Goal: Task Accomplishment & Management: Use online tool/utility

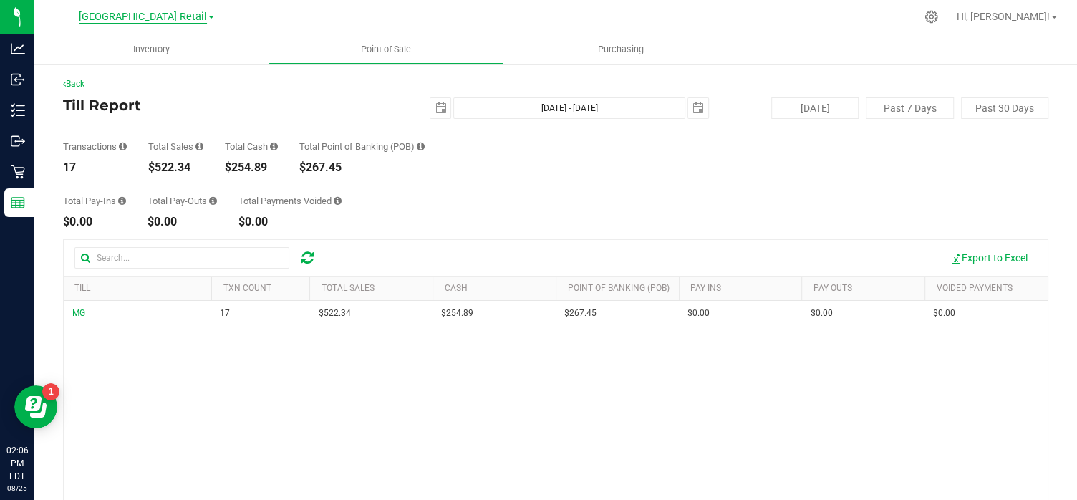
click at [182, 18] on span "[GEOGRAPHIC_DATA] Retail" at bounding box center [143, 17] width 128 height 13
click at [145, 42] on link "[GEOGRAPHIC_DATA]" at bounding box center [146, 50] width 209 height 19
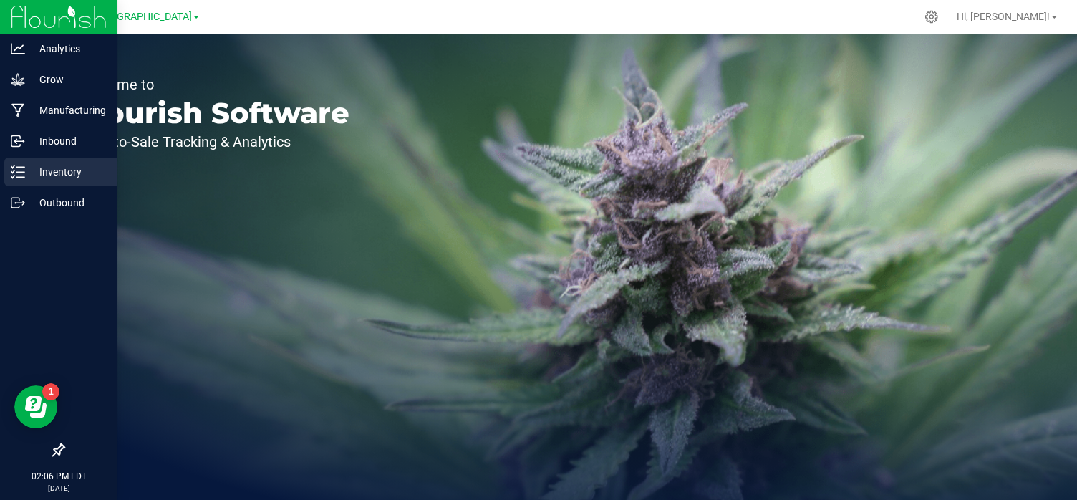
click at [50, 173] on p "Inventory" at bounding box center [68, 171] width 86 height 17
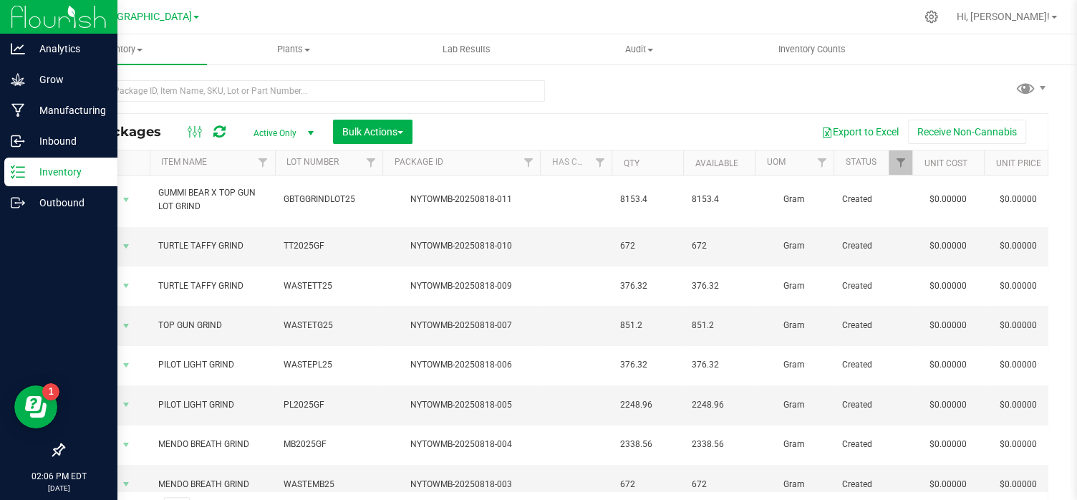
scroll to position [1, 0]
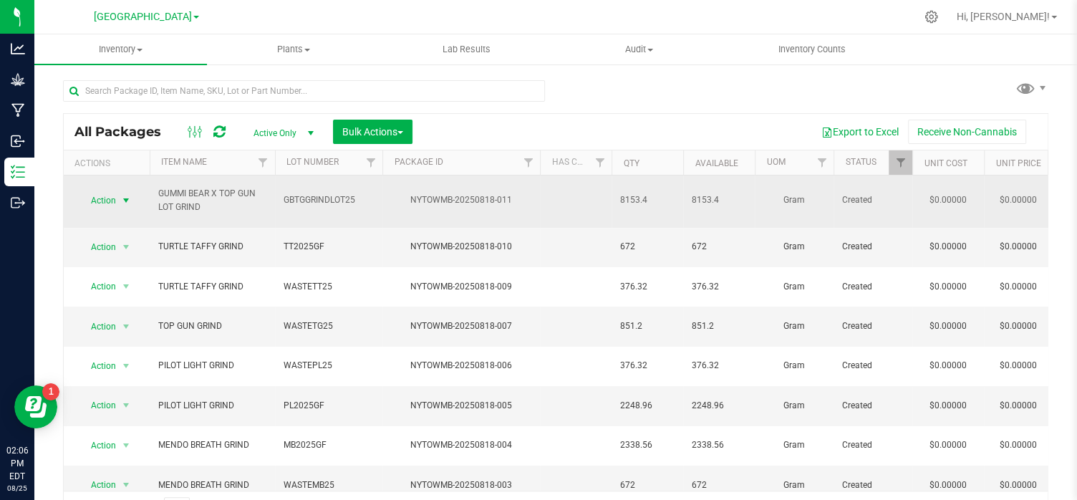
click at [138, 198] on div "Action Action Adjust qty Create package Edit attributes Global inventory Locate…" at bounding box center [106, 201] width 69 height 20
click at [125, 195] on span "select" at bounding box center [125, 200] width 11 height 11
click at [125, 194] on span "select" at bounding box center [125, 199] width 11 height 11
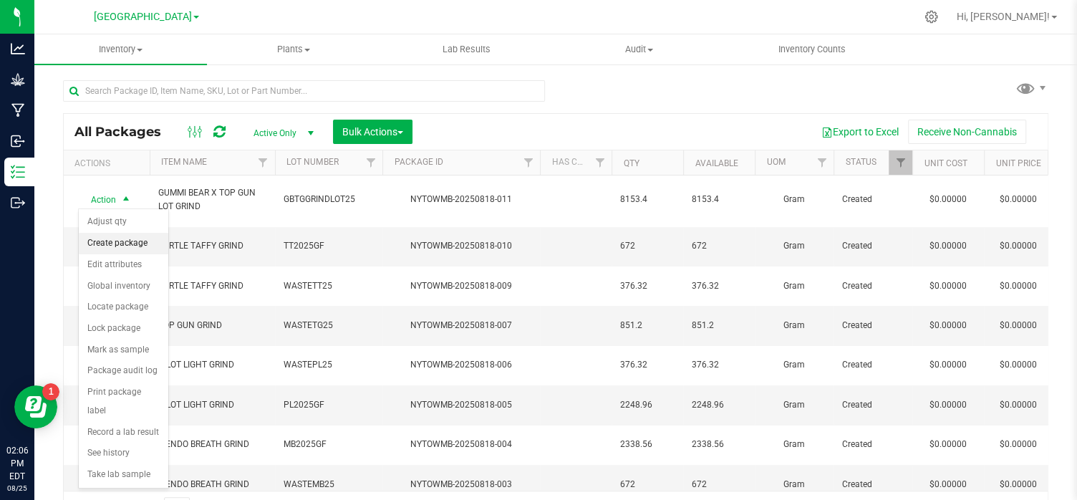
click at [123, 244] on li "Create package" at bounding box center [124, 243] width 90 height 21
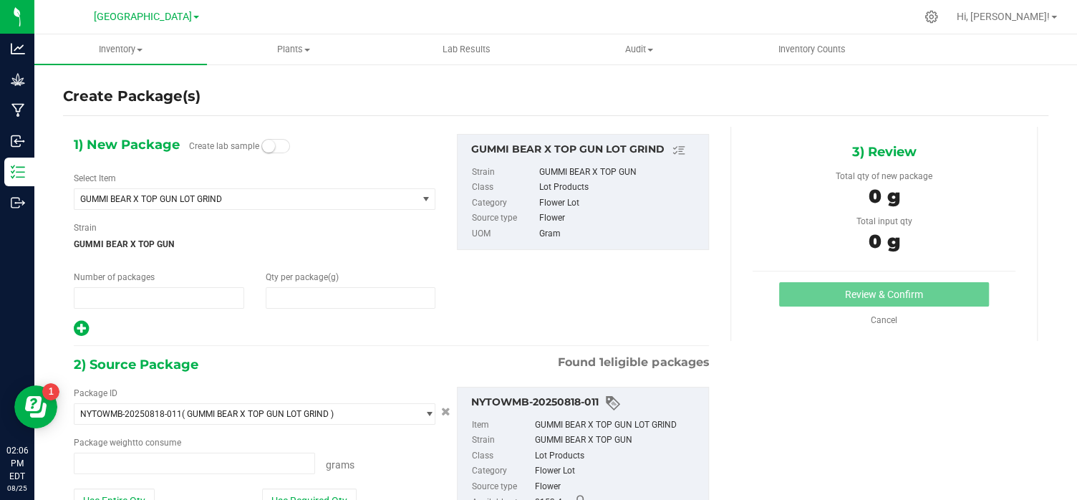
type input "1"
type input "0.0000"
type input "0.0000 g"
click at [123, 244] on span "GUMMI BEAR X TOP GUN" at bounding box center [255, 244] width 362 height 21
click at [425, 198] on span "select" at bounding box center [425, 198] width 11 height 11
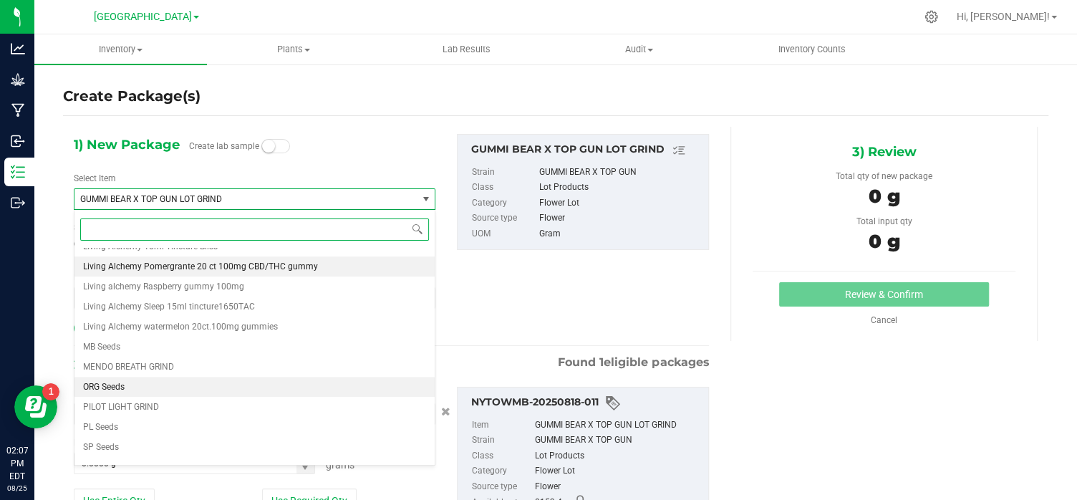
scroll to position [707, 0]
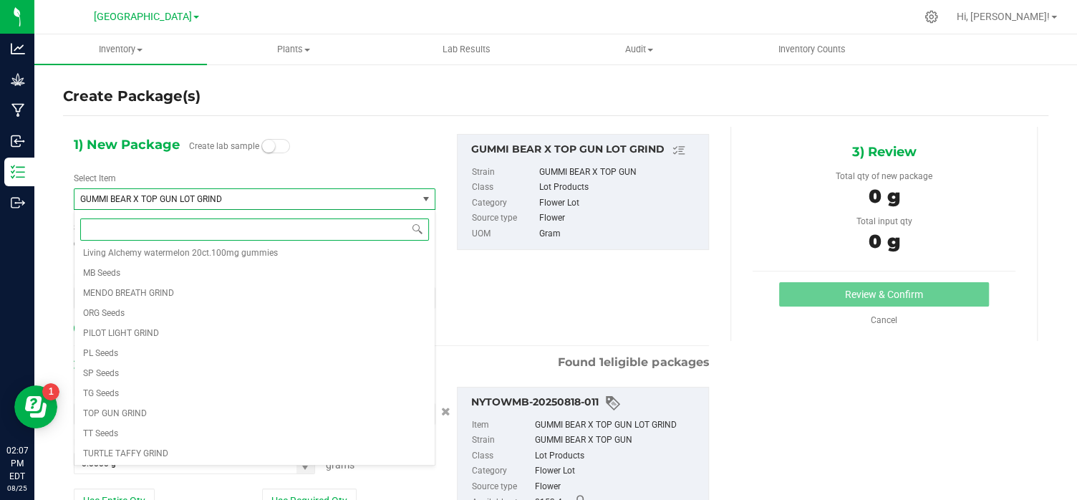
type input "7"
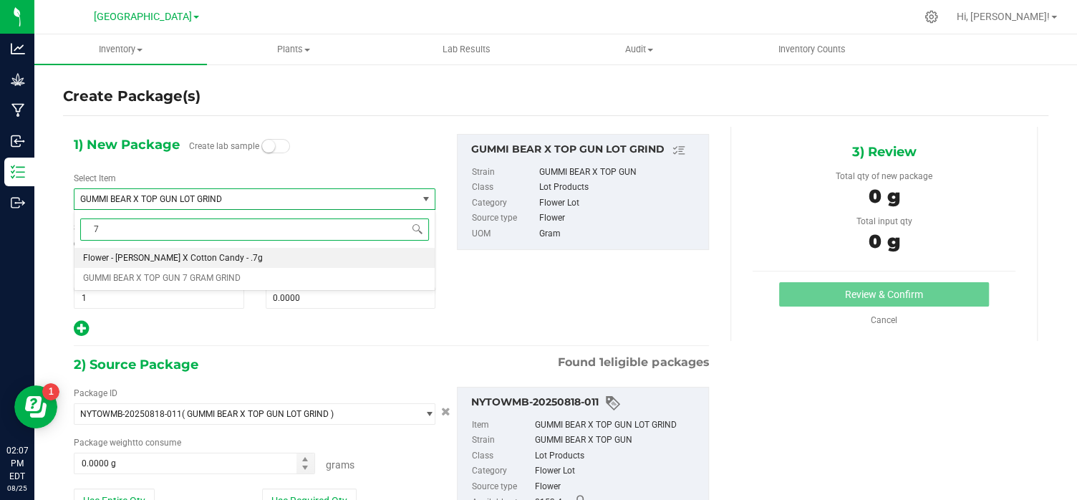
scroll to position [0, 0]
click at [166, 282] on li "GUMMI BEAR X TOP GUN 7 GRAM GRIND" at bounding box center [254, 278] width 360 height 20
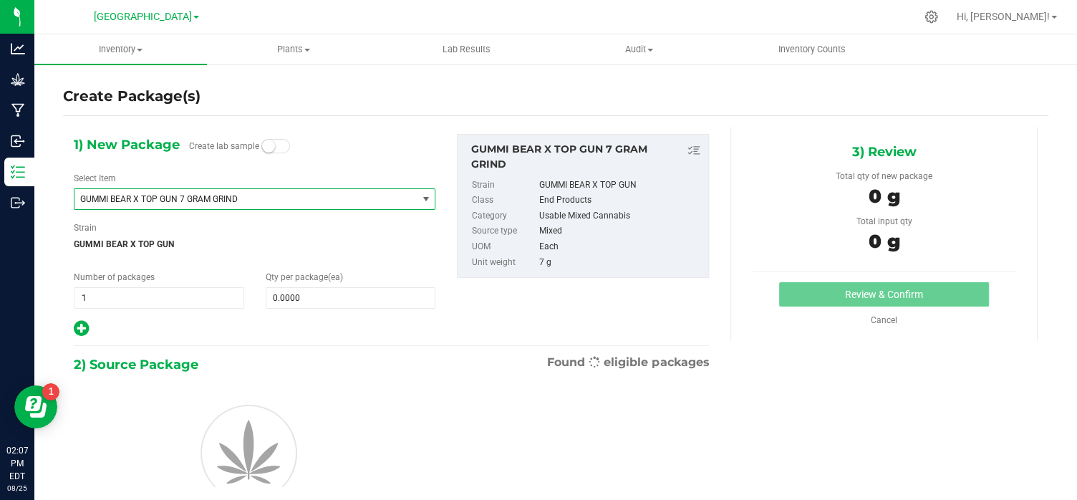
type input "0"
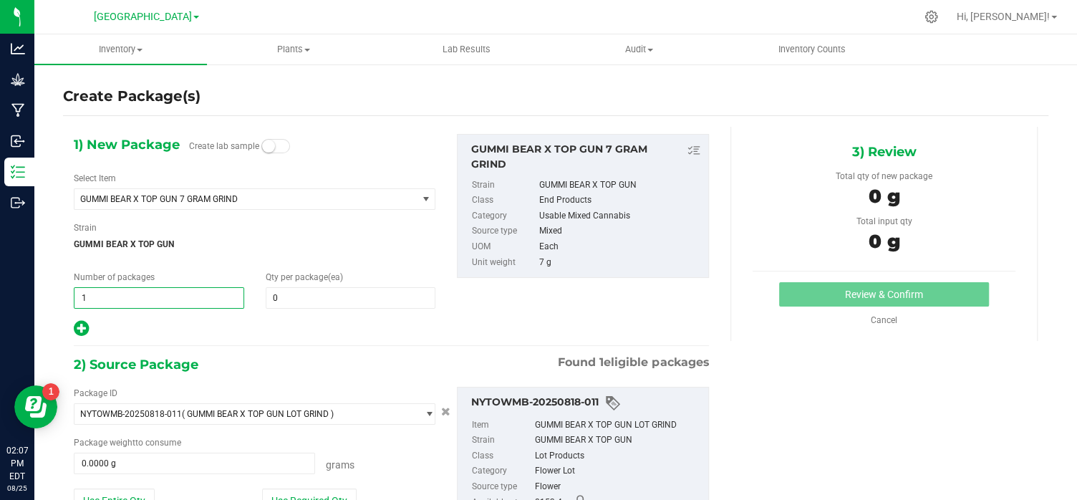
click at [111, 296] on span "1 1" at bounding box center [159, 297] width 170 height 21
type input "1"
type input "0"
click at [284, 301] on span "0 0" at bounding box center [351, 297] width 170 height 21
type input "380"
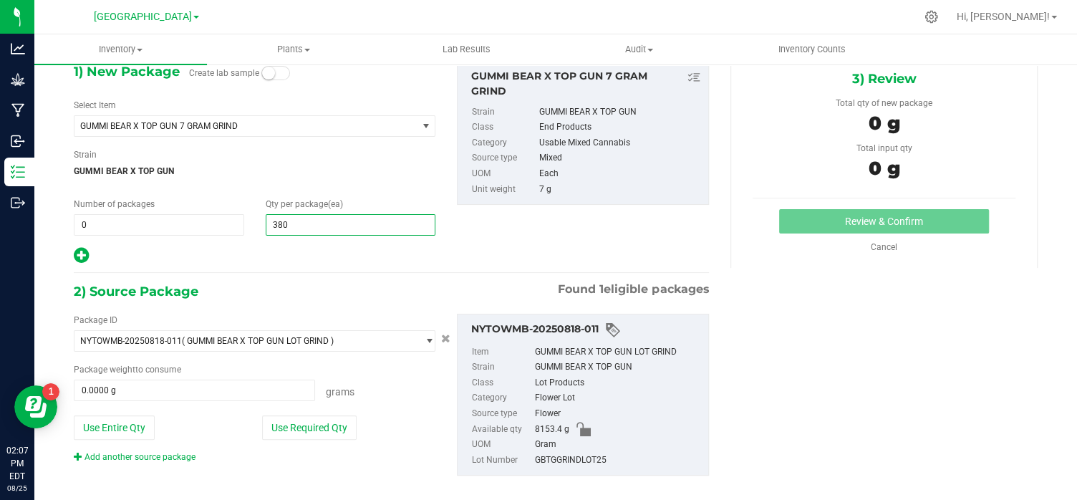
scroll to position [89, 0]
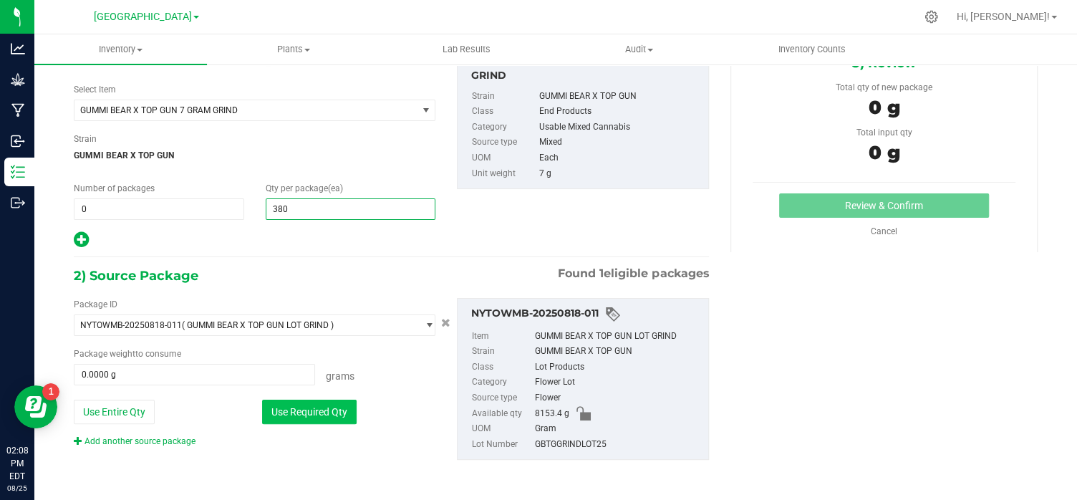
type input "380"
click at [307, 408] on button "Use Required Qty" at bounding box center [309, 412] width 95 height 24
click at [308, 408] on button "Use Required Qty" at bounding box center [309, 412] width 95 height 24
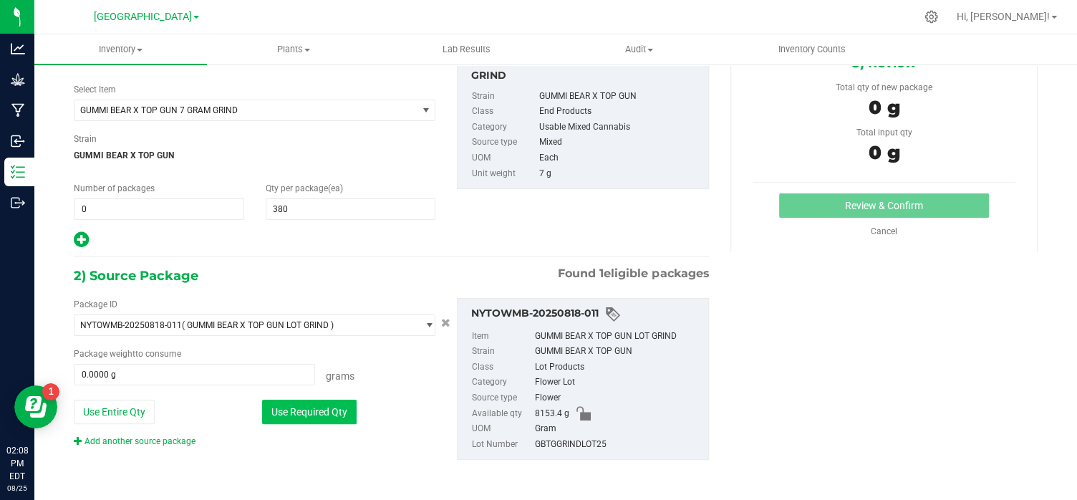
click at [311, 408] on button "Use Required Qty" at bounding box center [309, 412] width 95 height 24
click at [313, 408] on button "Use Required Qty" at bounding box center [309, 412] width 95 height 24
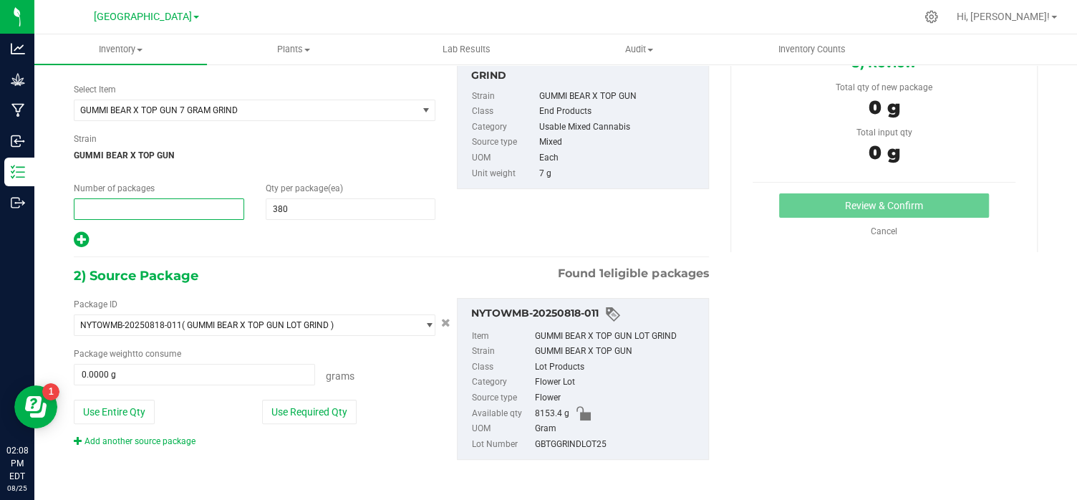
click at [94, 211] on span at bounding box center [159, 208] width 170 height 21
type input "1"
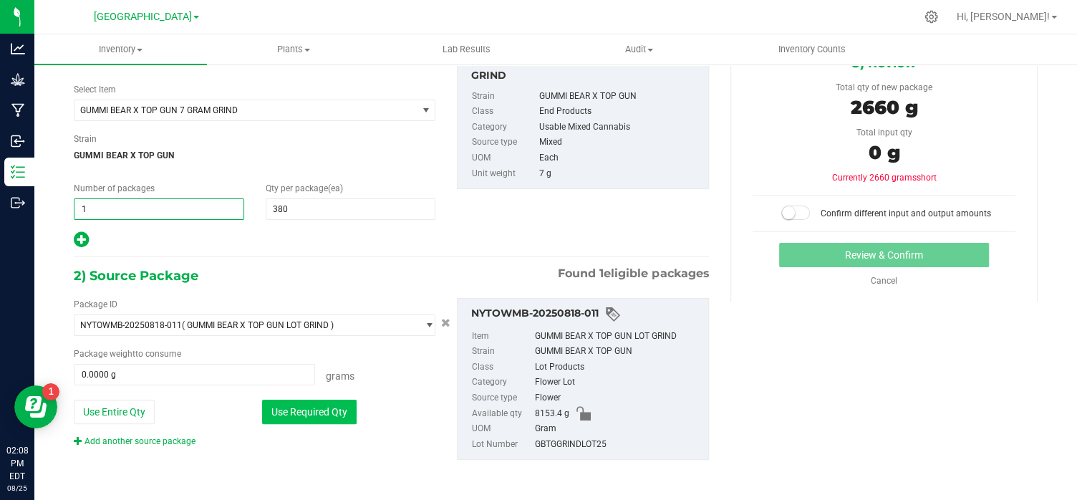
type input "1"
click at [307, 416] on button "Use Required Qty" at bounding box center [309, 412] width 95 height 24
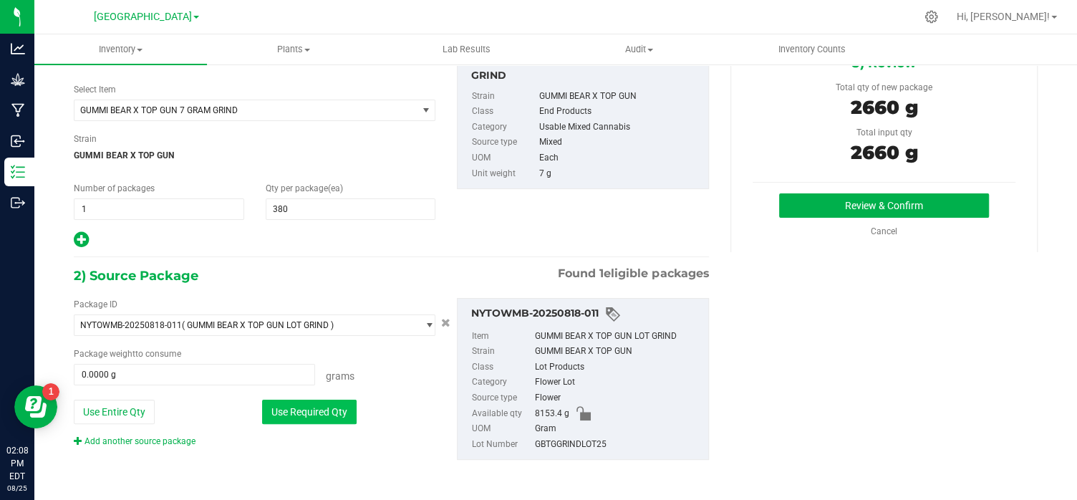
type input "2660.0000 g"
click at [839, 205] on button "Review & Confirm" at bounding box center [884, 205] width 210 height 24
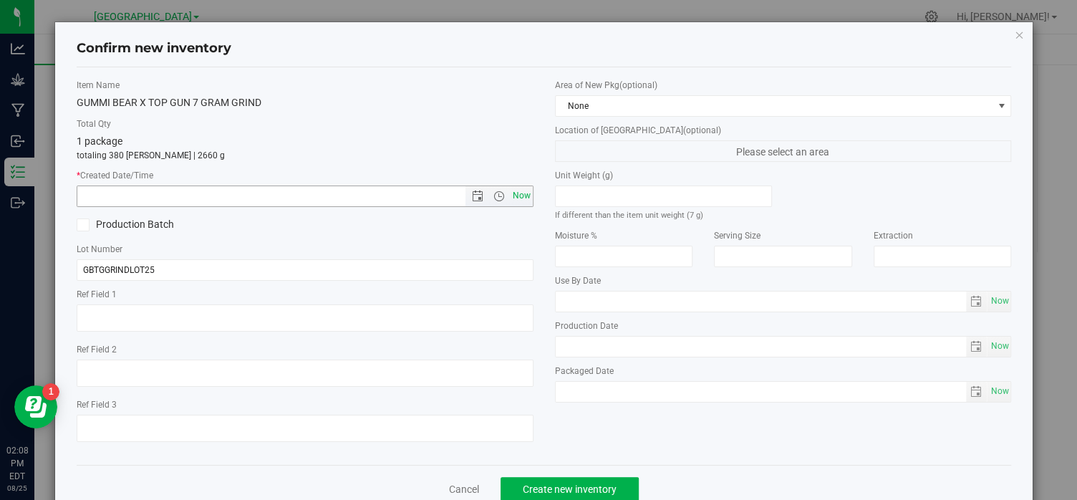
click at [521, 193] on span "Now" at bounding box center [521, 196] width 24 height 21
type input "8/25/2025 2:08 PM"
click at [165, 267] on input "GBTGGRINDLOT25" at bounding box center [305, 269] width 457 height 21
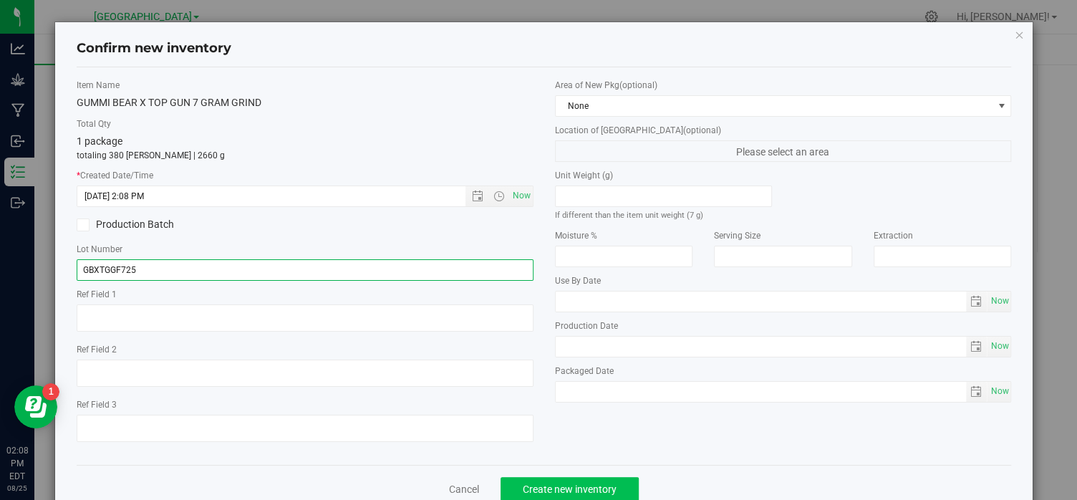
type input "GBXTGGF725"
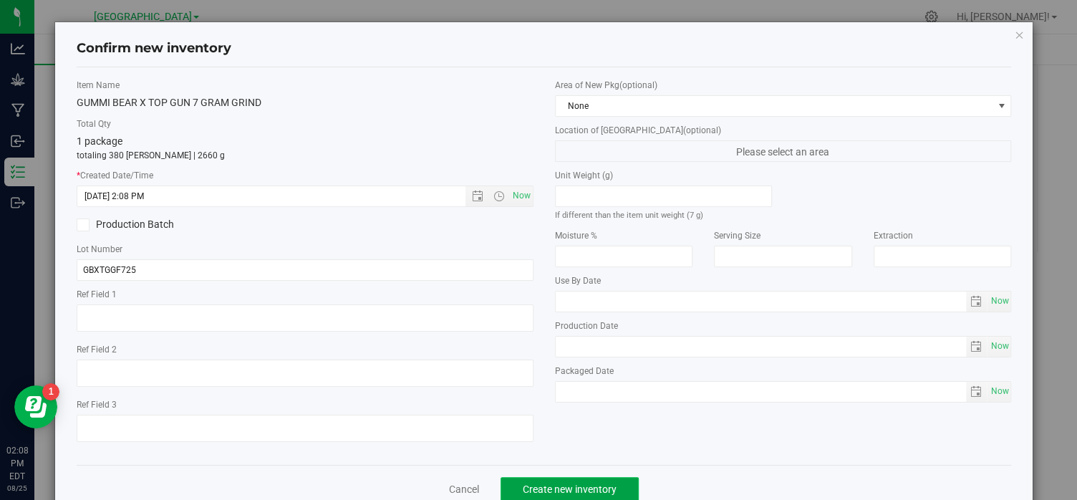
click at [558, 487] on span "Create new inventory" at bounding box center [570, 488] width 94 height 11
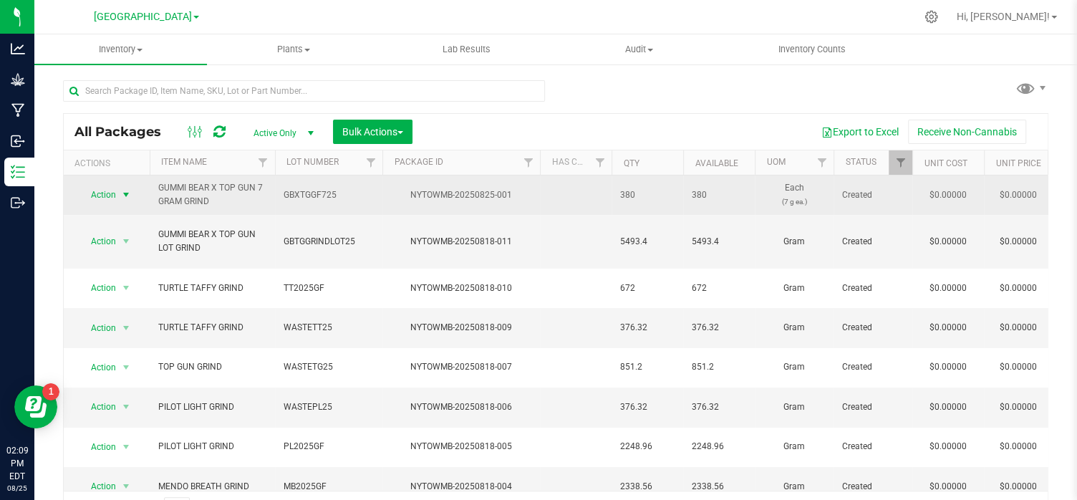
click at [119, 193] on span "select" at bounding box center [126, 195] width 18 height 20
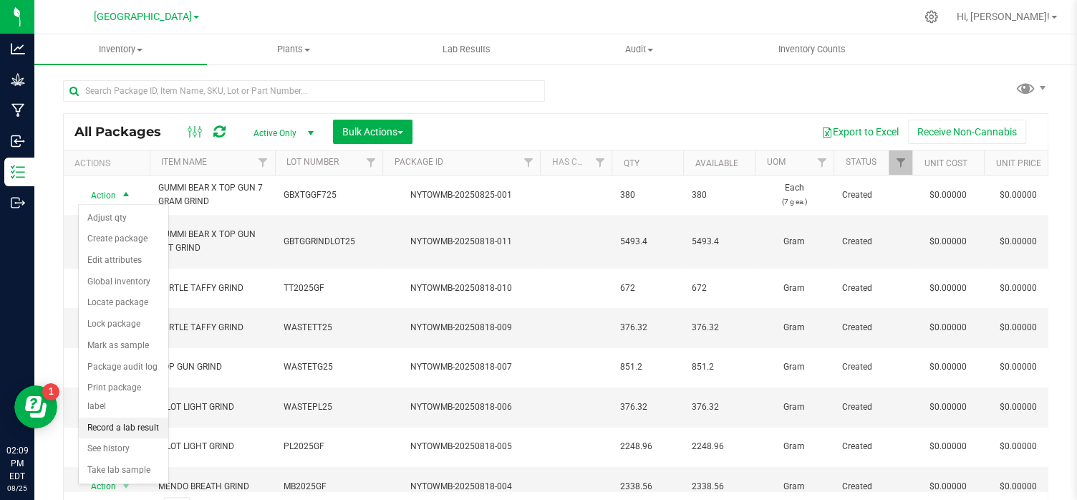
click at [135, 418] on li "Record a lab result" at bounding box center [124, 428] width 90 height 21
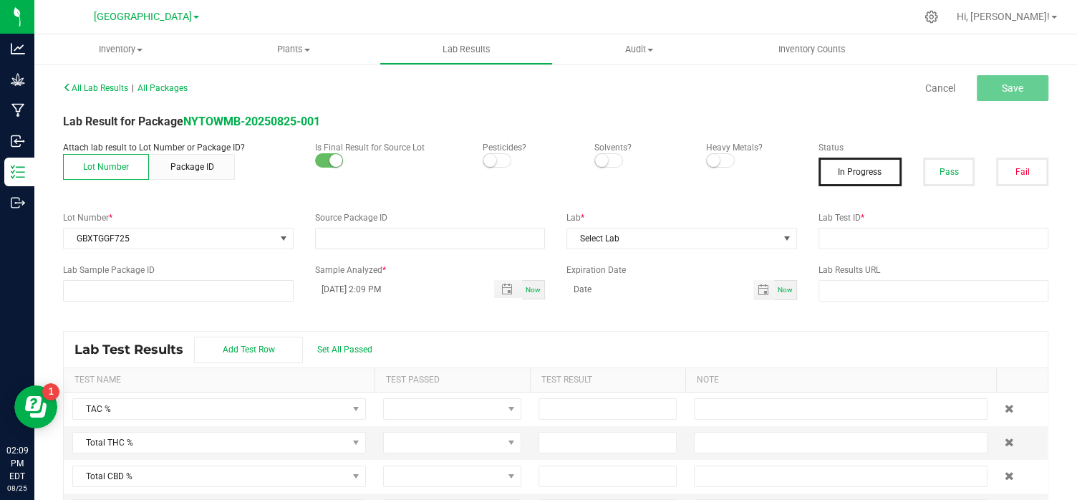
type input "NYTOWMB-20250825-001"
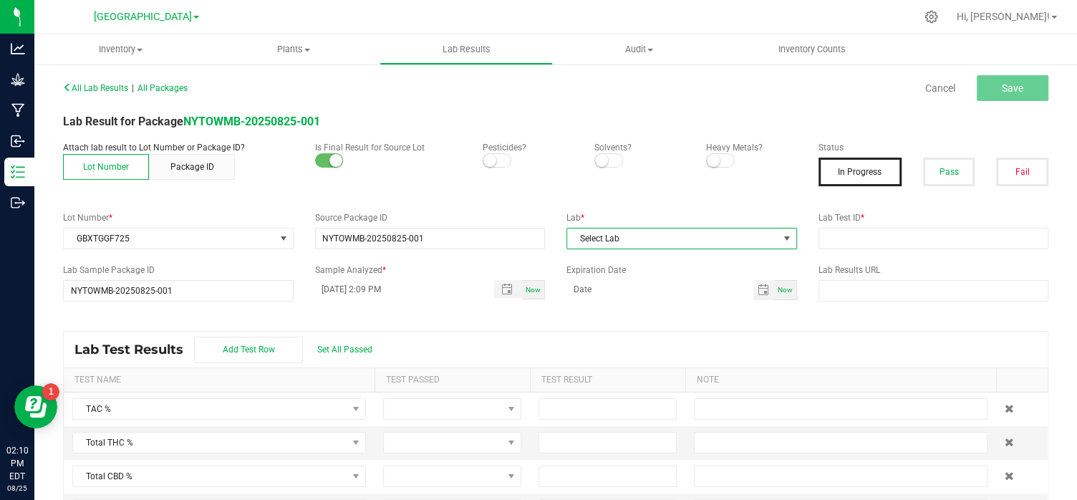
click at [787, 237] on span "NO DATA FOUND" at bounding box center [786, 238] width 11 height 11
click at [938, 16] on icon at bounding box center [932, 17] width 14 height 14
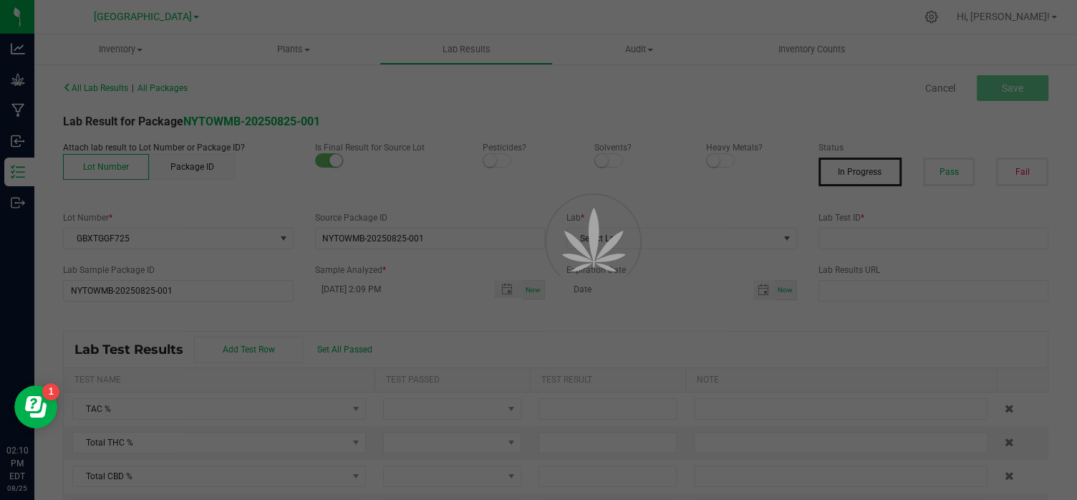
click at [74, 71] on div at bounding box center [538, 250] width 1077 height 500
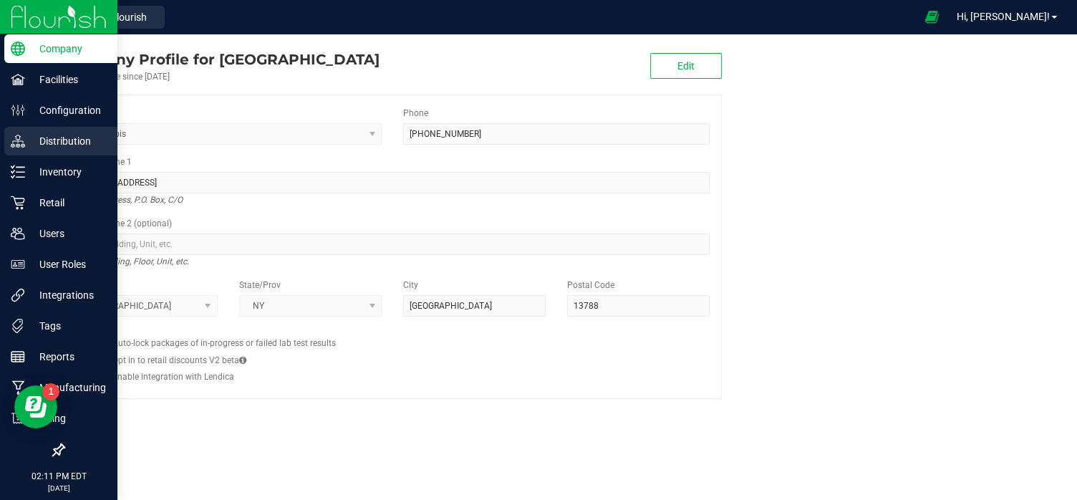
click at [54, 140] on p "Distribution" at bounding box center [68, 141] width 86 height 17
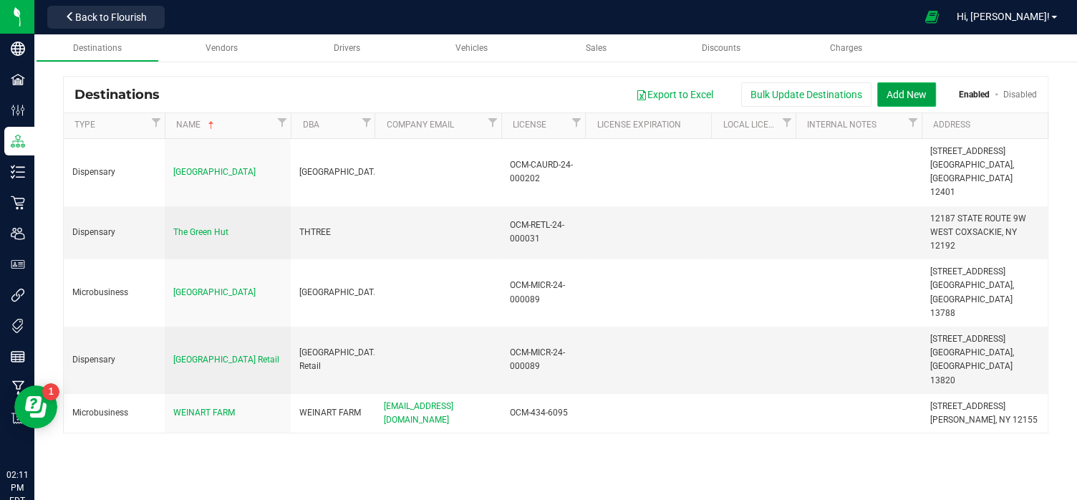
click at [902, 87] on button "Add New" at bounding box center [906, 94] width 59 height 24
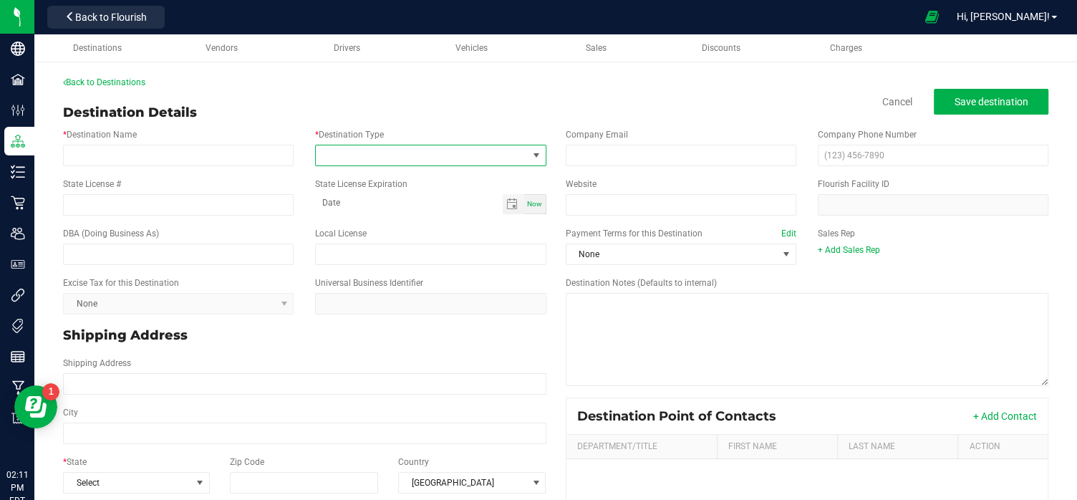
click at [535, 159] on span at bounding box center [536, 155] width 11 height 11
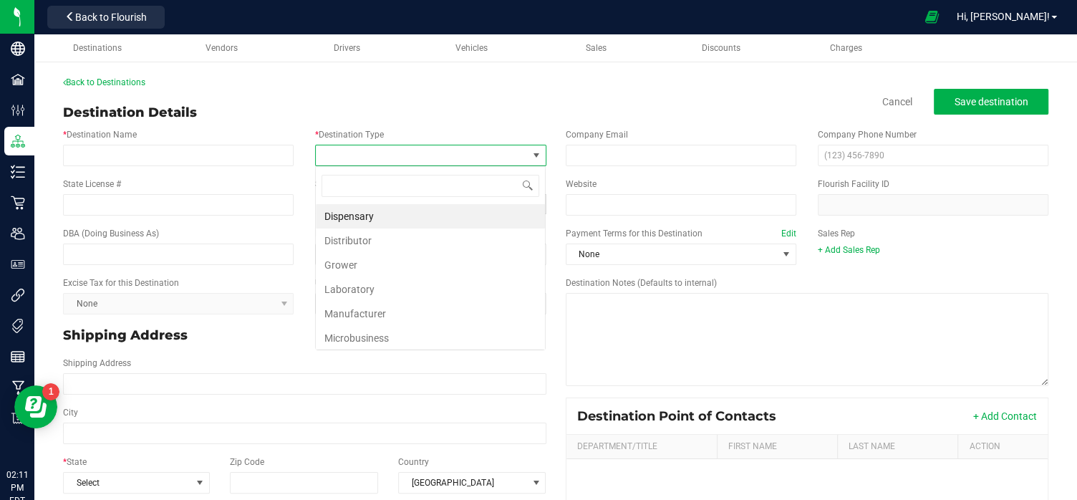
scroll to position [21, 231]
click at [357, 287] on li "Laboratory" at bounding box center [430, 289] width 229 height 24
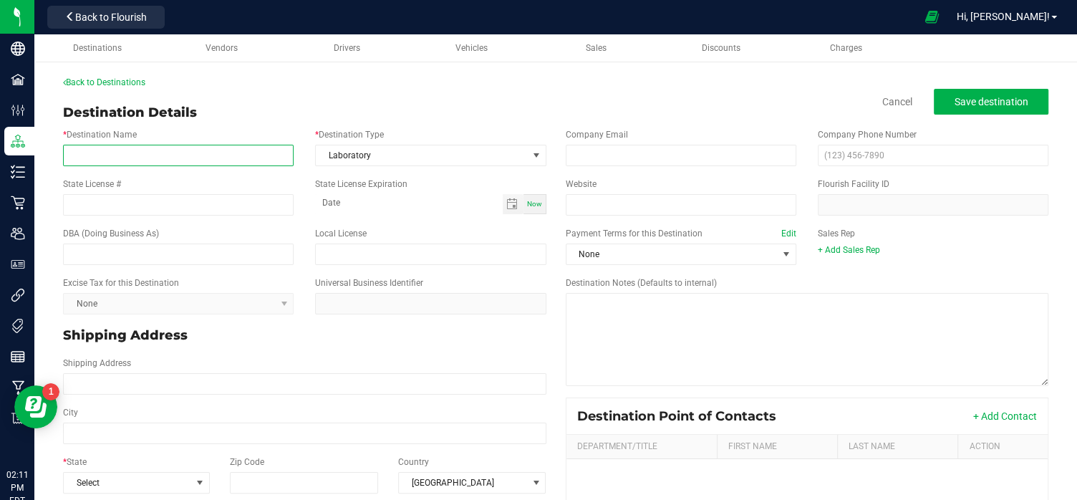
click at [129, 158] on input "* Destination Name" at bounding box center [178, 155] width 231 height 21
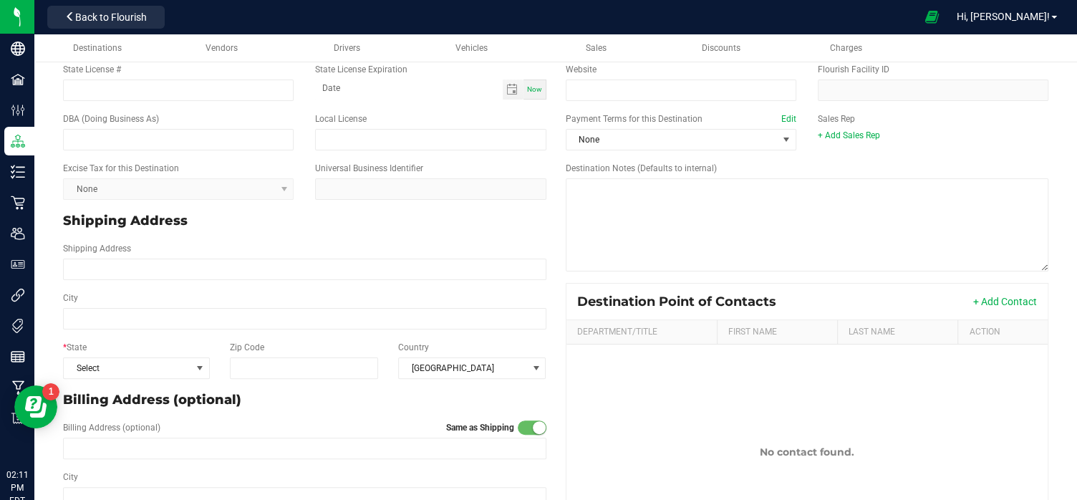
scroll to position [115, 0]
type input "KAYCHA"
click at [199, 366] on span at bounding box center [199, 367] width 11 height 11
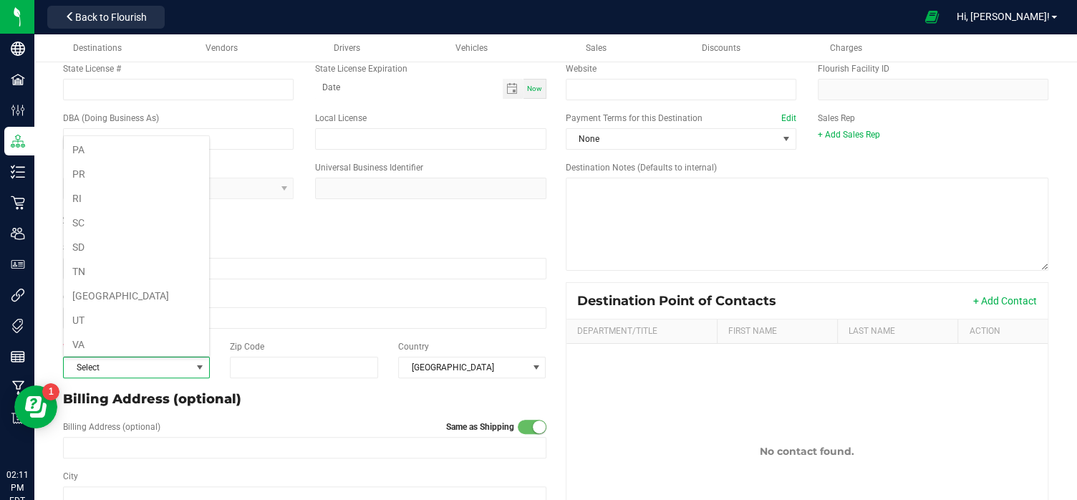
scroll to position [786, 0]
click at [95, 181] on li "NY" at bounding box center [136, 193] width 145 height 24
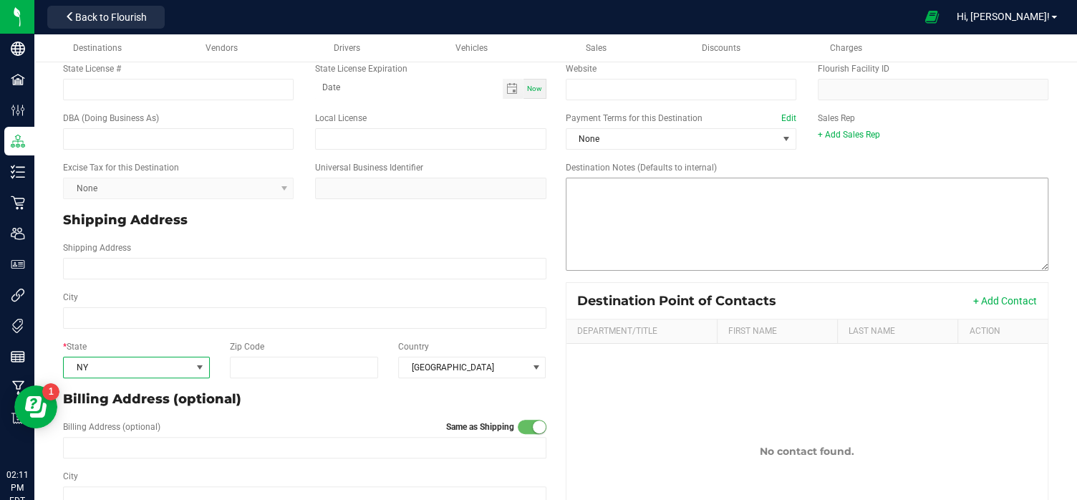
scroll to position [0, 0]
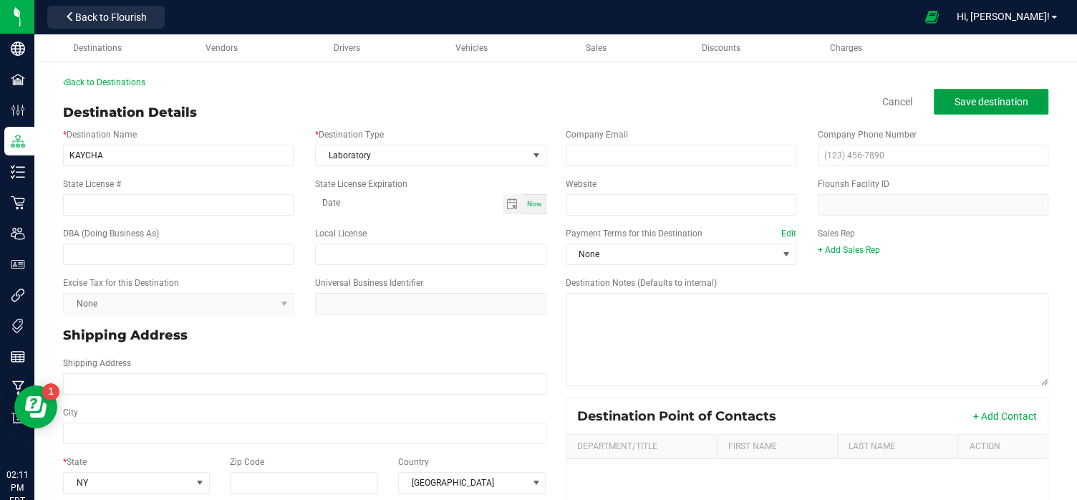
click at [996, 100] on span "Save destination" at bounding box center [992, 101] width 74 height 11
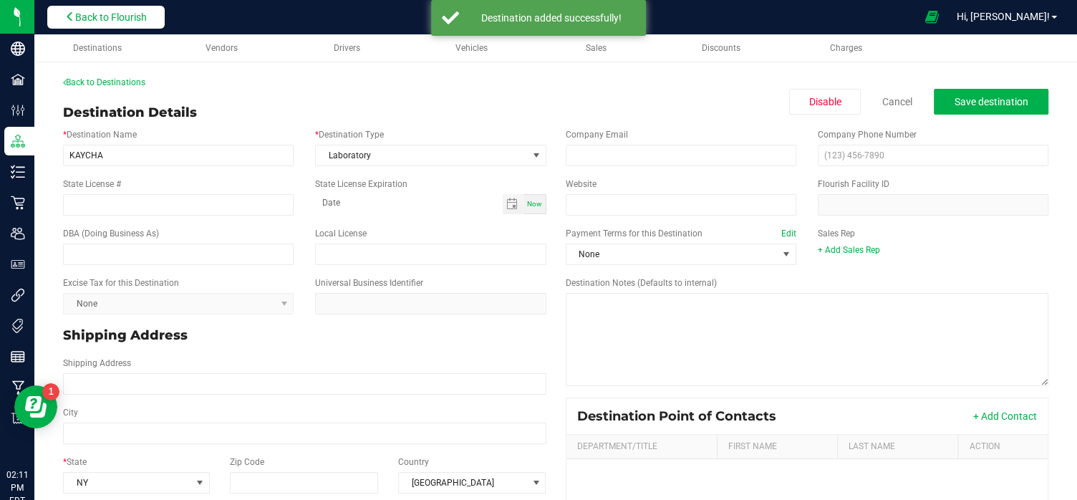
click at [102, 12] on span "Back to Flourish" at bounding box center [111, 16] width 72 height 11
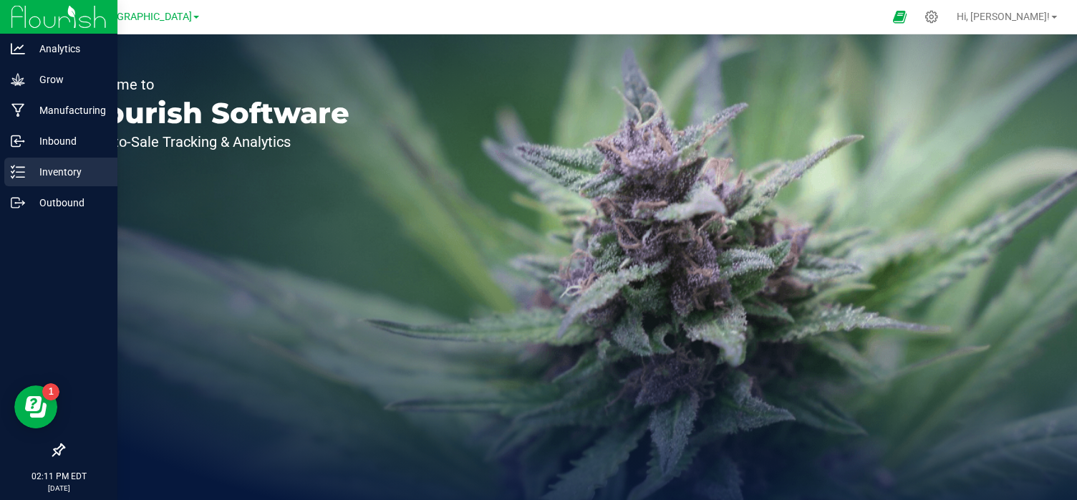
click at [34, 173] on p "Inventory" at bounding box center [68, 171] width 86 height 17
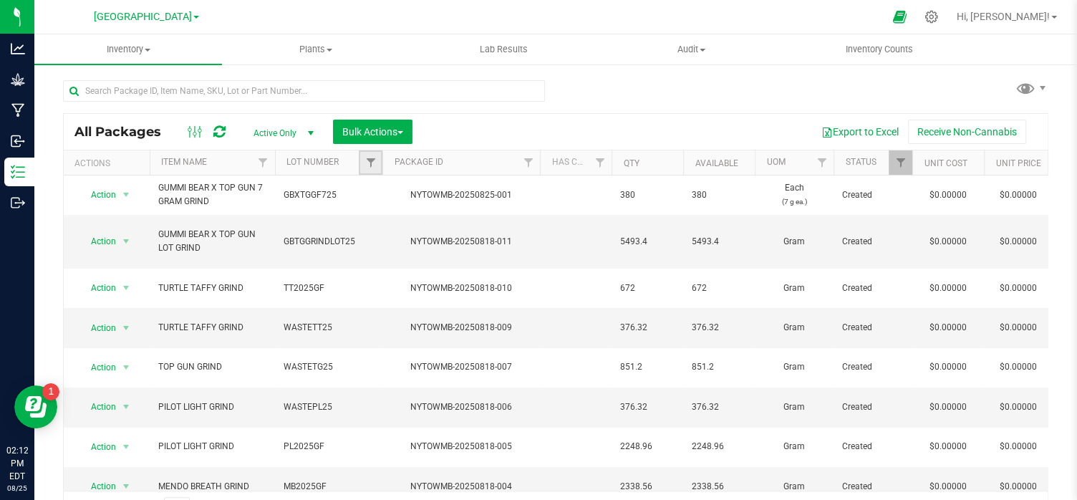
click at [359, 168] on link "Filter" at bounding box center [371, 162] width 24 height 24
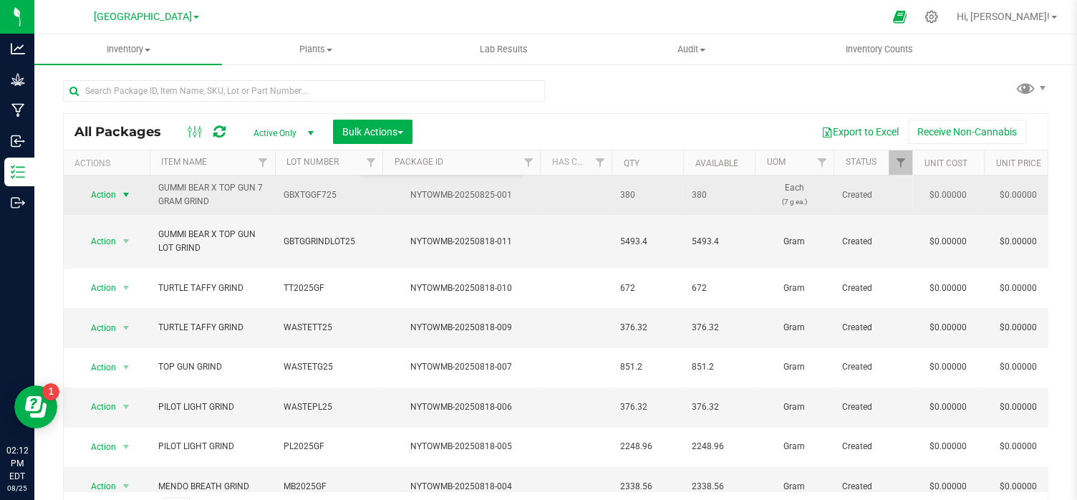
click at [126, 196] on span "select" at bounding box center [125, 194] width 11 height 11
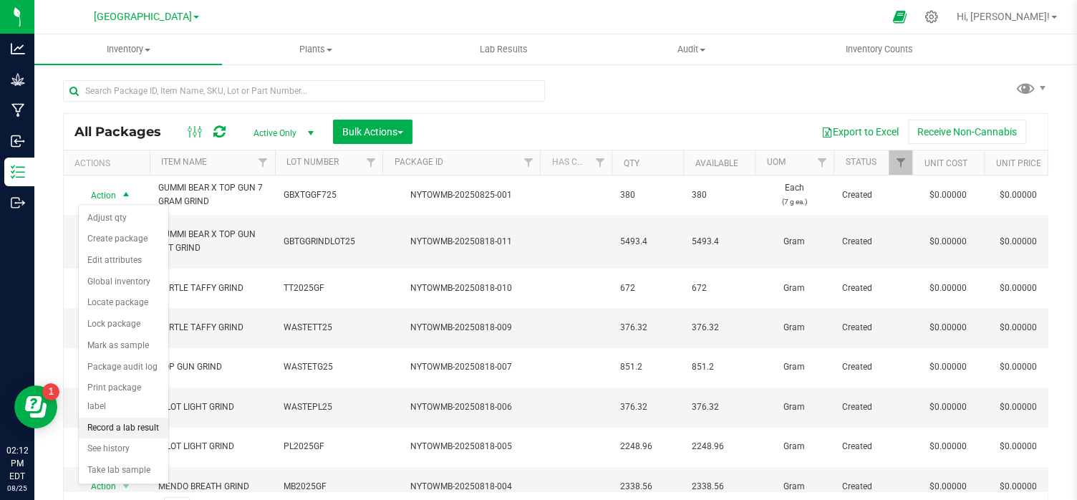
click at [105, 418] on li "Record a lab result" at bounding box center [124, 428] width 90 height 21
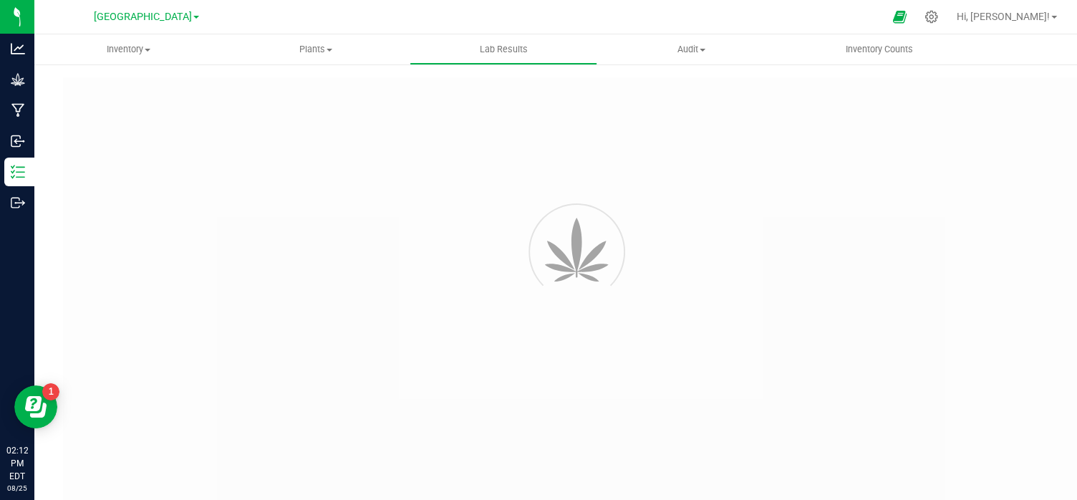
type input "NYTOWMB-20250825-001"
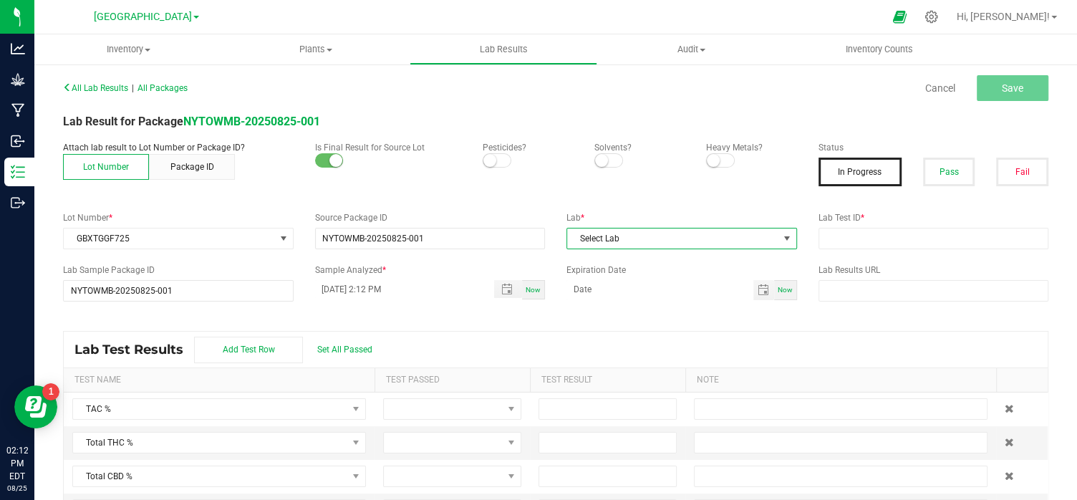
click at [787, 238] on span at bounding box center [786, 238] width 11 height 11
click at [589, 293] on li "KAYCHA" at bounding box center [681, 299] width 228 height 24
click at [183, 292] on input "NYTOWMB-20250825-001" at bounding box center [178, 291] width 229 height 20
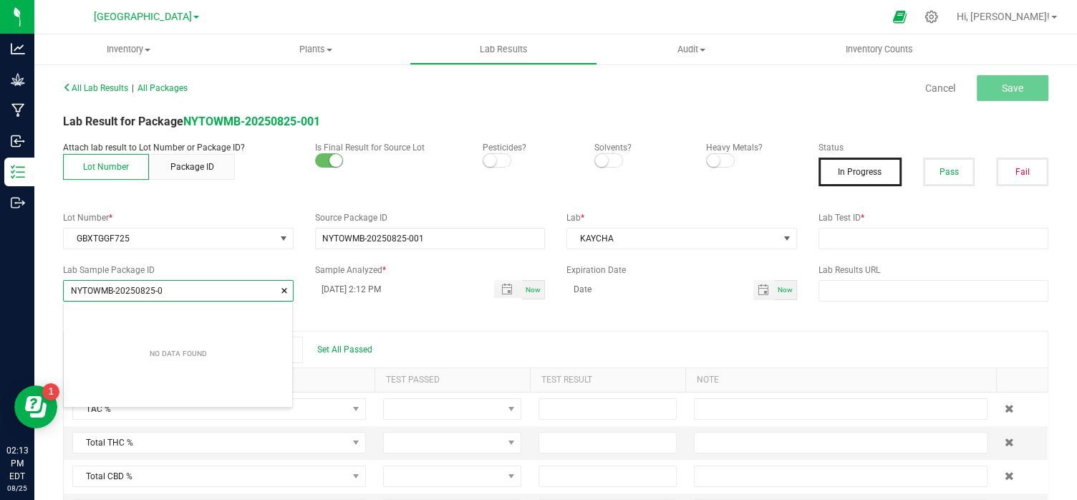
scroll to position [20, 229]
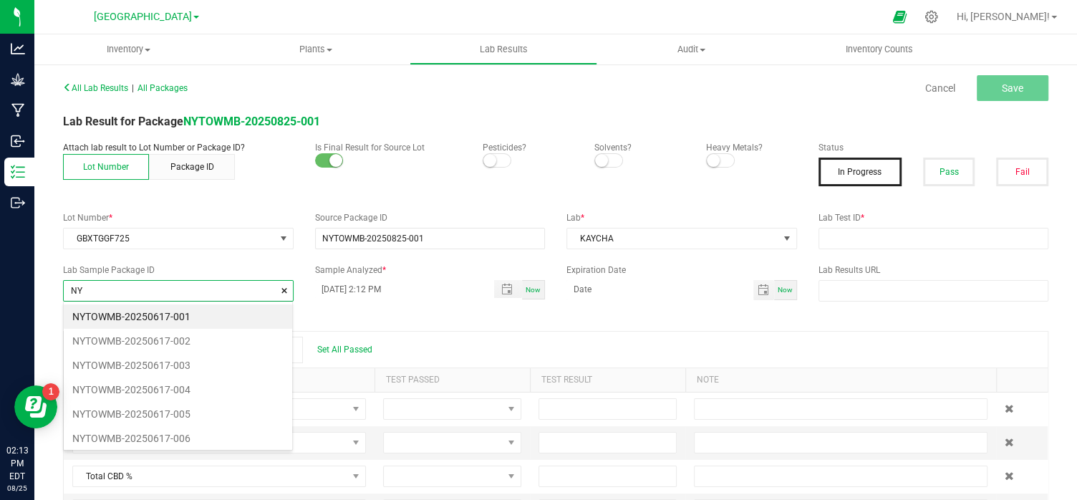
type input "N"
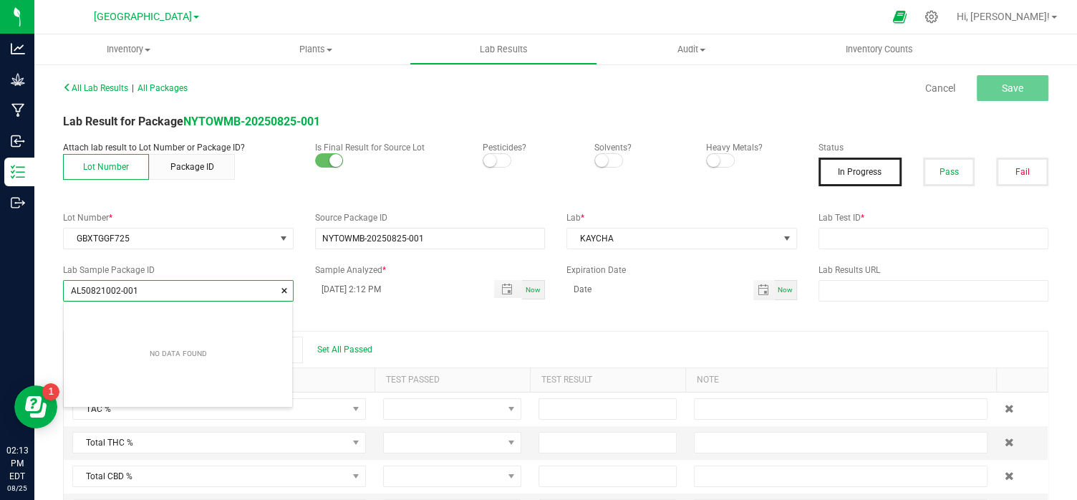
drag, startPoint x: 147, startPoint y: 288, endPoint x: 64, endPoint y: 285, distance: 82.4
click at [64, 285] on input "AL50821002-001" at bounding box center [178, 291] width 229 height 20
type input "AL50821002-001"
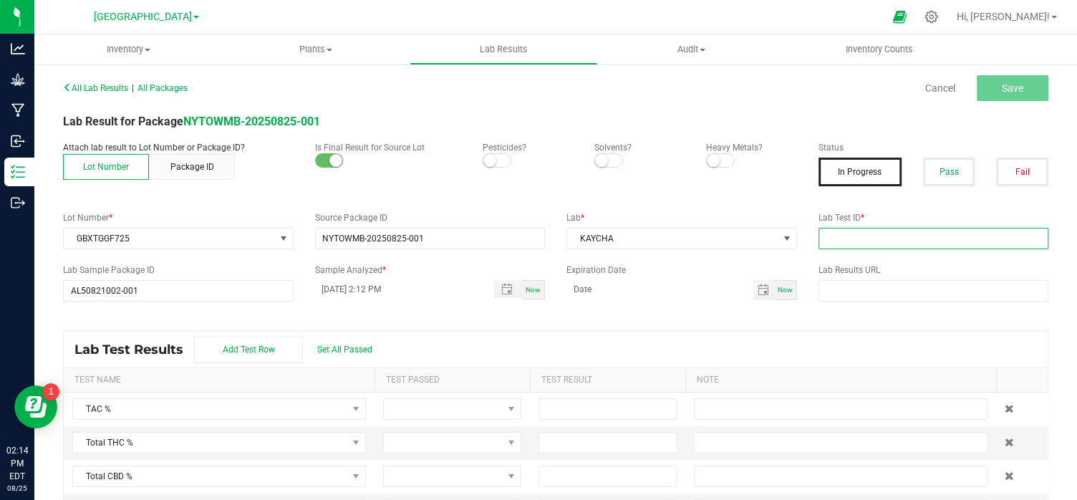
click at [847, 241] on input "text" at bounding box center [934, 238] width 231 height 21
paste input "AL50821002-001"
type input "AL50821002-001"
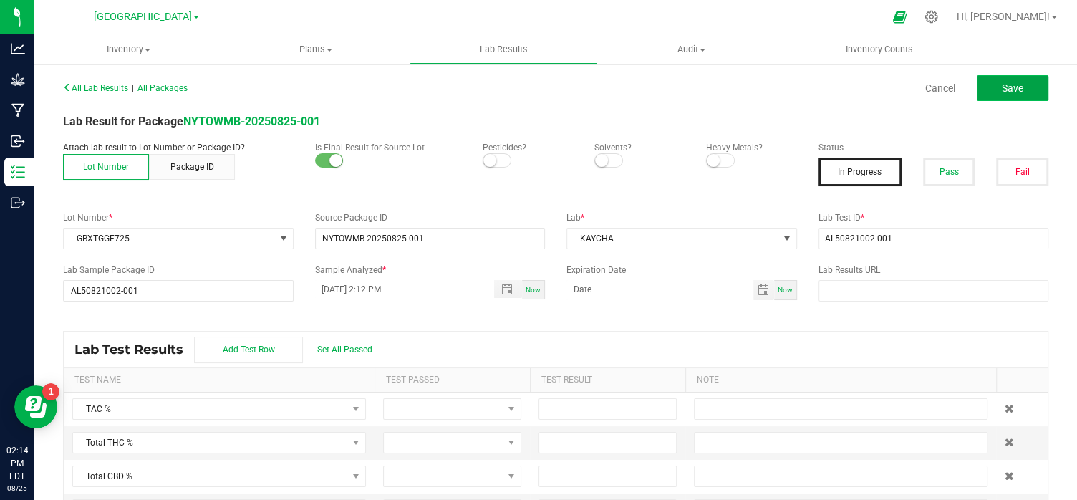
click at [1013, 83] on span "Save" at bounding box center [1012, 87] width 21 height 11
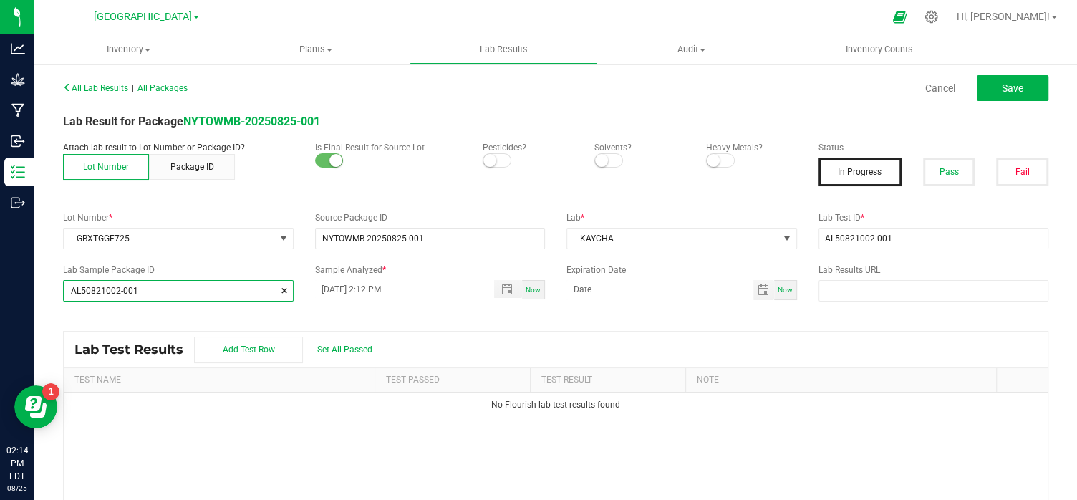
drag, startPoint x: 148, startPoint y: 284, endPoint x: 59, endPoint y: 279, distance: 89.7
click at [59, 279] on div "Lab Sample Package ID AL50821002-001" at bounding box center [178, 283] width 252 height 38
drag, startPoint x: 59, startPoint y: 279, endPoint x: 97, endPoint y: 276, distance: 38.1
click at [72, 278] on div "Lab Sample Package ID AL50821002-001" at bounding box center [178, 283] width 252 height 38
drag, startPoint x: 145, startPoint y: 287, endPoint x: 63, endPoint y: 286, distance: 82.4
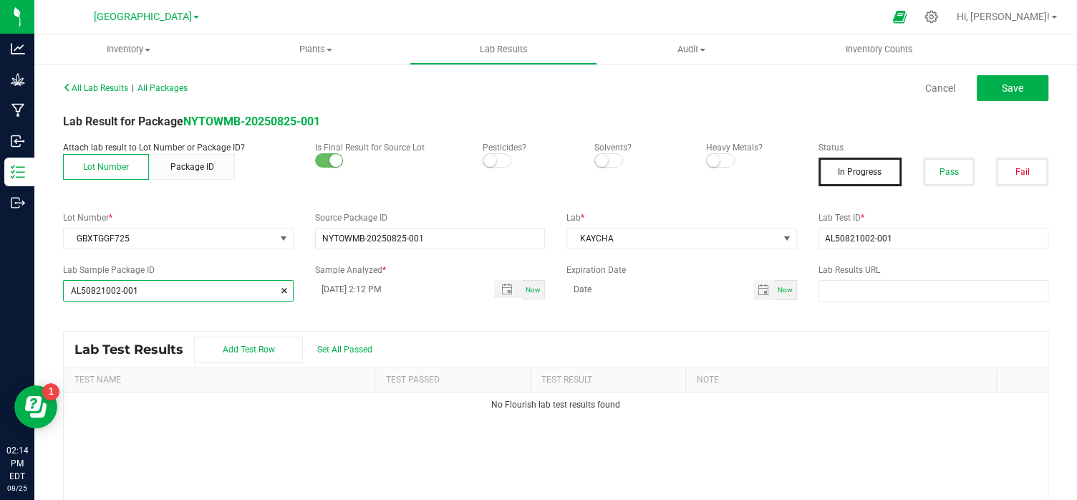
click at [61, 284] on div "Lab Sample Package ID AL50821002-001" at bounding box center [178, 283] width 252 height 38
click at [845, 360] on div "Lab Test Results Add Test Row Set All Passed" at bounding box center [556, 350] width 984 height 36
click at [1010, 87] on span "Save" at bounding box center [1012, 87] width 21 height 11
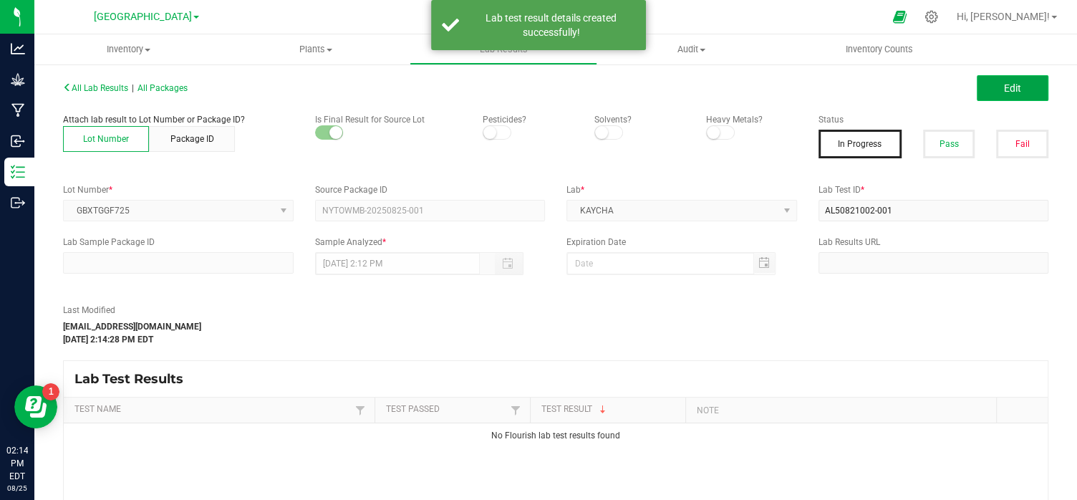
click at [1004, 86] on span "Edit" at bounding box center [1012, 87] width 17 height 11
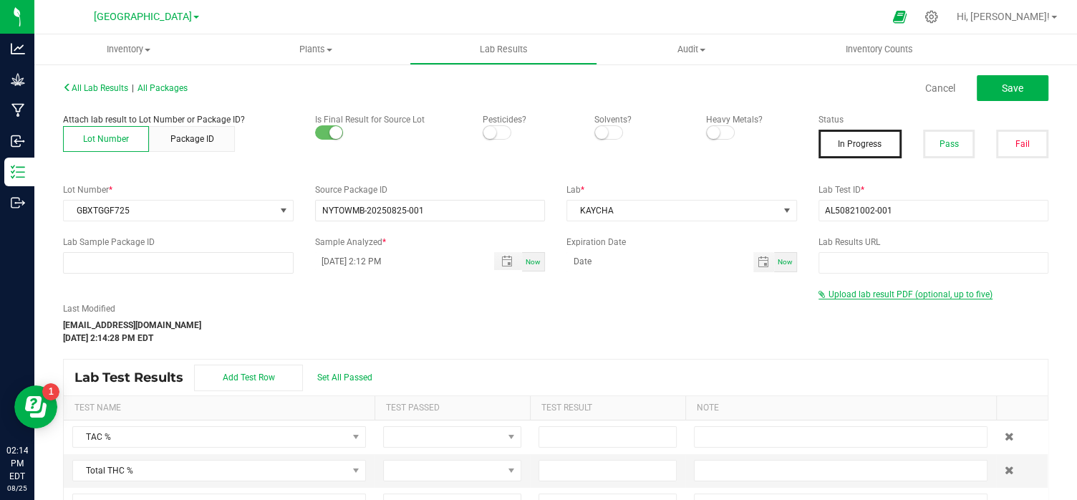
click at [900, 294] on span "Upload lab result PDF (optional, up to five)" at bounding box center [911, 294] width 164 height 10
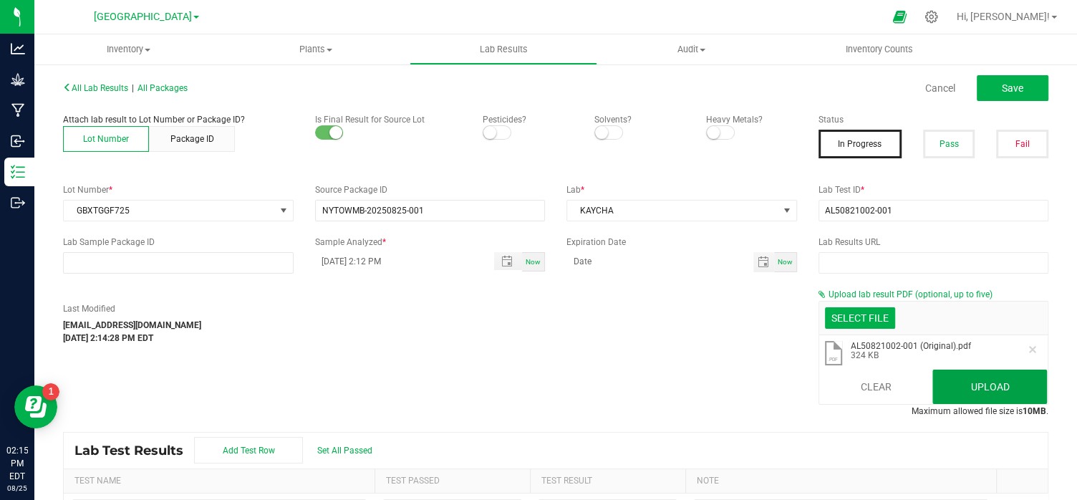
click at [991, 388] on button "Upload" at bounding box center [990, 387] width 115 height 34
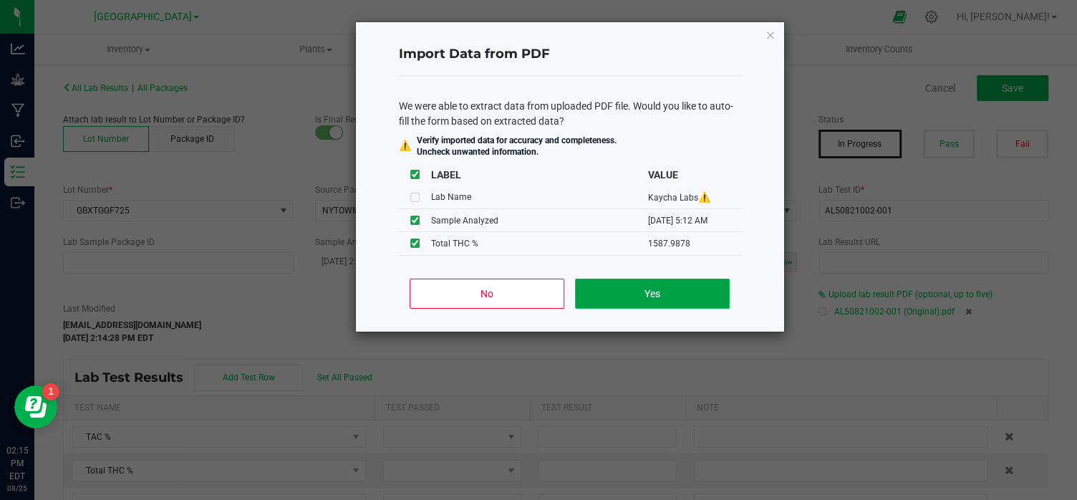
click at [638, 300] on button "Yes" at bounding box center [652, 294] width 154 height 30
type input "08/23/2025 5:12 AM"
type input "1,587.9878"
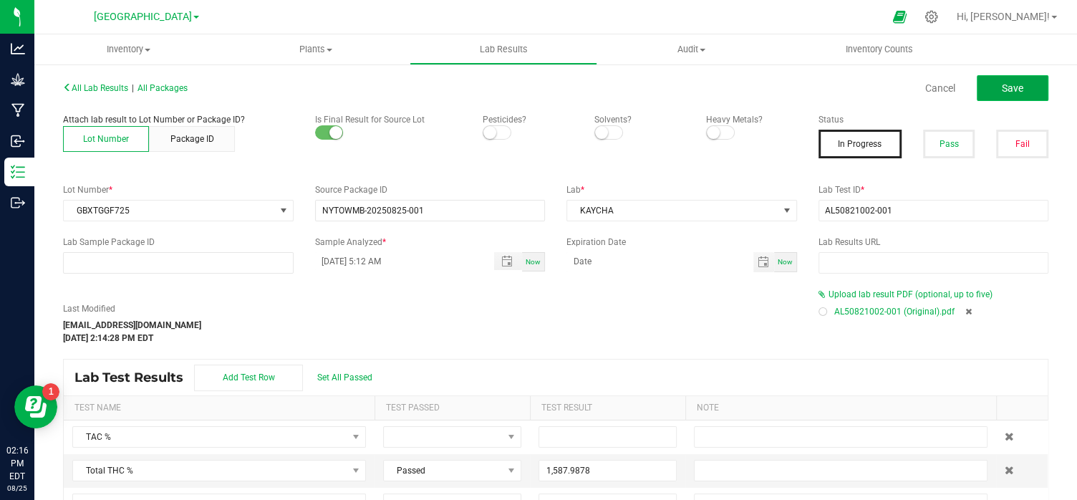
click at [1023, 85] on span "Save" at bounding box center [1012, 87] width 21 height 11
type input "1,587.9878"
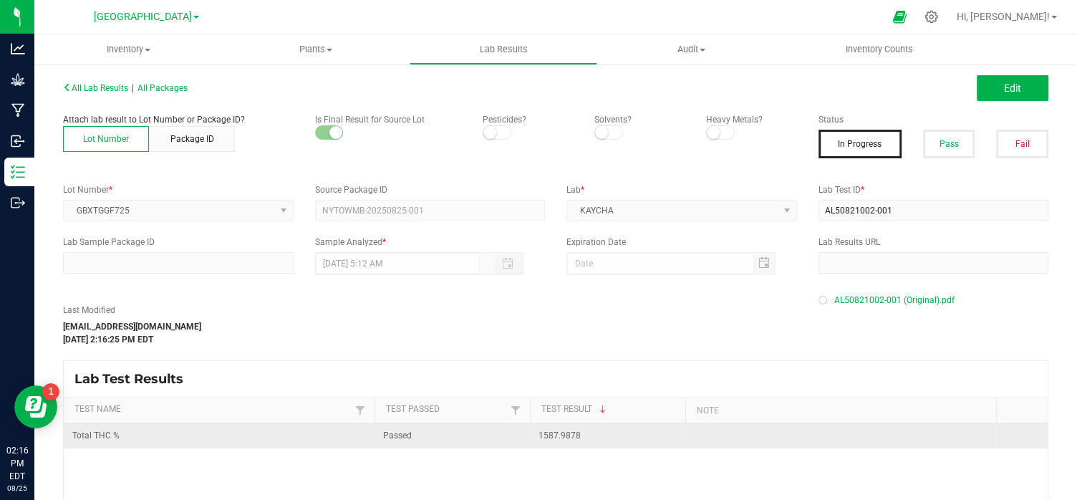
click at [572, 435] on span "1587.9878" at bounding box center [560, 435] width 42 height 10
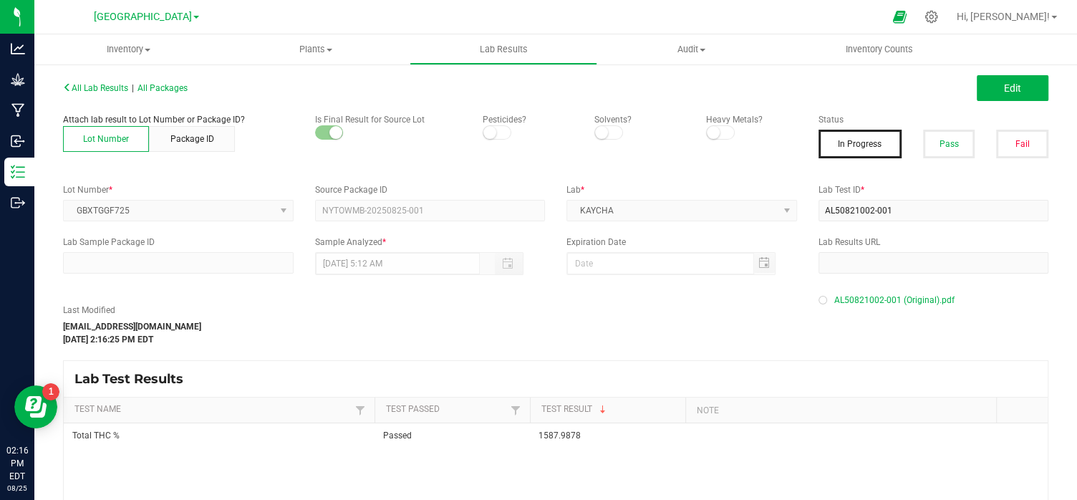
click at [1019, 74] on div "All Lab Results | All Packages Edit" at bounding box center [555, 88] width 1007 height 36
click at [1015, 87] on span "Edit" at bounding box center [1012, 87] width 17 height 11
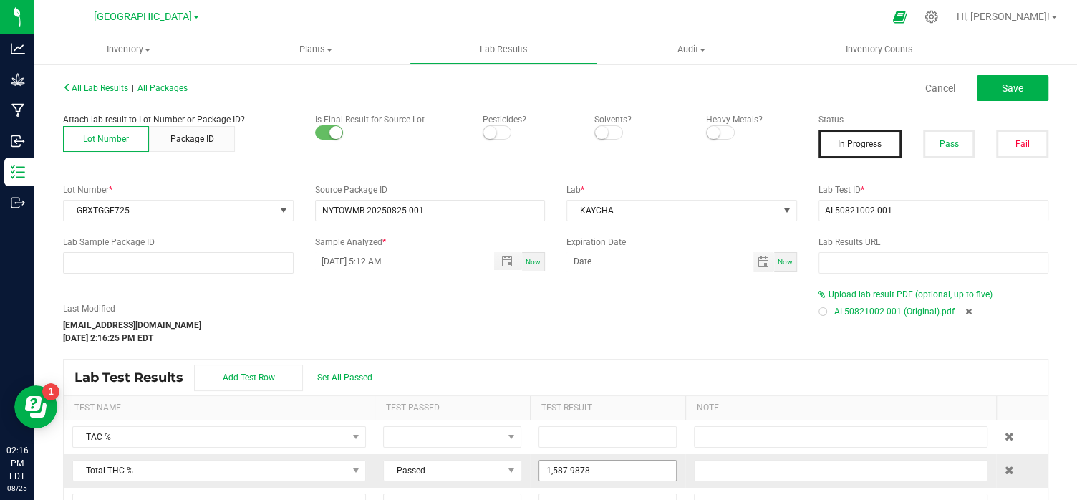
type input "1587.9878"
click at [594, 472] on input "1587.9878" at bounding box center [607, 471] width 137 height 20
click at [1019, 84] on span "Save" at bounding box center [1012, 87] width 21 height 11
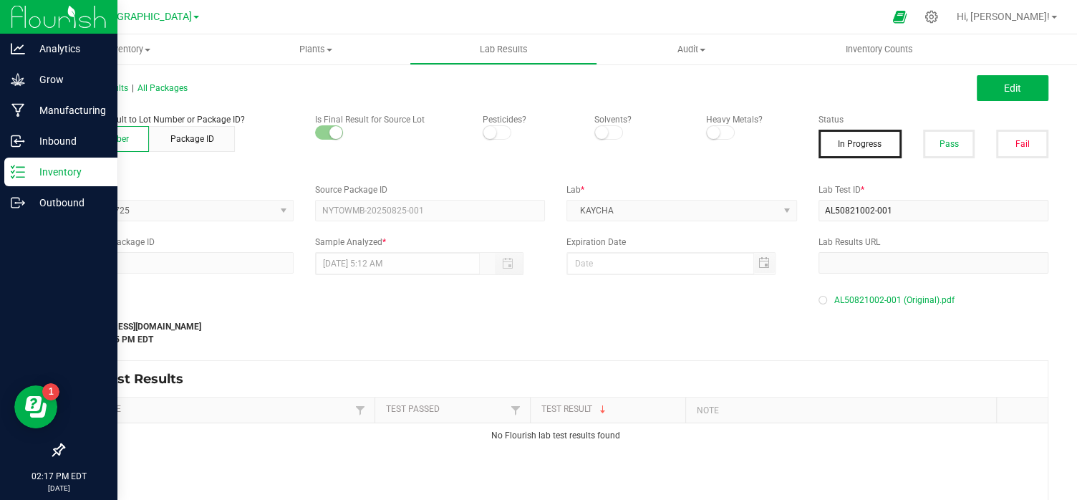
click at [57, 171] on p "Inventory" at bounding box center [68, 171] width 86 height 17
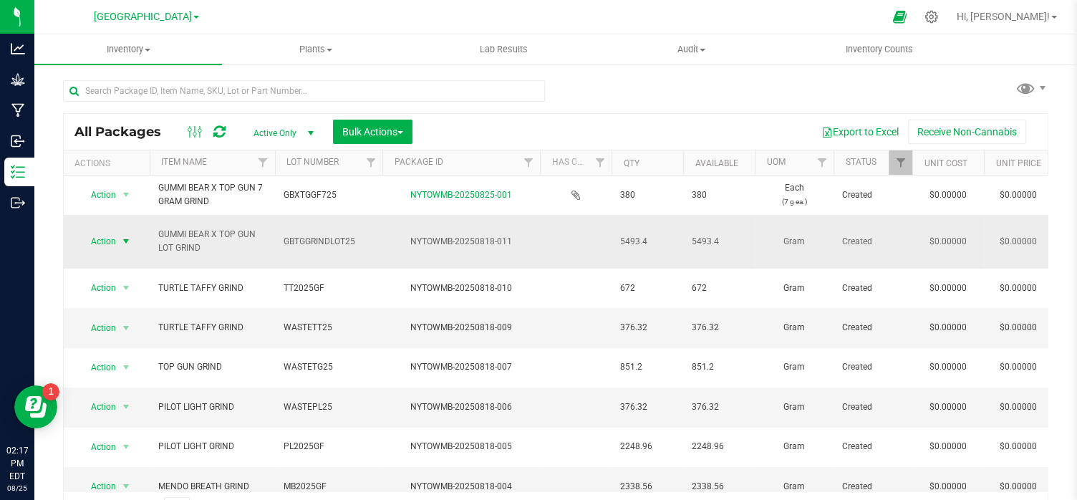
click at [128, 239] on span "select" at bounding box center [125, 241] width 11 height 11
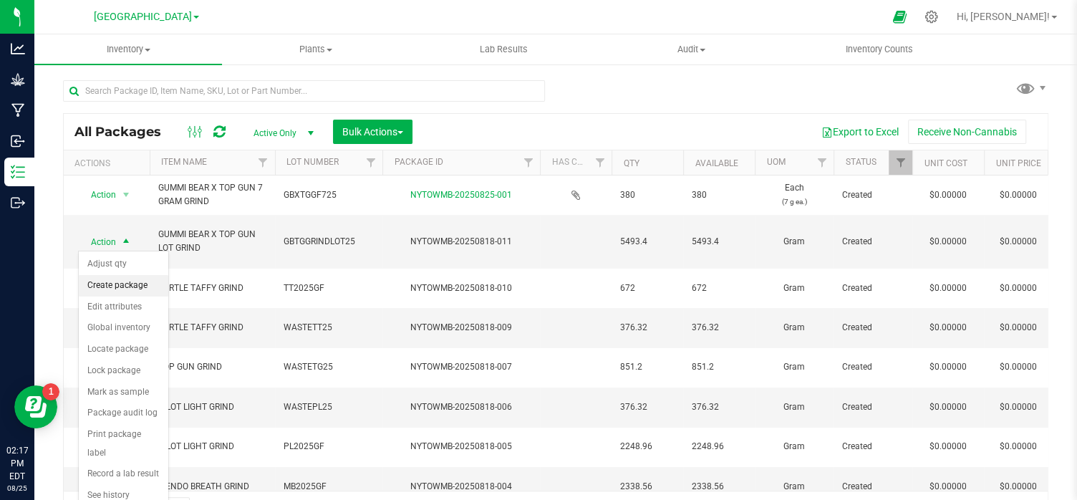
click at [125, 287] on li "Create package" at bounding box center [124, 285] width 90 height 21
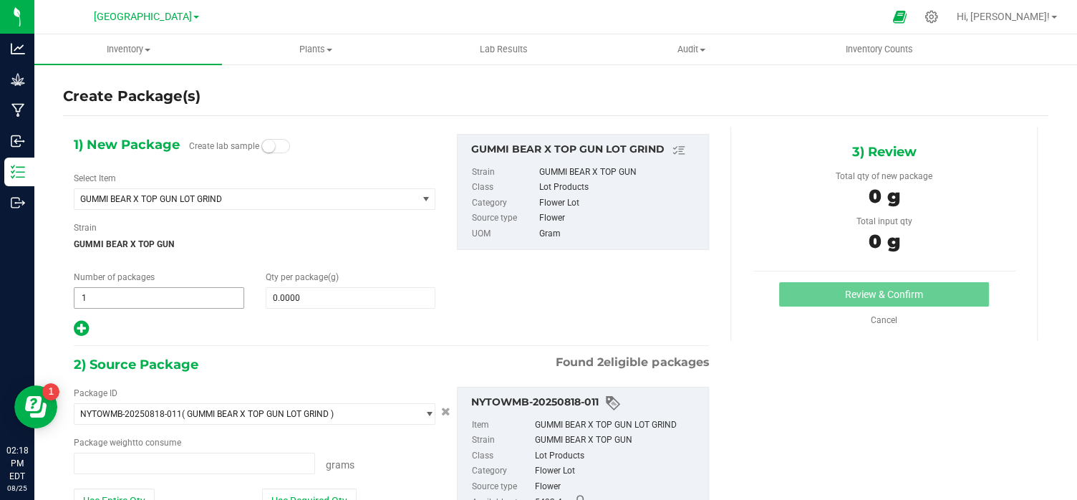
type input "0.0000 g"
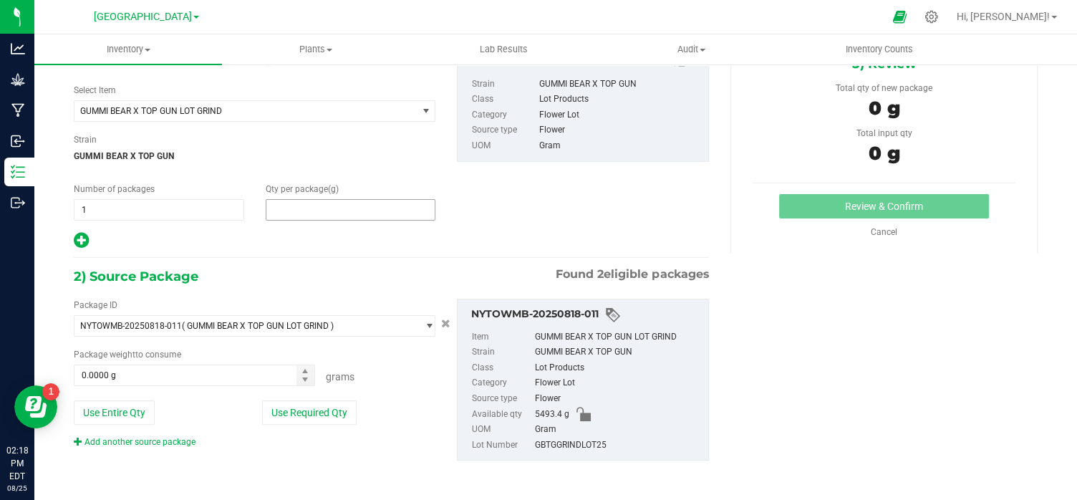
click at [310, 209] on span at bounding box center [351, 209] width 170 height 21
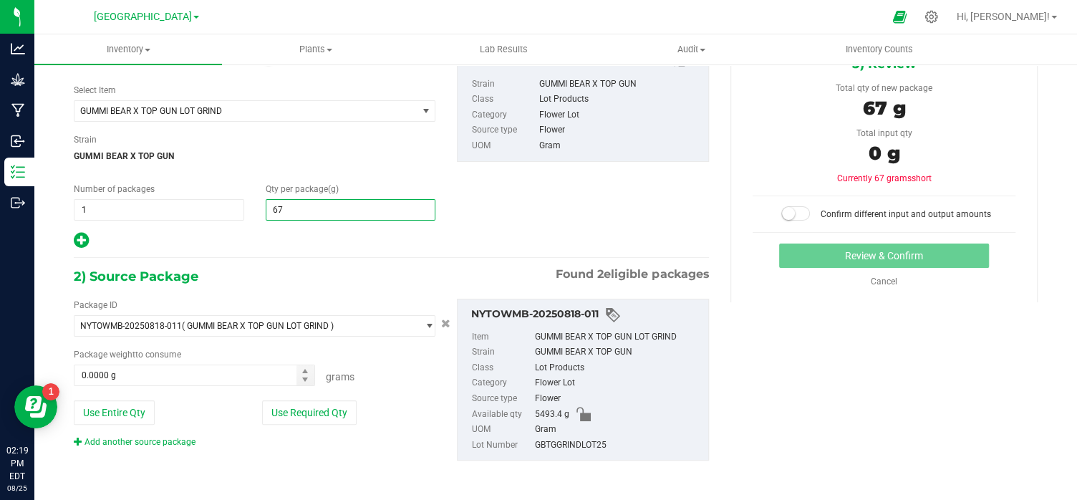
type input "670"
type input "670.0000"
click at [300, 410] on button "Use Required Qty" at bounding box center [309, 412] width 95 height 24
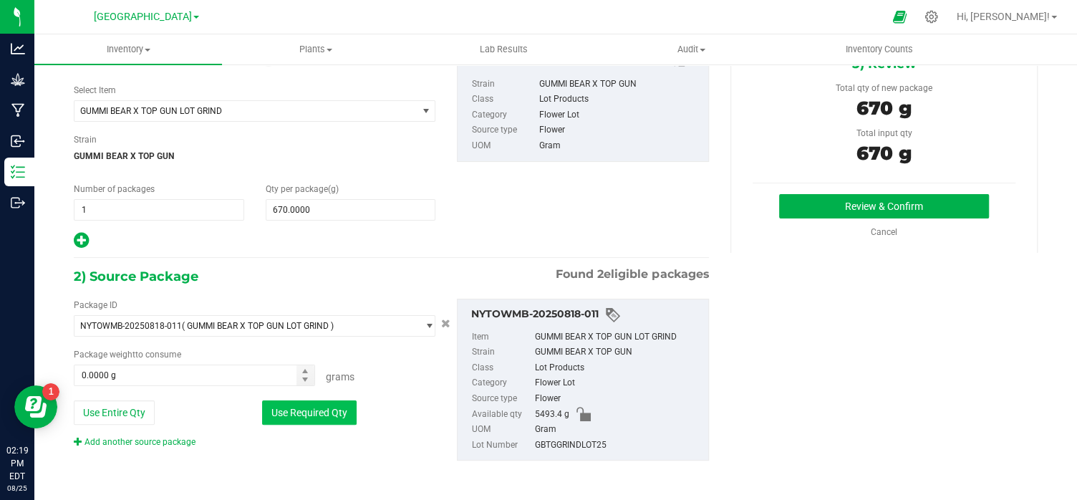
type input "670.0000 g"
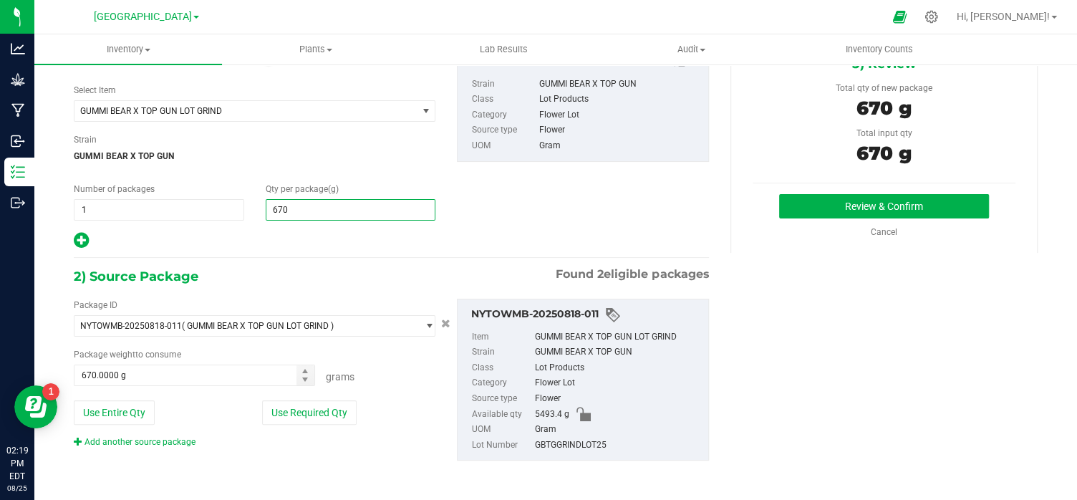
click at [320, 210] on span "670.0000 670" at bounding box center [351, 209] width 170 height 21
type input "6"
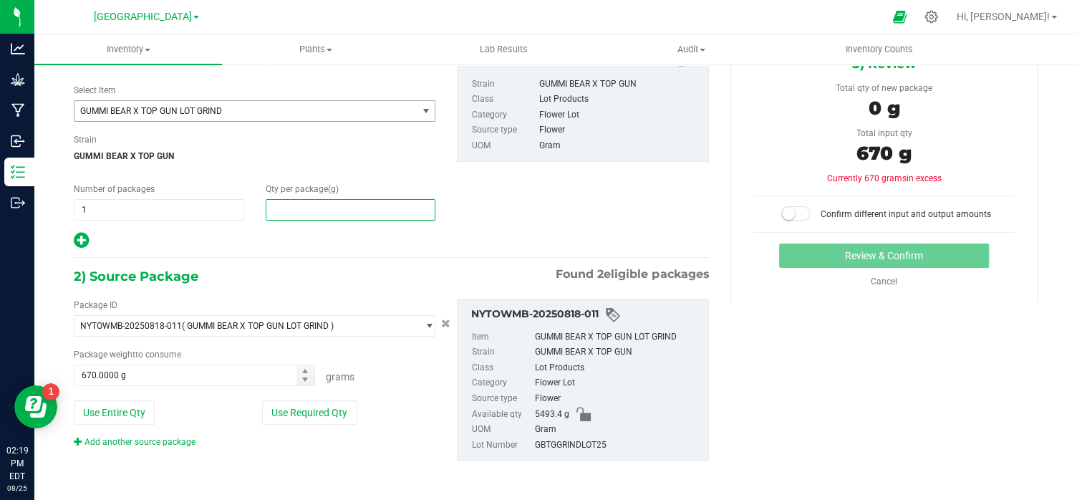
type input "0.0000"
click at [421, 108] on span "select" at bounding box center [425, 110] width 11 height 11
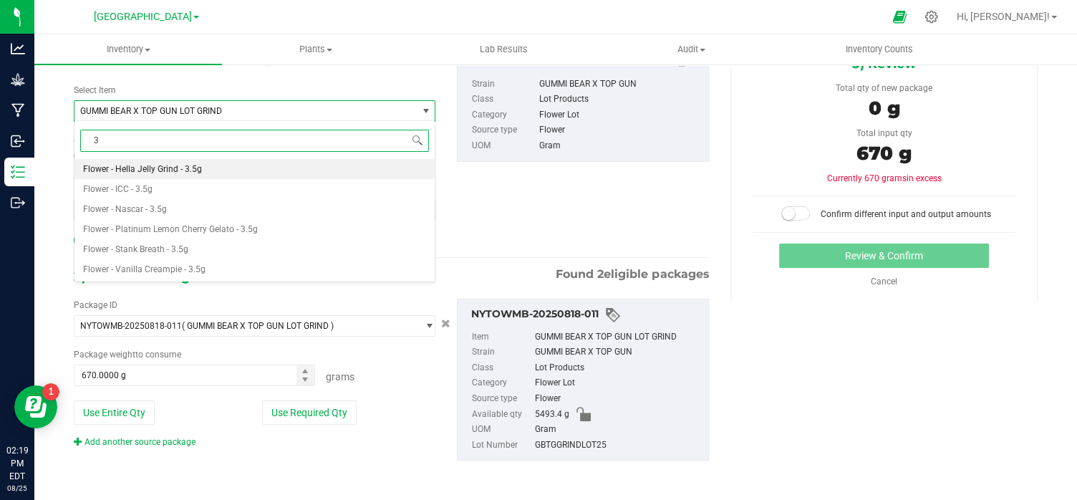
scroll to position [0, 0]
type input "3.5"
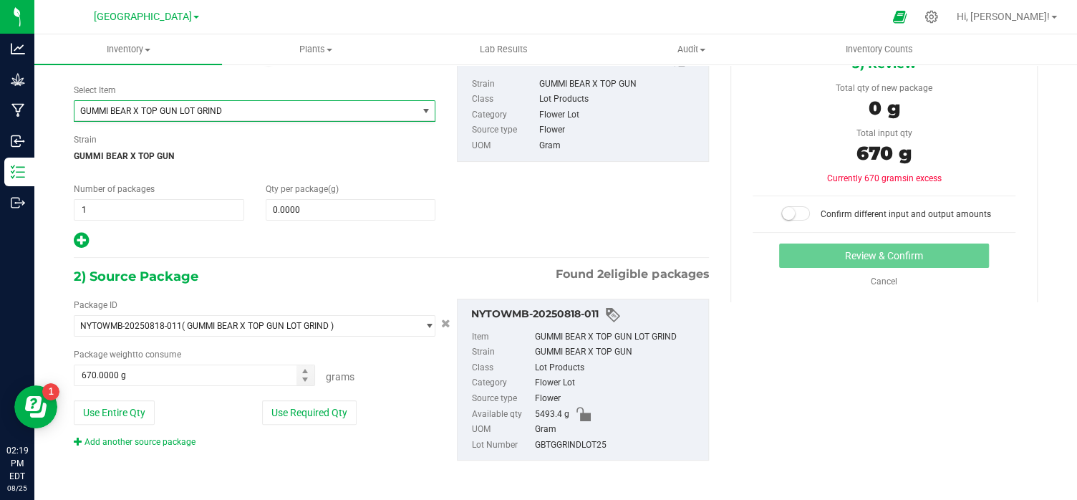
click at [147, 84] on div "Select Item GUMMI BEAR X TOP GUN LOT GRIND Flower - Hella Jelly Grind - 3.5g Fl…" at bounding box center [255, 103] width 362 height 38
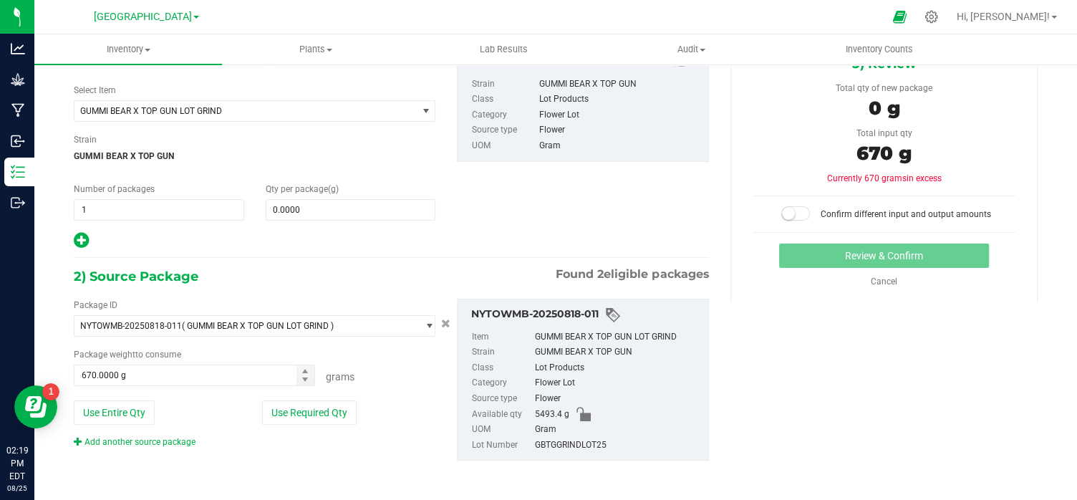
click at [147, 84] on div "Select Item GUMMI BEAR X TOP GUN LOT GRIND Flower - Hella Jelly Grind - 3.5g Fl…" at bounding box center [255, 103] width 362 height 38
click at [939, 16] on icon at bounding box center [931, 16] width 15 height 15
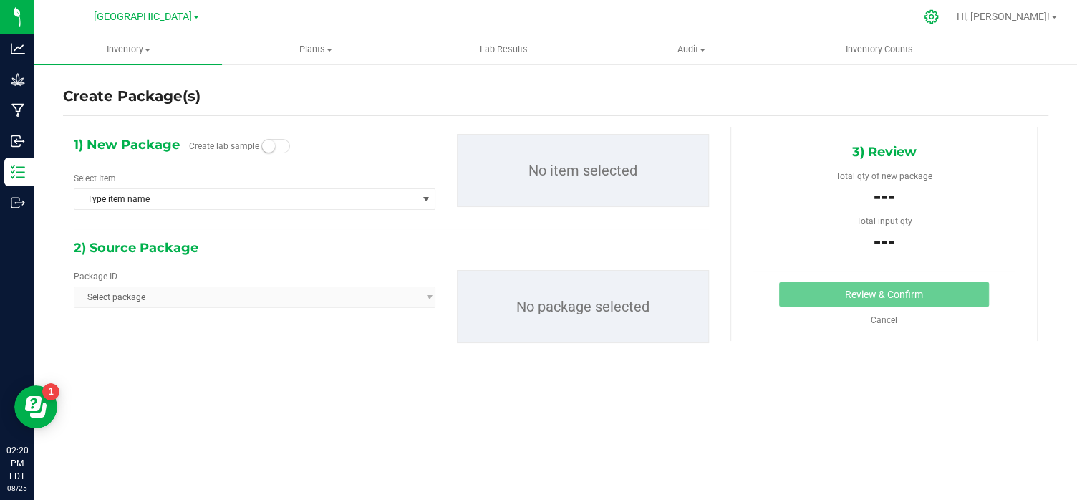
click at [939, 14] on icon at bounding box center [931, 16] width 15 height 15
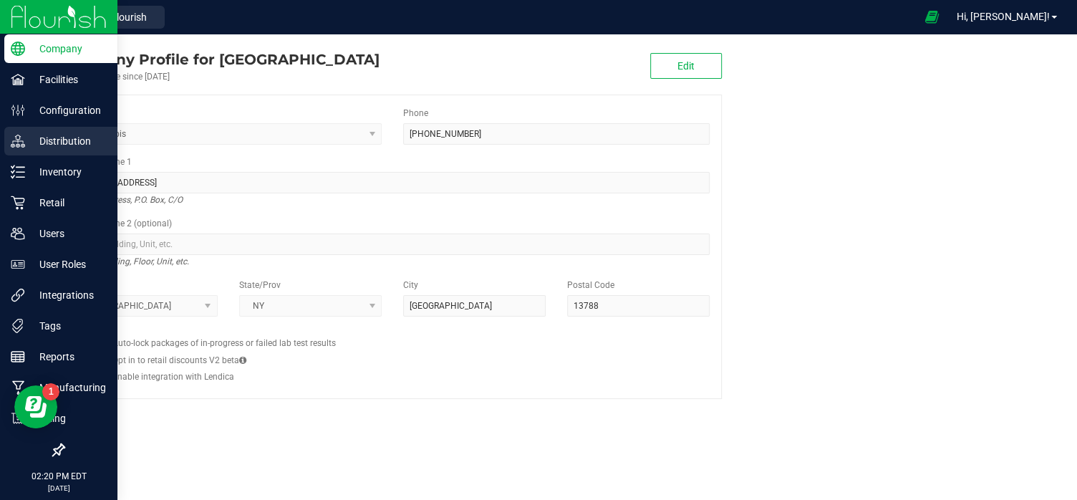
click at [56, 138] on p "Distribution" at bounding box center [68, 141] width 86 height 17
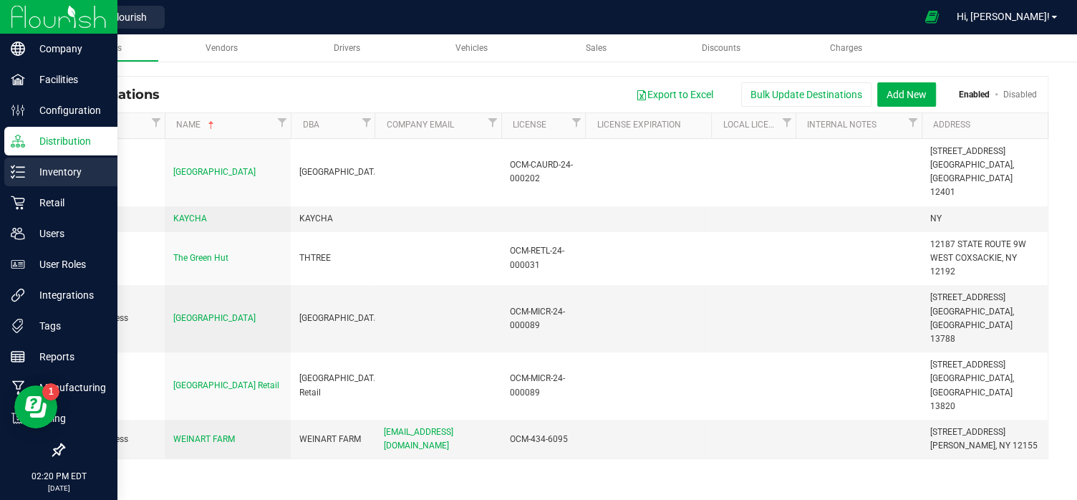
click at [63, 175] on p "Inventory" at bounding box center [68, 171] width 86 height 17
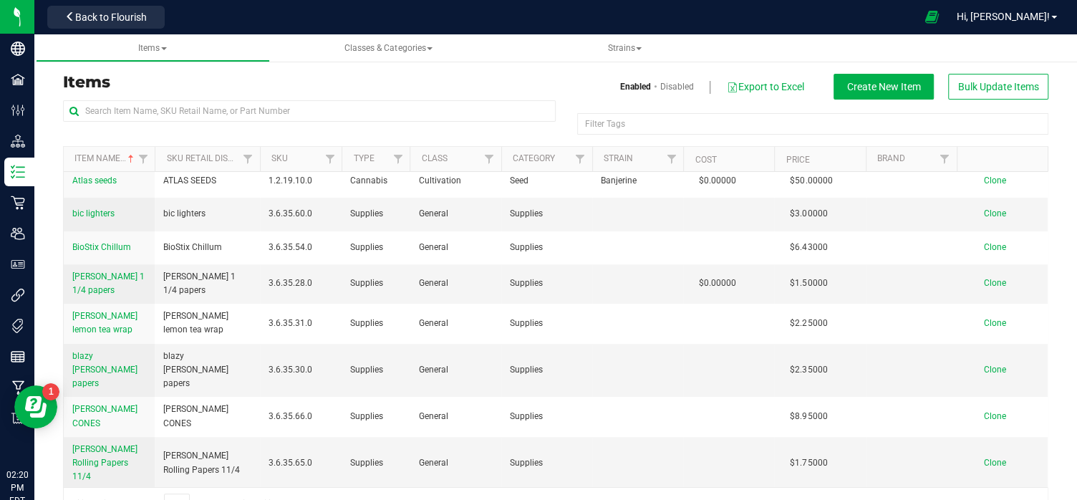
scroll to position [350, 0]
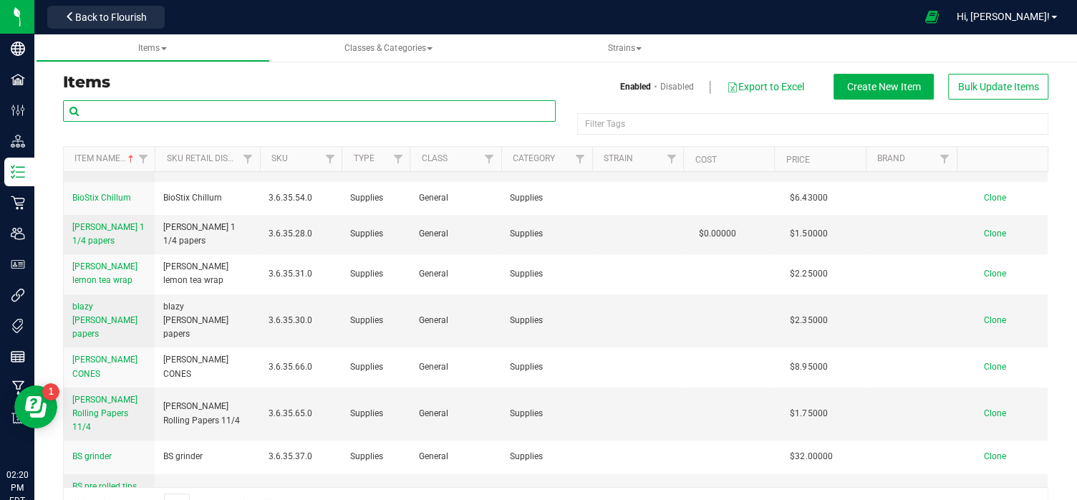
click at [140, 109] on input "text" at bounding box center [309, 110] width 493 height 21
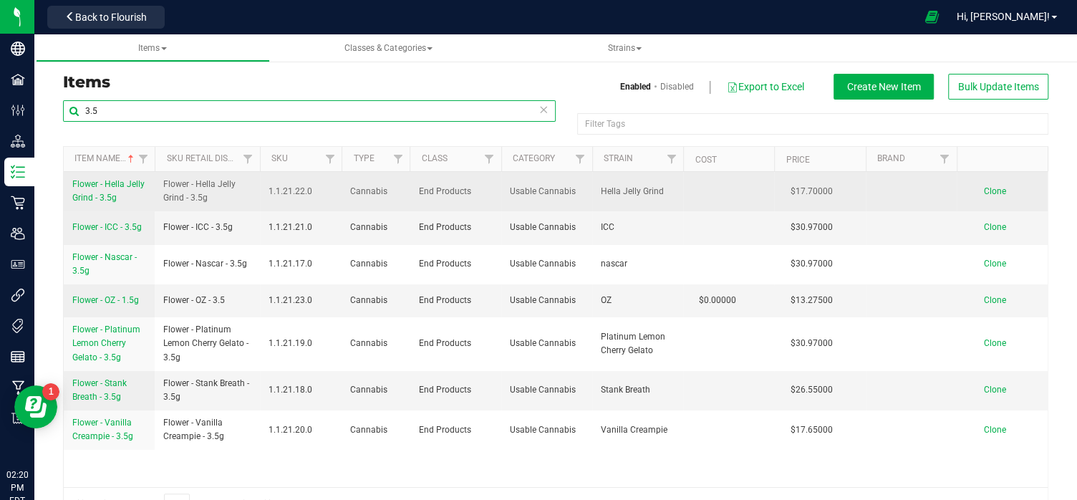
type input "3.5"
click at [209, 189] on span "Flower - Hella Jelly Grind - 3.5g" at bounding box center [206, 191] width 87 height 27
click at [221, 189] on span "Flower - Hella Jelly Grind - 3.5g" at bounding box center [206, 191] width 87 height 27
drag, startPoint x: 168, startPoint y: 183, endPoint x: 223, endPoint y: 198, distance: 57.2
click at [223, 198] on span "Flower - Hella Jelly Grind - 3.5g" at bounding box center [206, 191] width 87 height 27
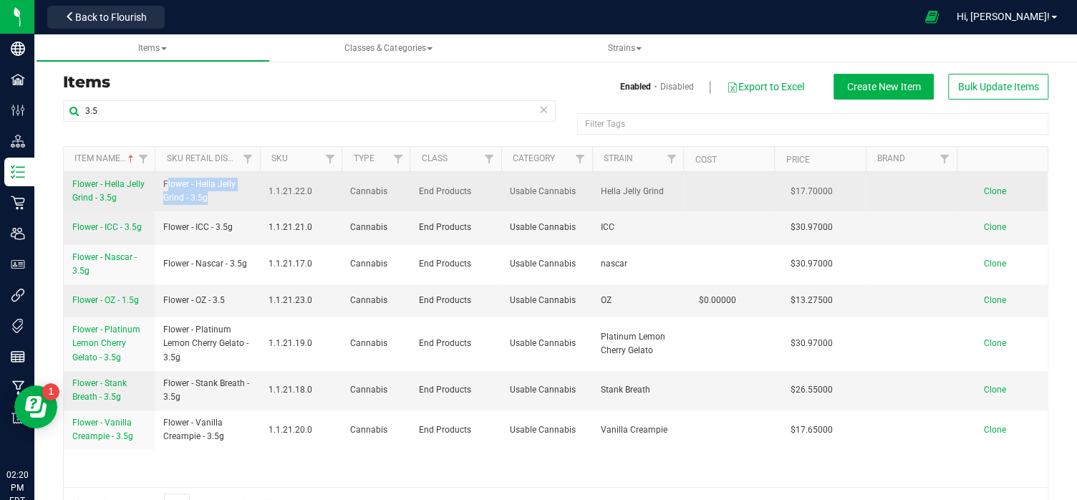
click at [223, 198] on span "Flower - Hella Jelly Grind - 3.5g" at bounding box center [206, 191] width 87 height 27
click at [226, 206] on td "Flower - Hella Jelly Grind - 3.5g" at bounding box center [207, 191] width 105 height 39
drag, startPoint x: 164, startPoint y: 182, endPoint x: 222, endPoint y: 194, distance: 59.3
click at [222, 194] on span "Flower - Hella Jelly Grind - 3.5g" at bounding box center [206, 191] width 87 height 27
copy span "Flower - Hella Jelly Grind - 3.5g"
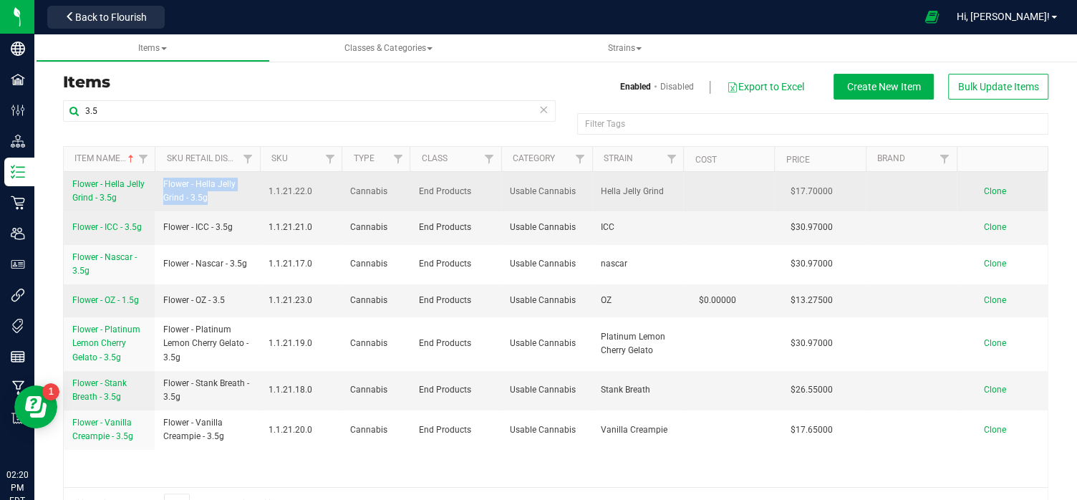
click at [991, 190] on span "Clone" at bounding box center [995, 191] width 22 height 10
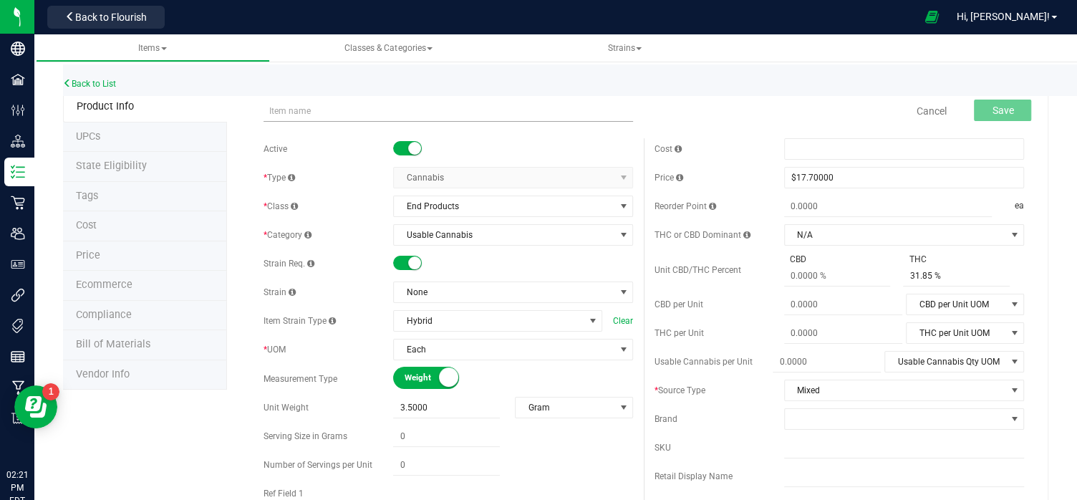
click at [287, 112] on input "text" at bounding box center [449, 110] width 370 height 21
click at [363, 110] on input "Flower - Hella Jelly Grind - 3.5g" at bounding box center [449, 110] width 370 height 21
click at [323, 112] on input "GUMMI BEARXTOP GUNGRIND - 3.5g" at bounding box center [449, 110] width 370 height 21
click at [329, 112] on input "GUMMI BEAR XTOP GUNGRIND - 3.5g" at bounding box center [449, 110] width 370 height 21
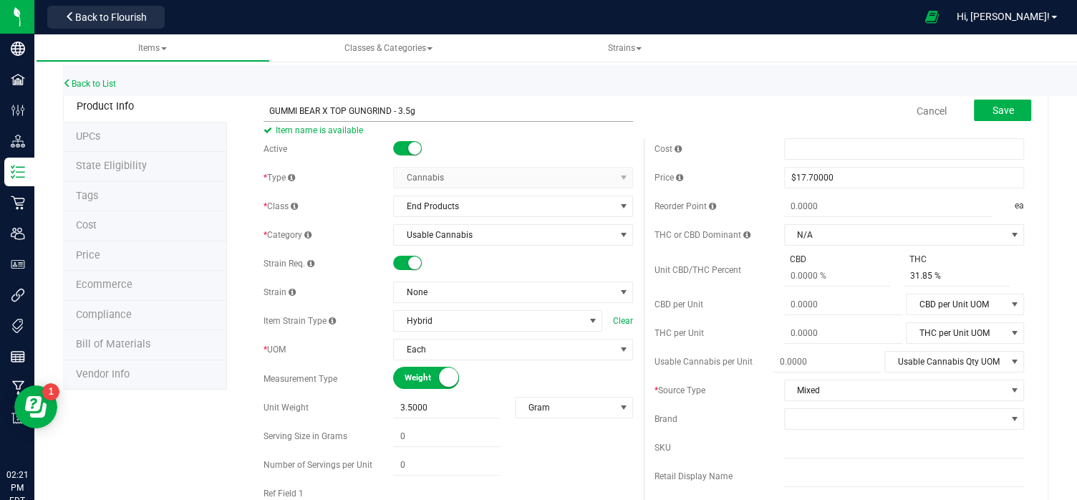
click at [367, 112] on input "GUMMI BEAR X TOP GUNGRIND - 3.5g" at bounding box center [449, 110] width 370 height 21
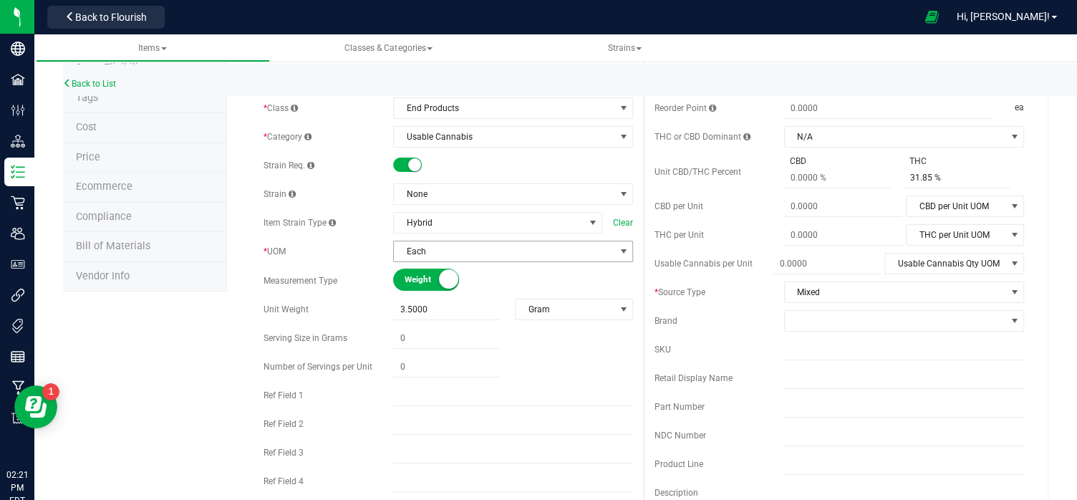
scroll to position [100, 0]
type input "GUMMI BEAR X TOP GUN GRIND - 3.5g"
click at [624, 192] on span at bounding box center [623, 192] width 11 height 11
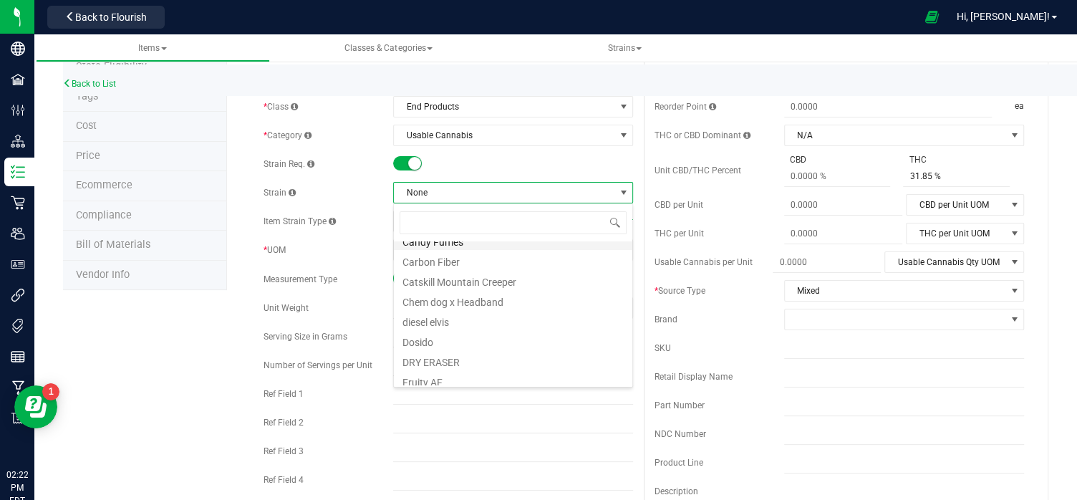
scroll to position [186, 0]
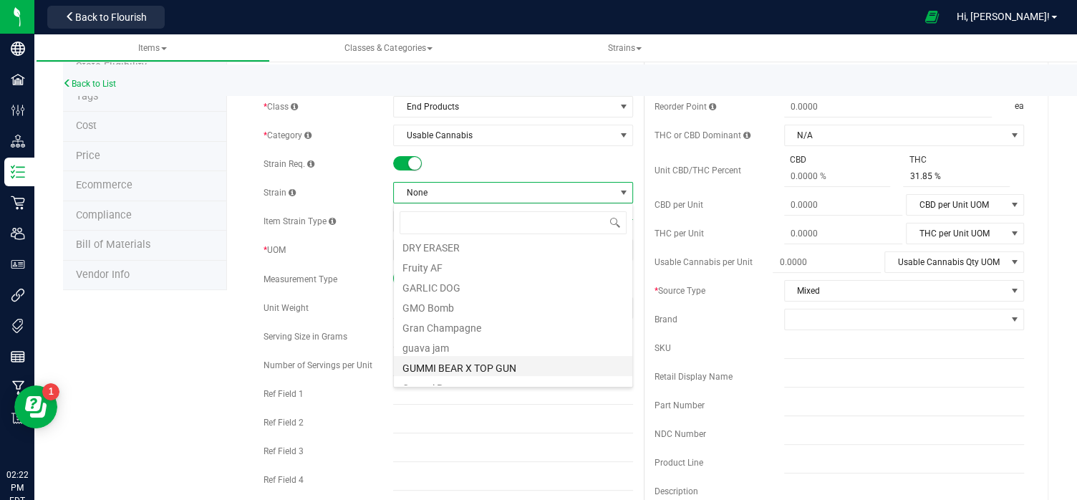
click at [462, 366] on li "GUMMI BEAR X TOP GUN" at bounding box center [513, 366] width 239 height 20
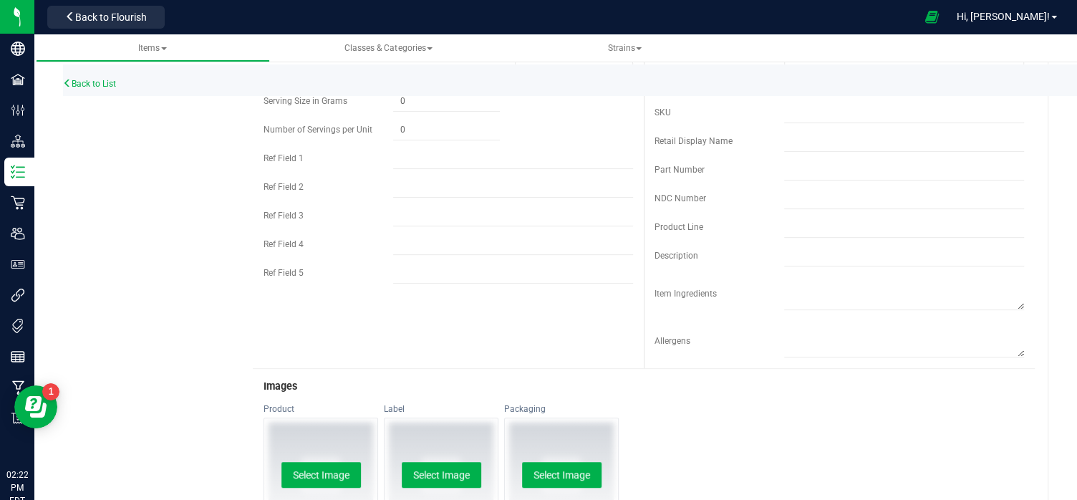
scroll to position [0, 0]
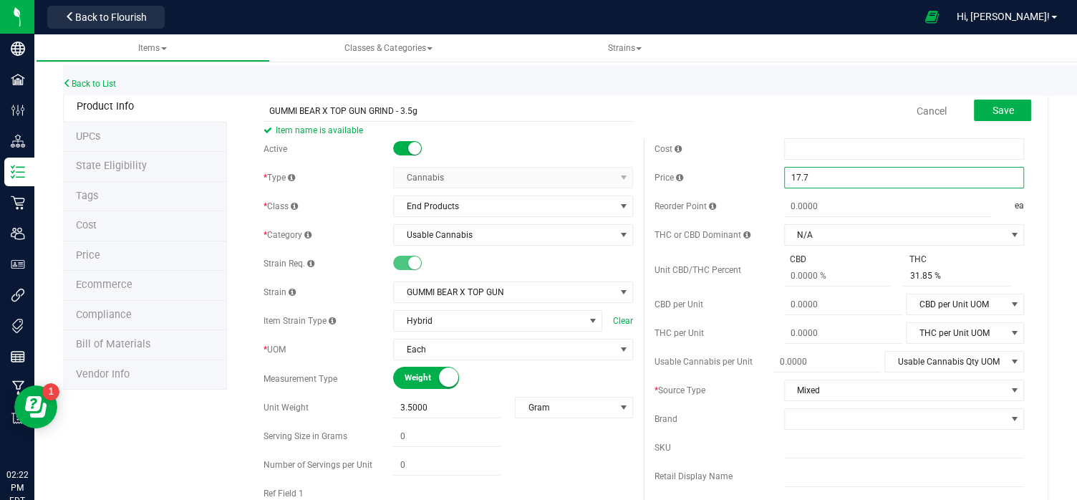
drag, startPoint x: 840, startPoint y: 183, endPoint x: 762, endPoint y: 178, distance: 78.2
click at [762, 178] on div "Price $17.70000 17.7" at bounding box center [840, 177] width 370 height 21
drag, startPoint x: 953, startPoint y: 276, endPoint x: 876, endPoint y: 272, distance: 77.5
click at [876, 272] on div "CBD THC 31.85 % 31.85" at bounding box center [904, 270] width 240 height 34
click at [824, 203] on span at bounding box center [888, 206] width 208 height 21
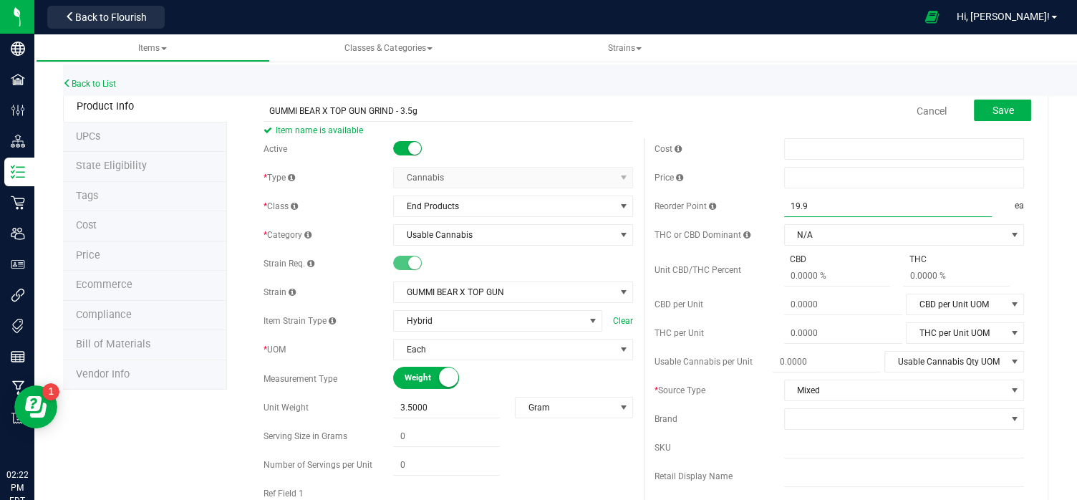
type input "19.95"
type input "19.9500"
click at [1015, 107] on button "Save" at bounding box center [1002, 110] width 57 height 21
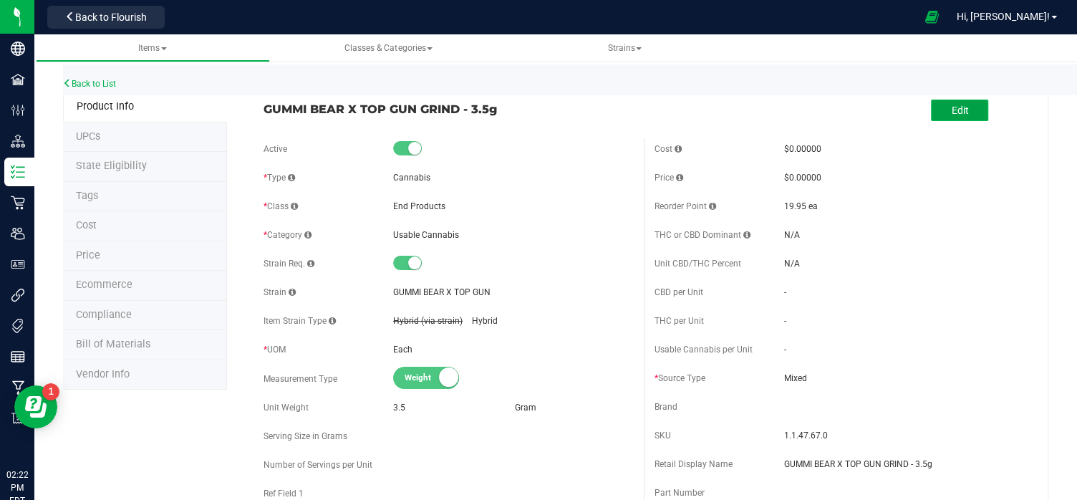
click at [963, 105] on span "Edit" at bounding box center [959, 110] width 17 height 11
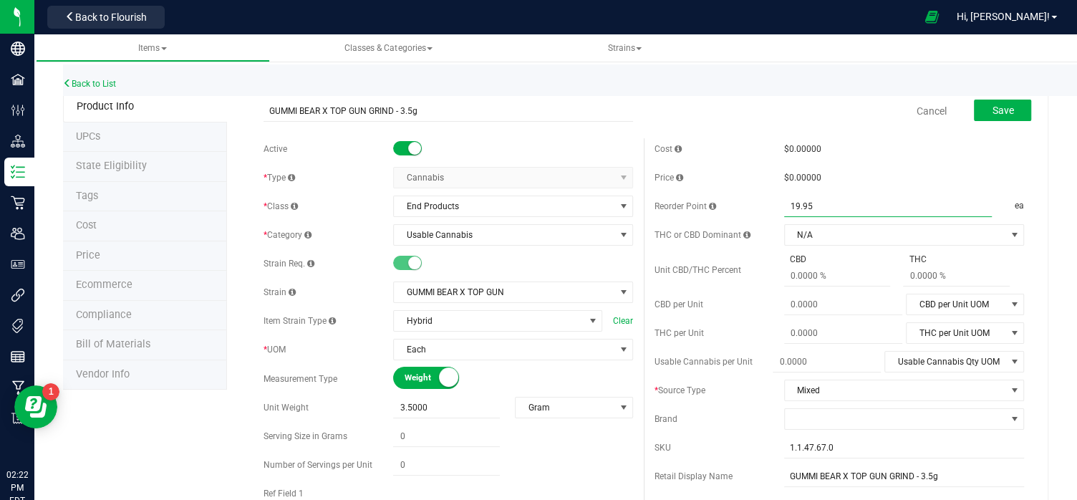
drag, startPoint x: 839, startPoint y: 208, endPoint x: 775, endPoint y: 203, distance: 64.7
click at [775, 203] on div "Reorder Point 19.9500 19.95 ea" at bounding box center [840, 206] width 370 height 21
type input "0.0000"
click at [1003, 112] on span "Save" at bounding box center [1002, 110] width 21 height 11
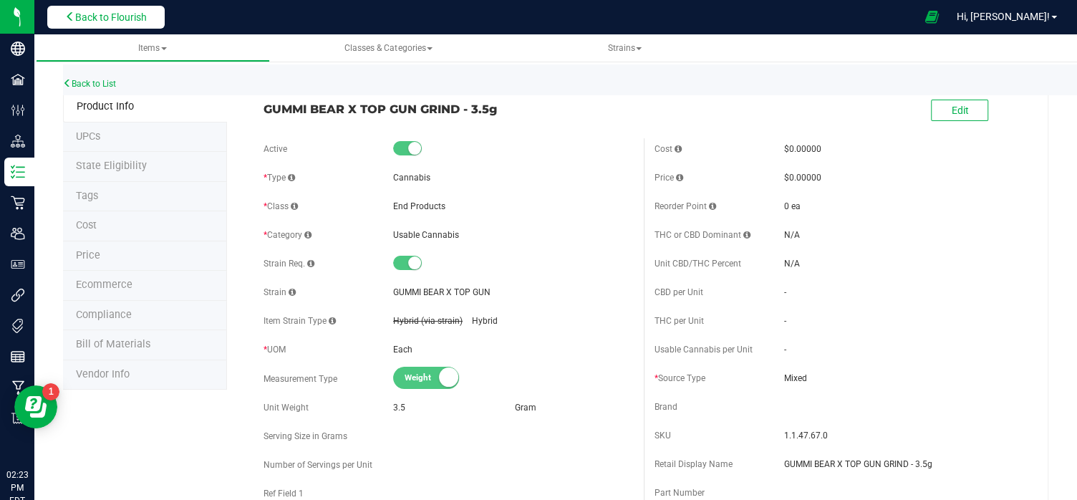
click at [136, 17] on span "Back to Flourish" at bounding box center [111, 16] width 72 height 11
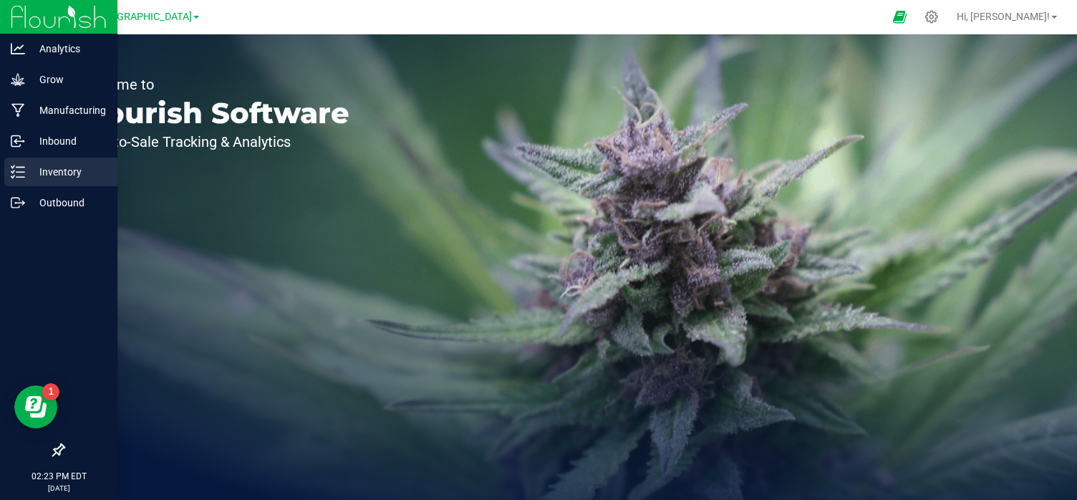
click at [52, 170] on p "Inventory" at bounding box center [68, 171] width 86 height 17
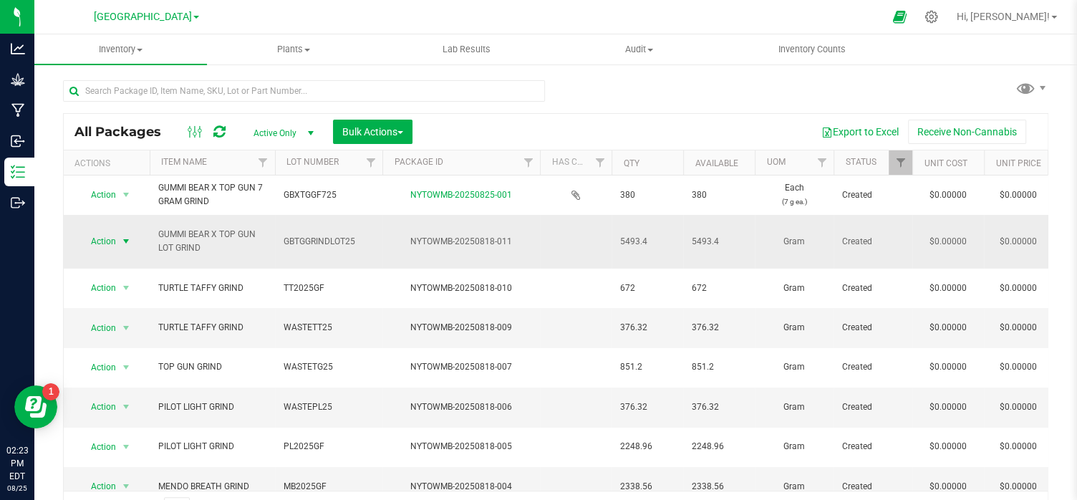
click at [118, 236] on span "select" at bounding box center [126, 241] width 18 height 20
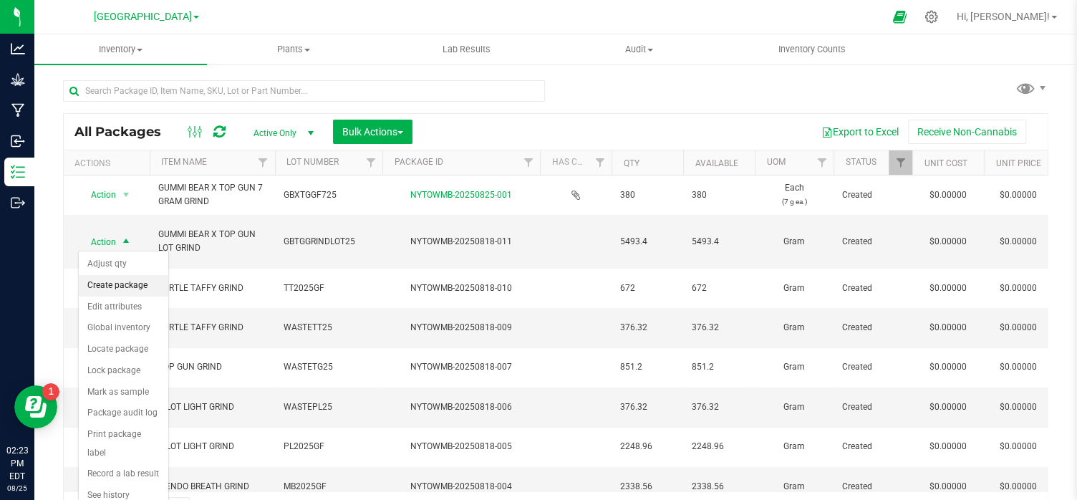
click at [119, 278] on li "Create package" at bounding box center [124, 285] width 90 height 21
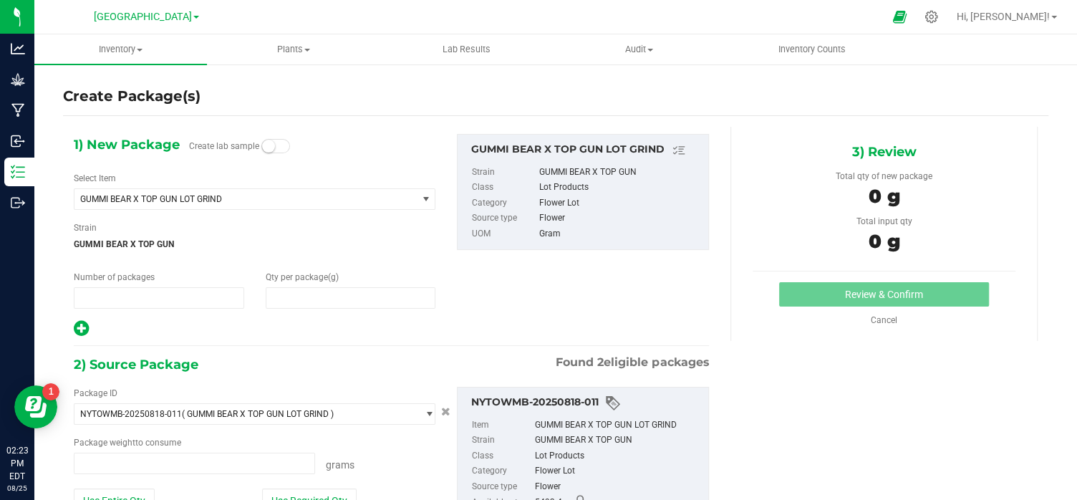
type input "1"
type input "0.0000"
type input "0.0000 g"
click at [307, 299] on span "0.0000 0" at bounding box center [351, 297] width 170 height 21
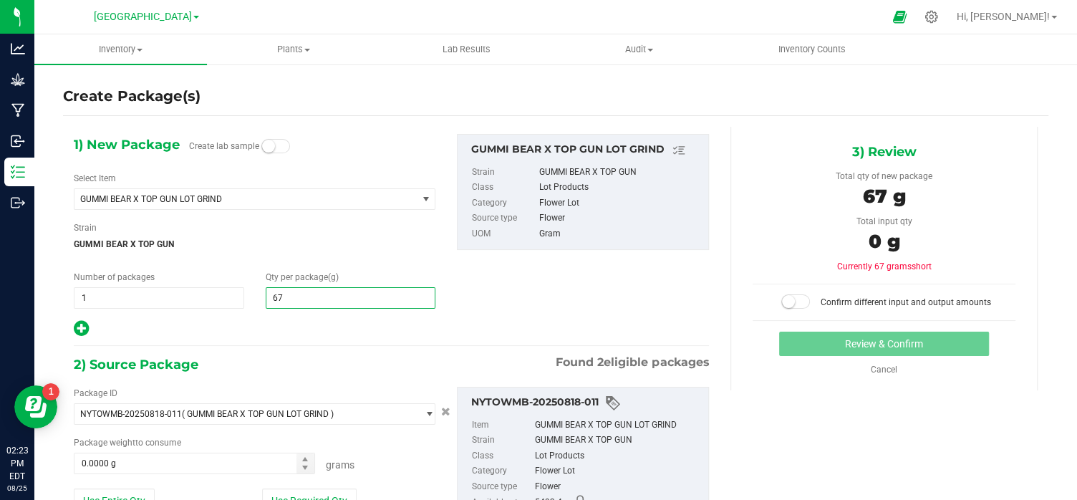
type input "6"
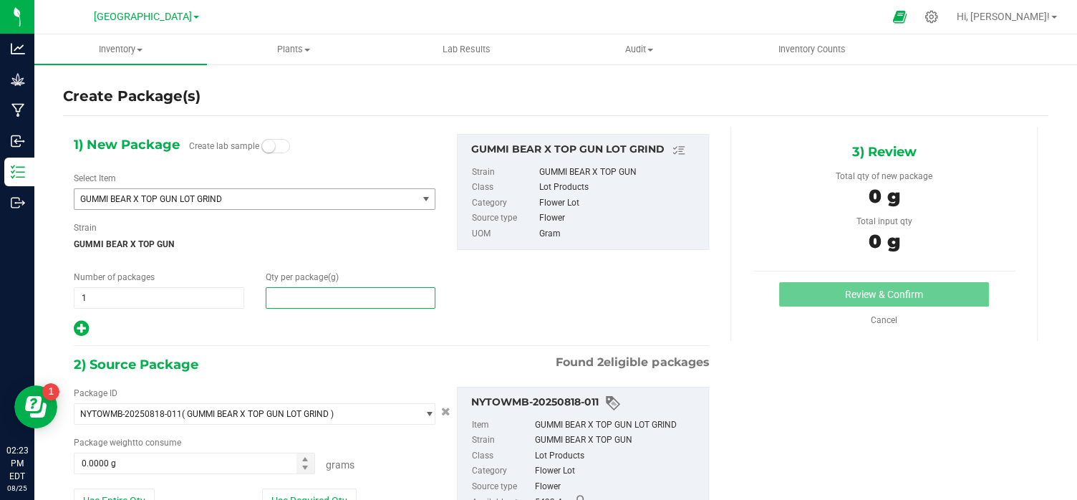
type input "0.0000"
click at [425, 197] on span "select" at bounding box center [425, 198] width 11 height 11
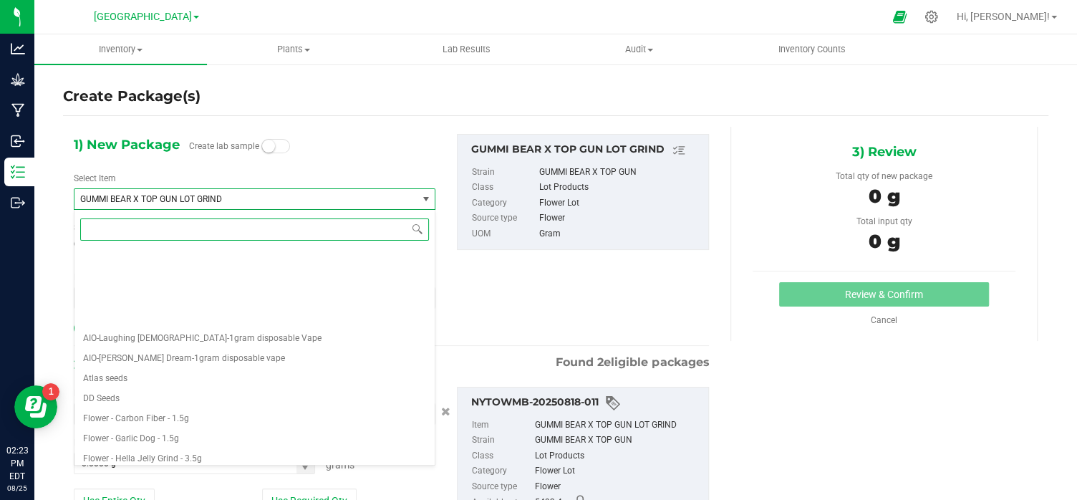
scroll to position [561, 0]
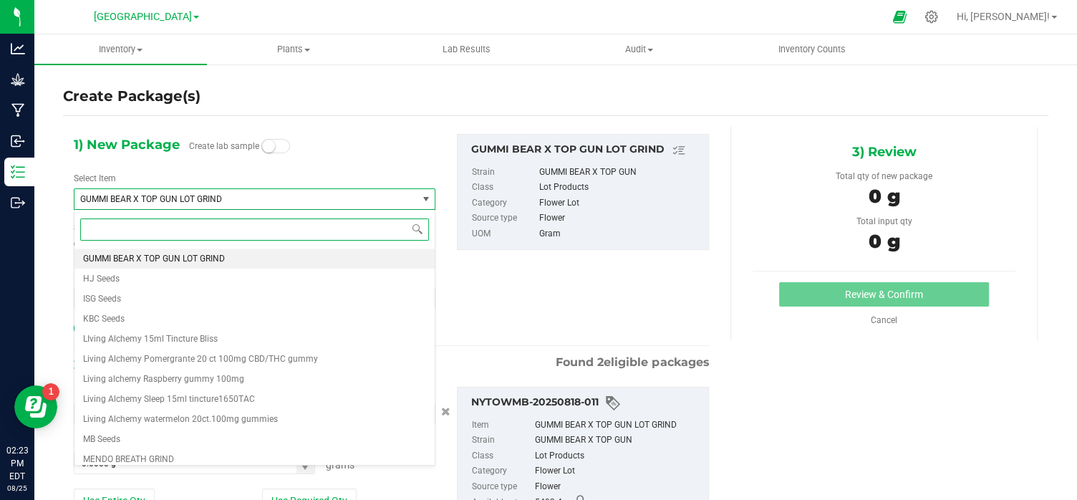
click at [105, 227] on input at bounding box center [254, 229] width 349 height 22
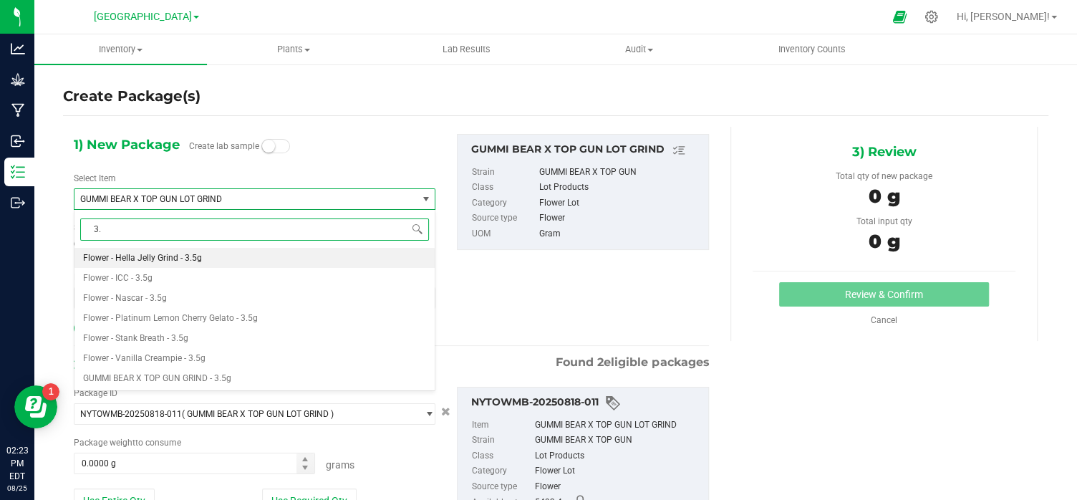
type input "3.5"
click at [157, 373] on span "GUMMI BEAR X TOP GUN GRIND - 3.5g" at bounding box center [157, 378] width 148 height 10
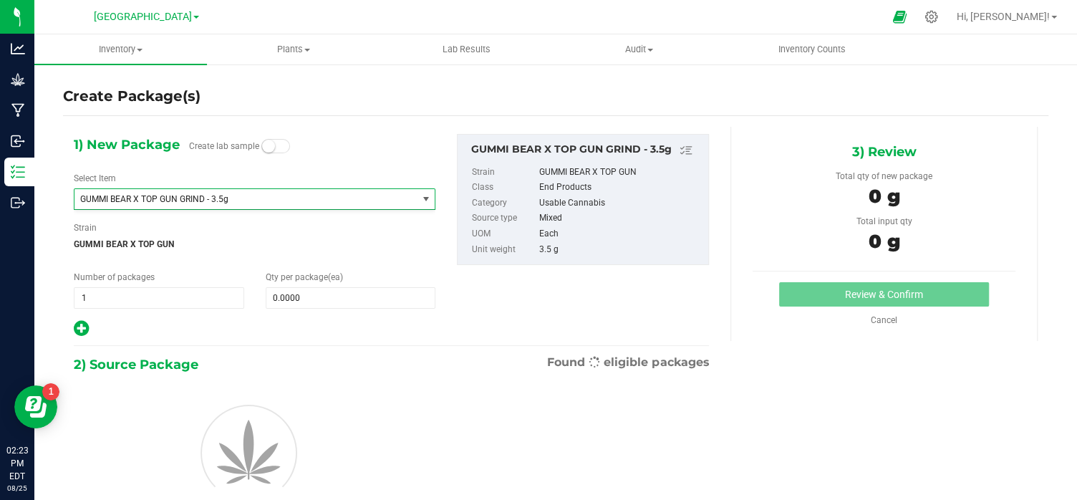
type input "0"
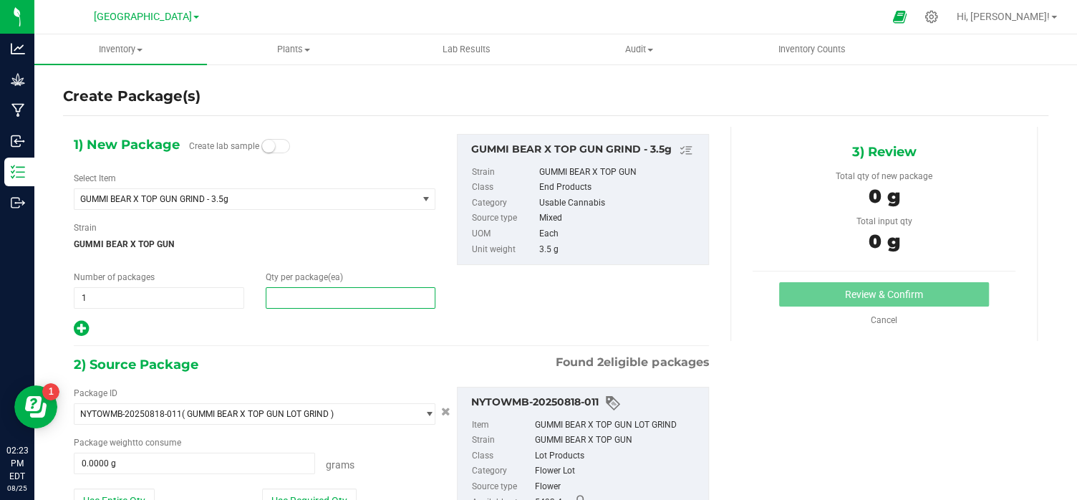
click at [299, 299] on span at bounding box center [351, 297] width 170 height 21
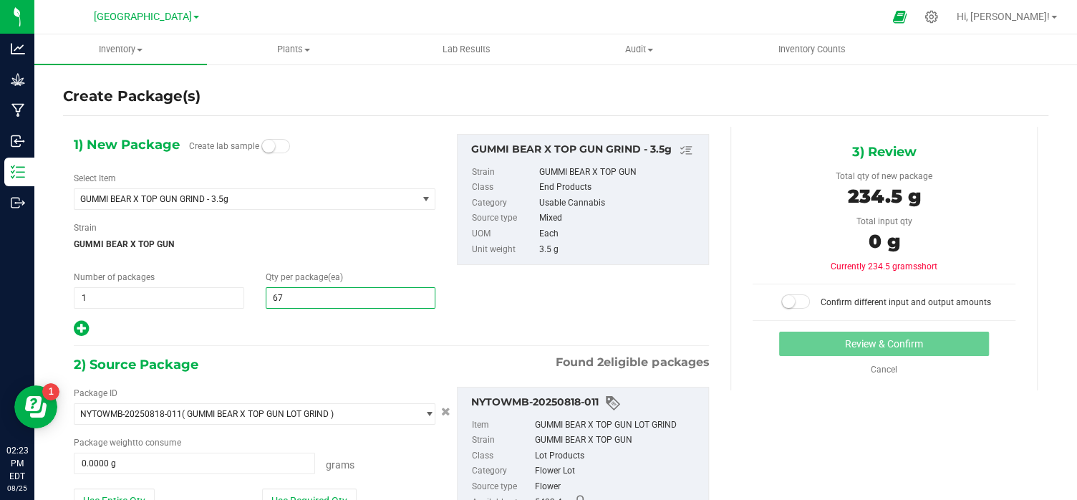
type input "670"
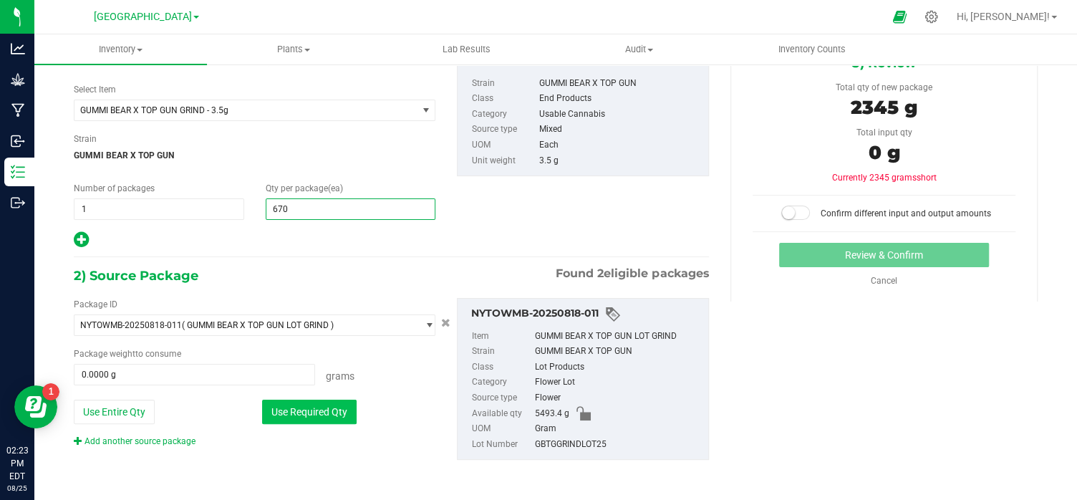
type input "670"
click at [307, 414] on button "Use Required Qty" at bounding box center [309, 412] width 95 height 24
type input "2345.0000 g"
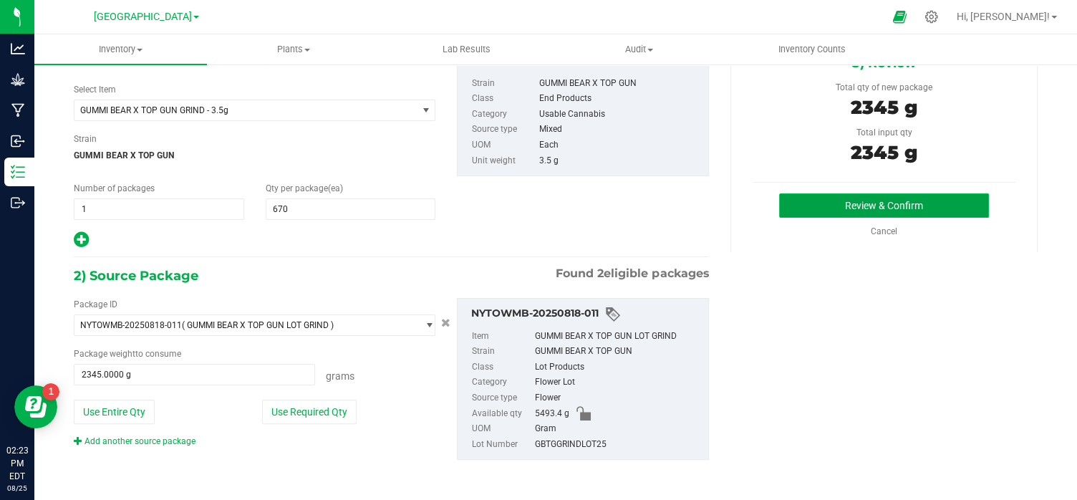
click at [876, 205] on button "Review & Confirm" at bounding box center [884, 205] width 210 height 24
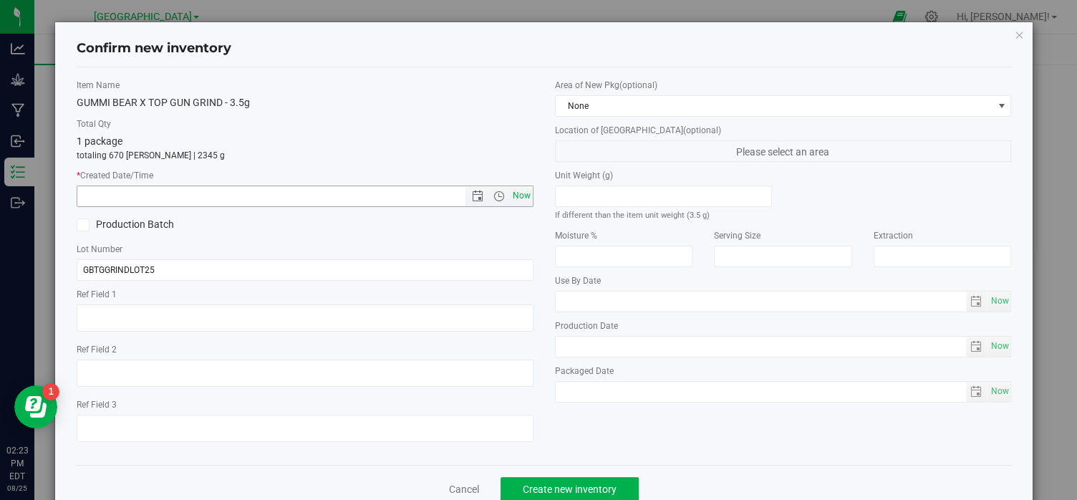
click at [516, 194] on span "Now" at bounding box center [521, 196] width 24 height 21
type input "[DATE] 2:23 PM"
drag, startPoint x: 162, startPoint y: 269, endPoint x: 93, endPoint y: 268, distance: 68.8
click at [93, 268] on input "GBTGGRINDLOT25" at bounding box center [305, 269] width 457 height 21
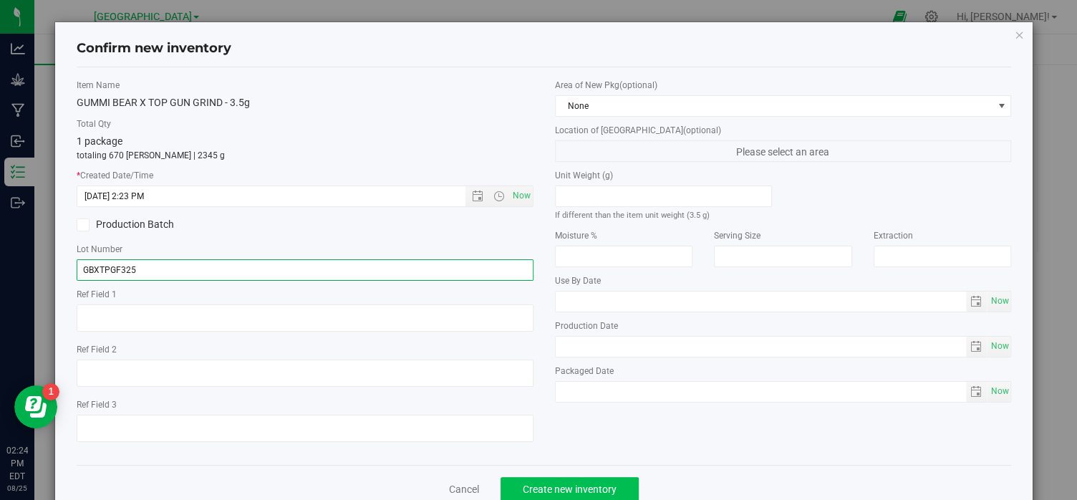
type input "GBXTPGF325"
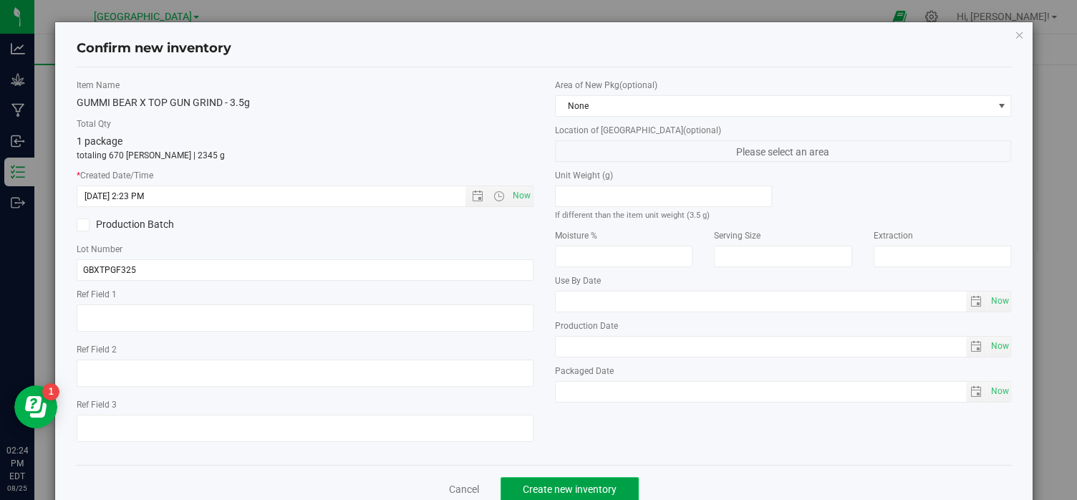
click at [577, 485] on span "Create new inventory" at bounding box center [570, 488] width 94 height 11
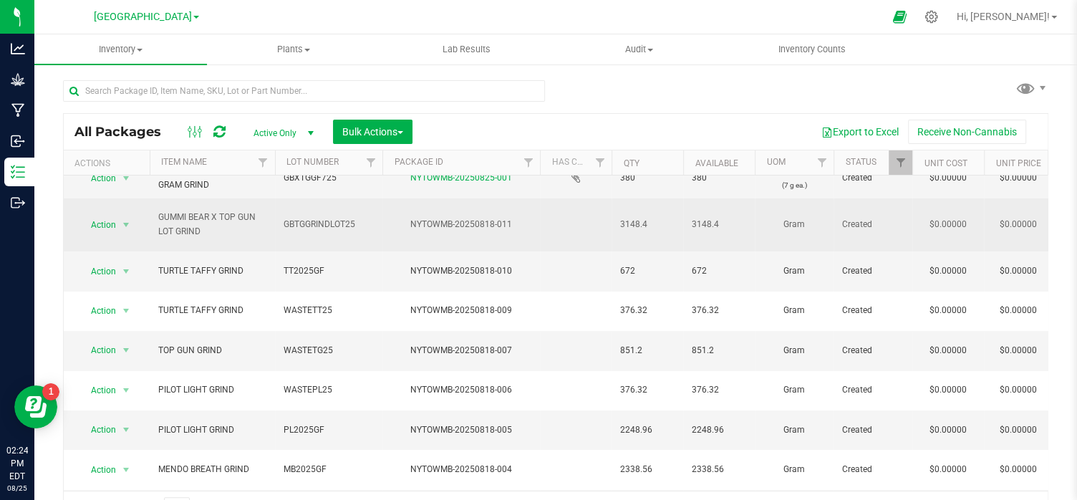
scroll to position [61, 0]
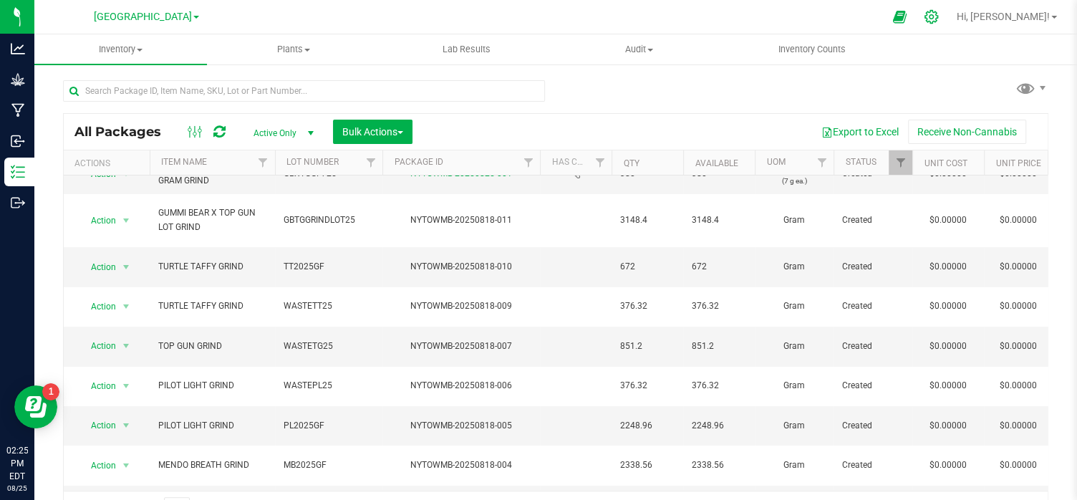
click at [938, 11] on icon at bounding box center [932, 17] width 14 height 14
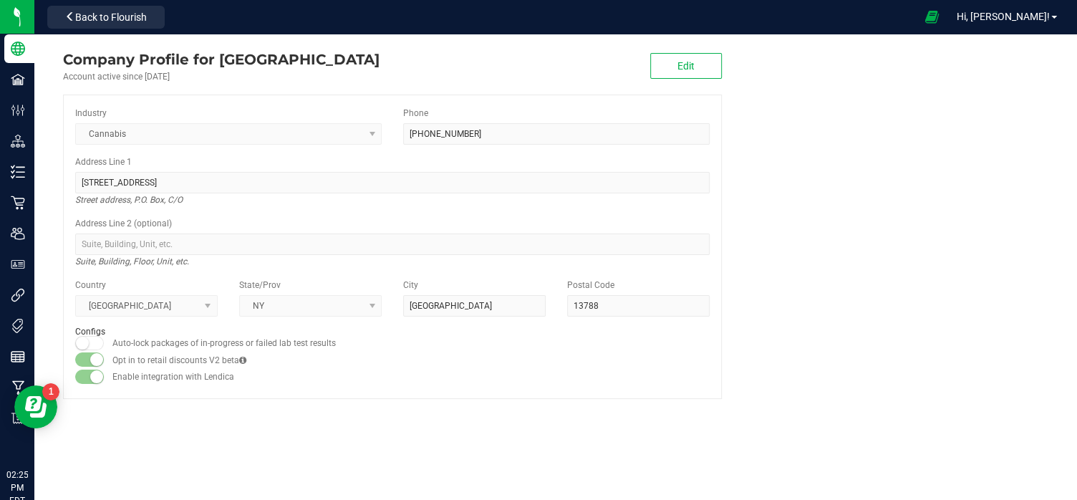
click at [196, 77] on div "Account active since [DATE]" at bounding box center [221, 76] width 317 height 13
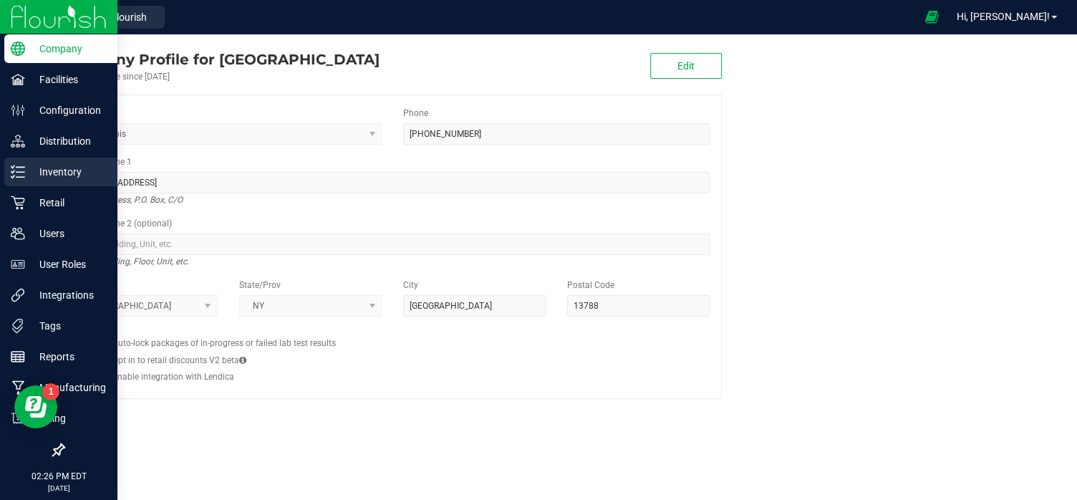
click at [44, 165] on p "Inventory" at bounding box center [68, 171] width 86 height 17
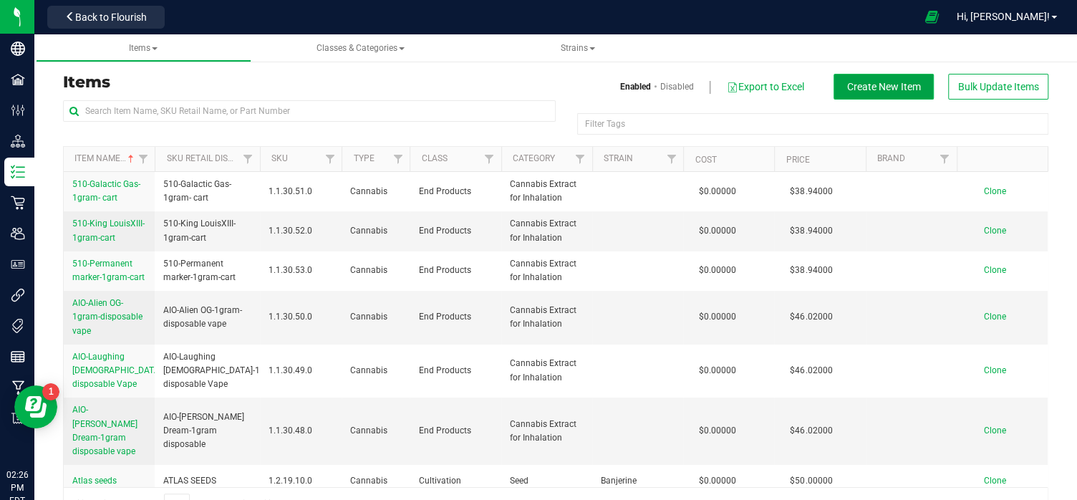
click at [890, 83] on span "Create New Item" at bounding box center [884, 86] width 74 height 11
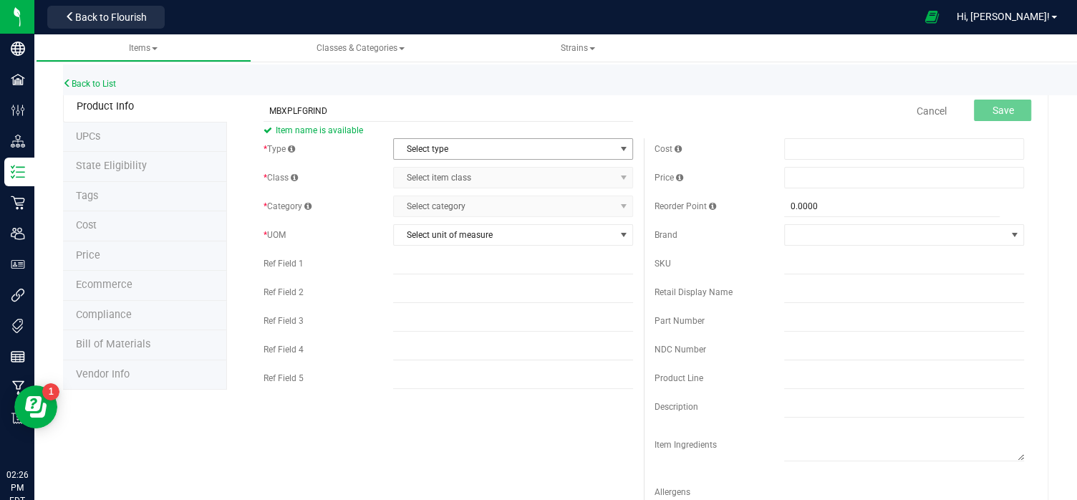
type input "MBXPLFGRIND"
click at [618, 152] on span "select" at bounding box center [623, 148] width 11 height 11
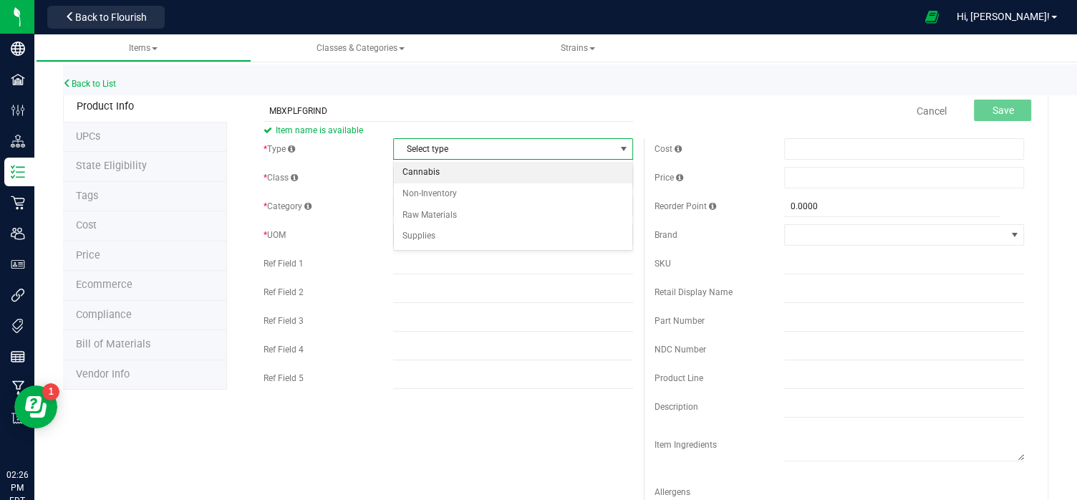
click at [455, 171] on li "Cannabis" at bounding box center [513, 172] width 239 height 21
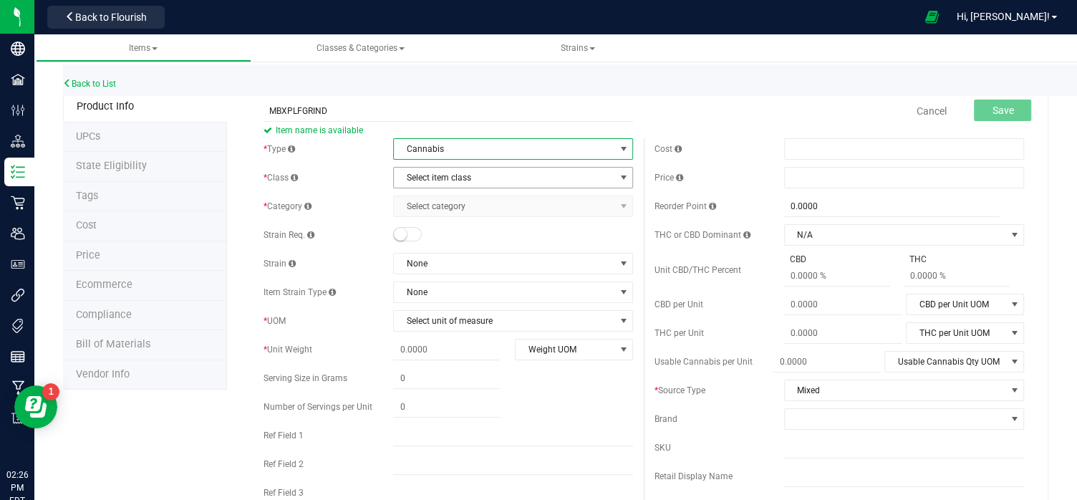
click at [617, 173] on span "select" at bounding box center [624, 178] width 18 height 20
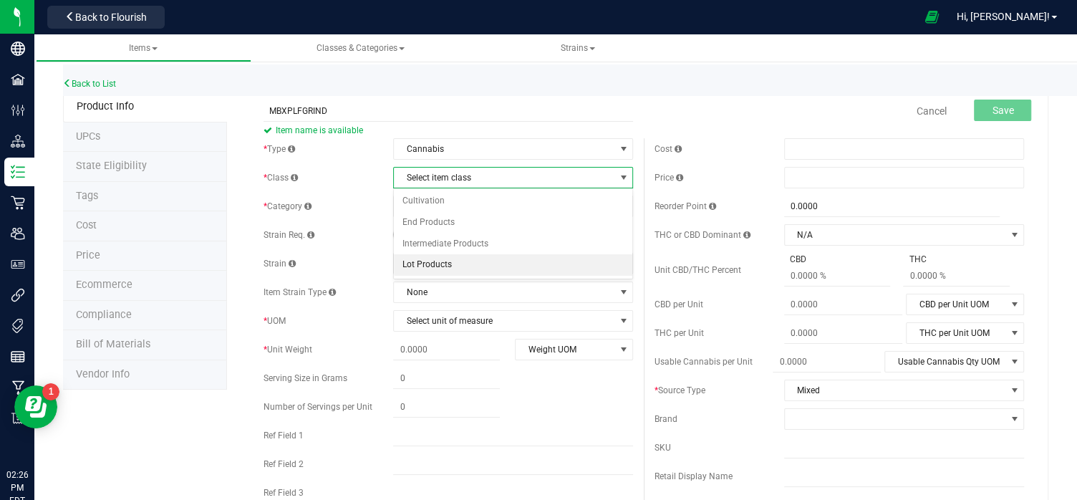
click at [435, 264] on li "Lot Products" at bounding box center [513, 264] width 239 height 21
click at [621, 173] on span "select" at bounding box center [623, 177] width 11 height 11
click at [430, 259] on li "Lot Products" at bounding box center [513, 264] width 239 height 21
click at [635, 201] on div "* Type Cannabis Select type Cannabis Non-Inventory Raw Materials Supplies * Cla…" at bounding box center [448, 353] width 391 height 430
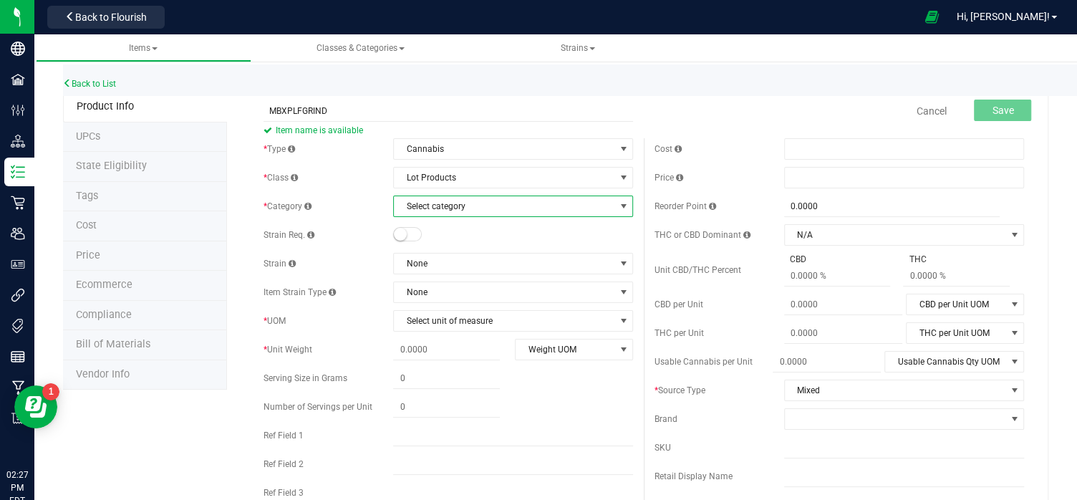
click at [622, 205] on span "select" at bounding box center [623, 206] width 11 height 11
click at [433, 229] on li "Flower Lot" at bounding box center [513, 229] width 239 height 21
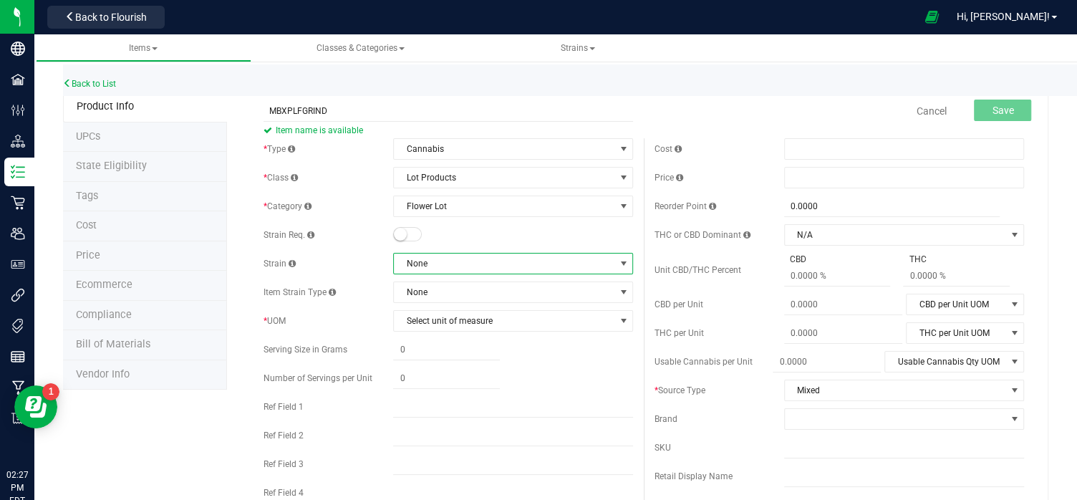
click at [619, 264] on span at bounding box center [623, 263] width 11 height 11
click at [488, 385] on li "Orangutangie" at bounding box center [513, 382] width 239 height 20
click at [621, 259] on span at bounding box center [623, 263] width 11 height 11
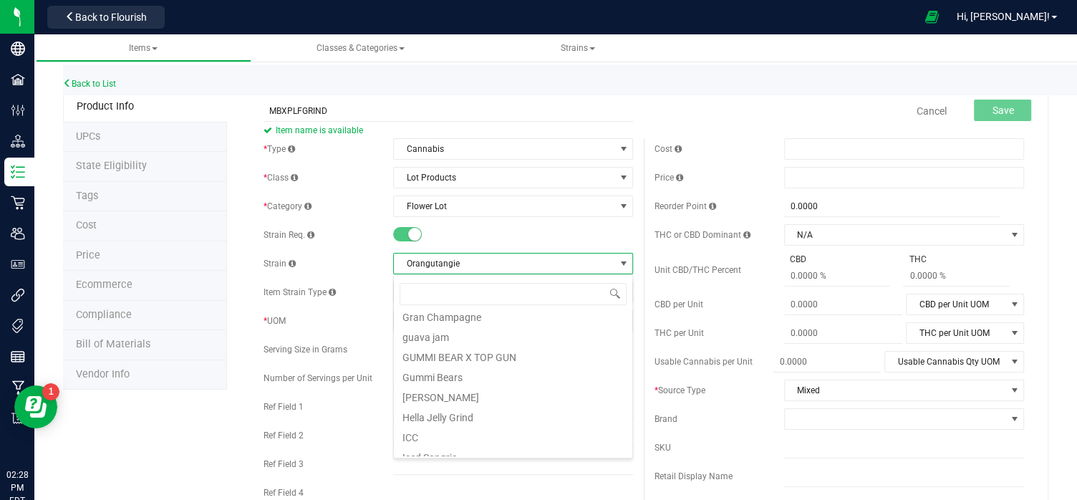
scroll to position [0, 0]
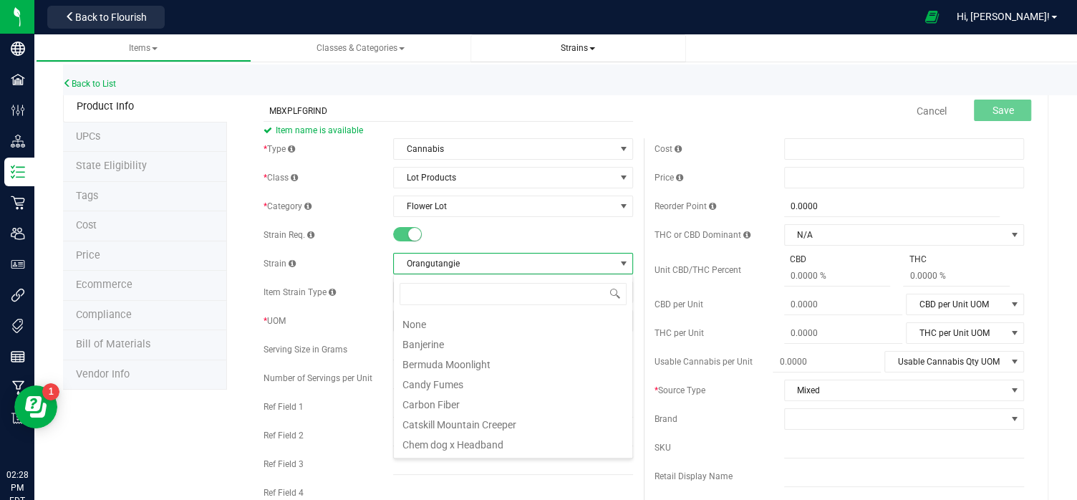
click at [588, 45] on span "Strains" at bounding box center [578, 48] width 34 height 10
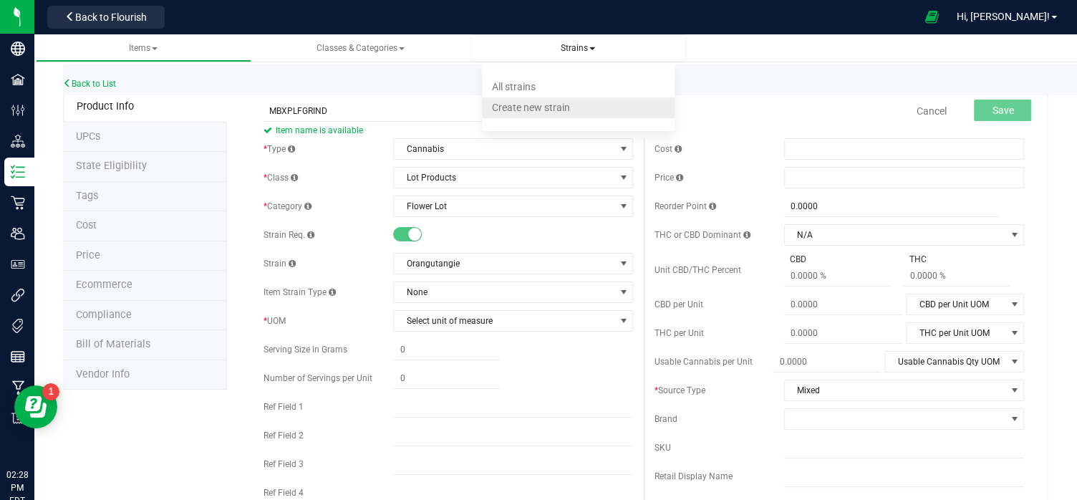
click at [532, 102] on span "Create new strain" at bounding box center [531, 107] width 78 height 11
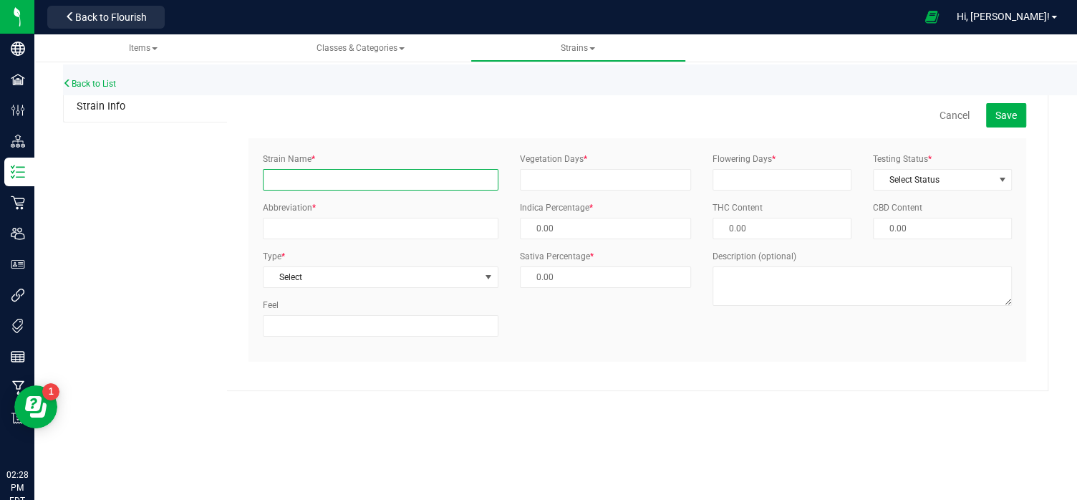
click at [311, 178] on input "Strain Name *" at bounding box center [381, 179] width 236 height 21
click at [381, 179] on input "[PERSON_NAME] XPILOT LIGHTGRIND" at bounding box center [381, 179] width 236 height 21
type input "[PERSON_NAME] XPILOT LIGH TGRIND"
click at [617, 175] on input "Vegetation Days *" at bounding box center [605, 179] width 171 height 21
type input "0"
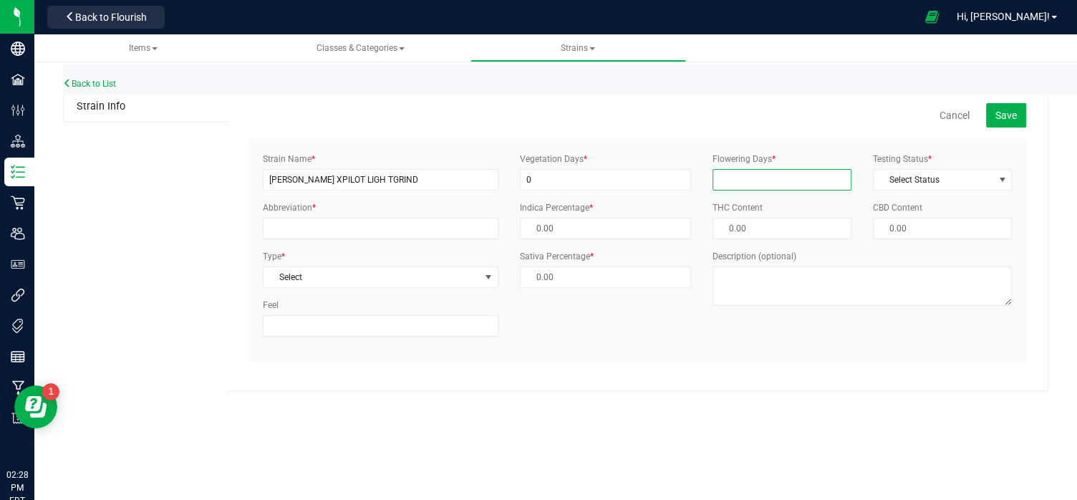
click at [737, 177] on input "Flowering Days *" at bounding box center [782, 179] width 139 height 21
type input "0"
click at [995, 180] on span "select" at bounding box center [1002, 180] width 18 height 20
click at [912, 218] on li "ThirdParty" at bounding box center [943, 223] width 138 height 21
click at [483, 275] on span "select" at bounding box center [488, 276] width 11 height 11
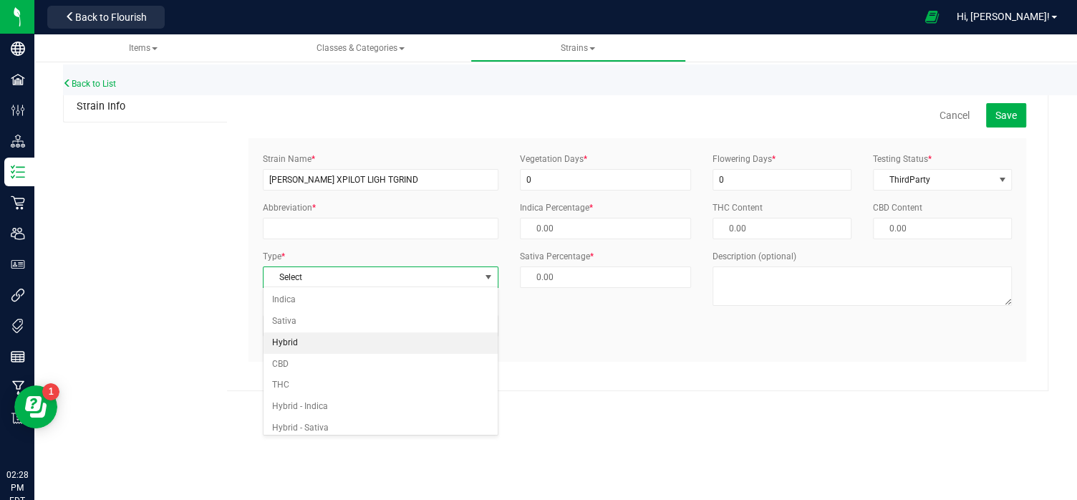
click at [298, 344] on li "Hybrid" at bounding box center [381, 342] width 234 height 21
type input "50.00 %"
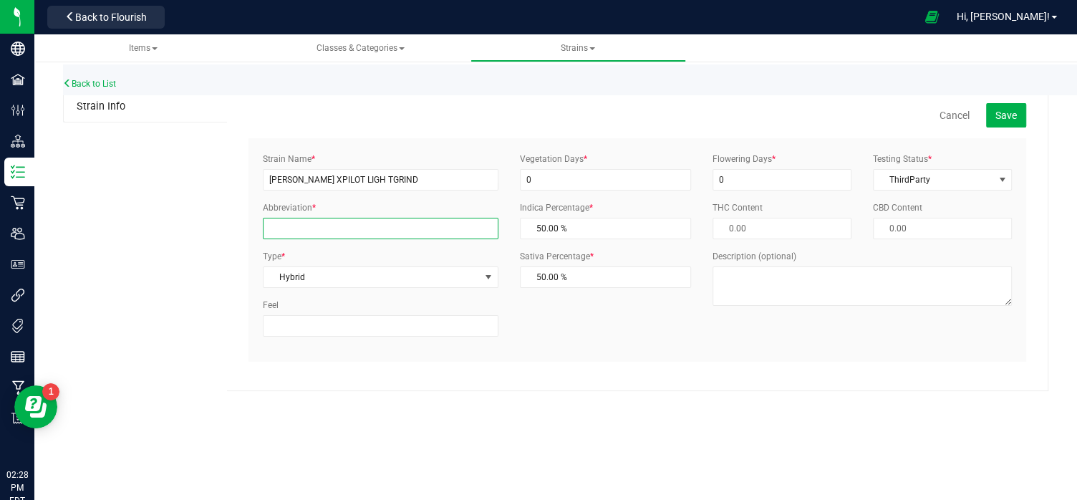
click at [297, 232] on input "Abbreviation *" at bounding box center [381, 228] width 236 height 21
type input "MBXPLGF"
click at [1001, 110] on span "Save" at bounding box center [1006, 115] width 21 height 11
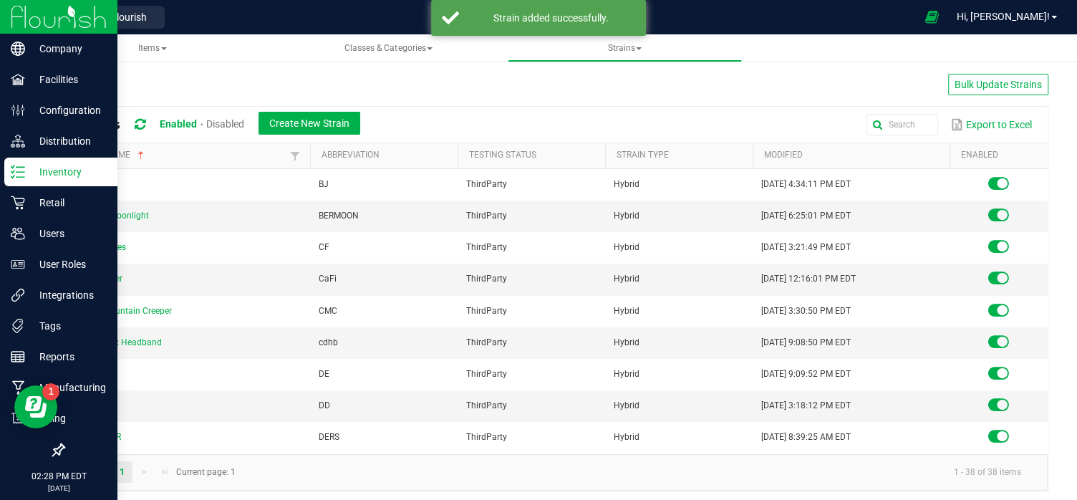
click at [16, 167] on line at bounding box center [20, 167] width 8 height 0
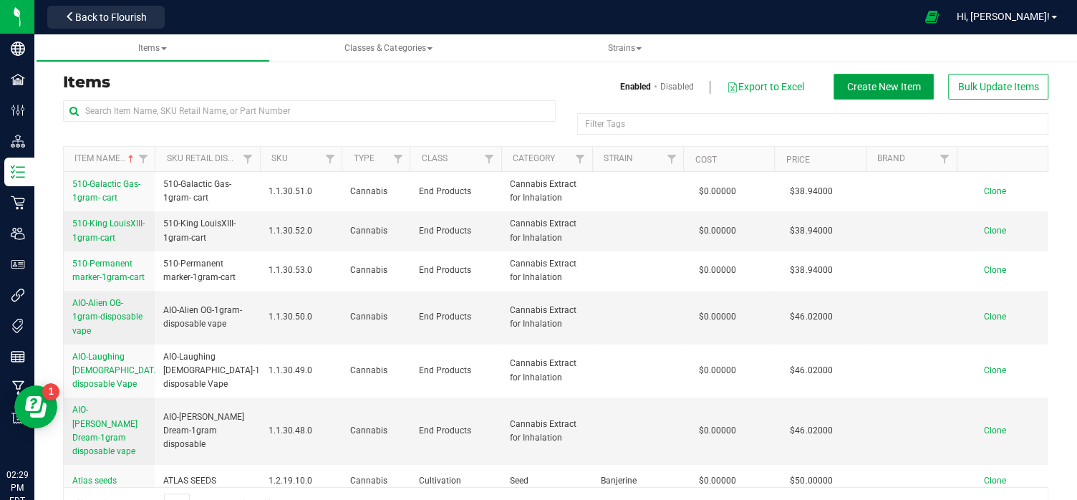
click at [878, 87] on span "Create New Item" at bounding box center [884, 86] width 74 height 11
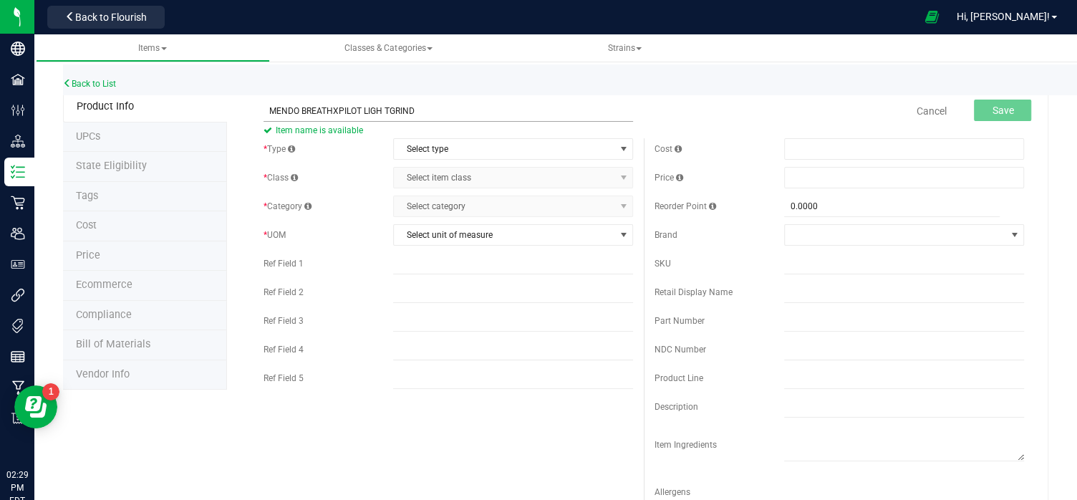
click at [385, 108] on input "MENDO BREATHXPILOT LIGH TGRIND" at bounding box center [449, 110] width 370 height 21
click at [340, 115] on input "MENDO BREATHXPILOT LIGH TGRIND" at bounding box center [449, 110] width 370 height 21
click at [331, 110] on input "MENDO BREATHX PILOT LIGH TGRIND" at bounding box center [449, 110] width 370 height 21
type input "MENDO BREATH X PILOT LIGH TGRIND"
click at [628, 141] on span "select" at bounding box center [624, 149] width 18 height 20
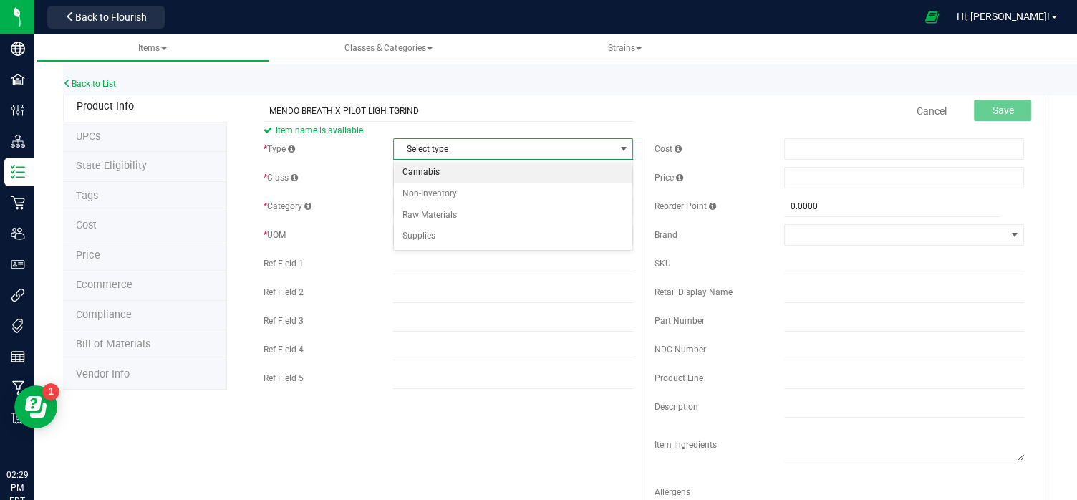
click at [433, 167] on li "Cannabis" at bounding box center [513, 172] width 239 height 21
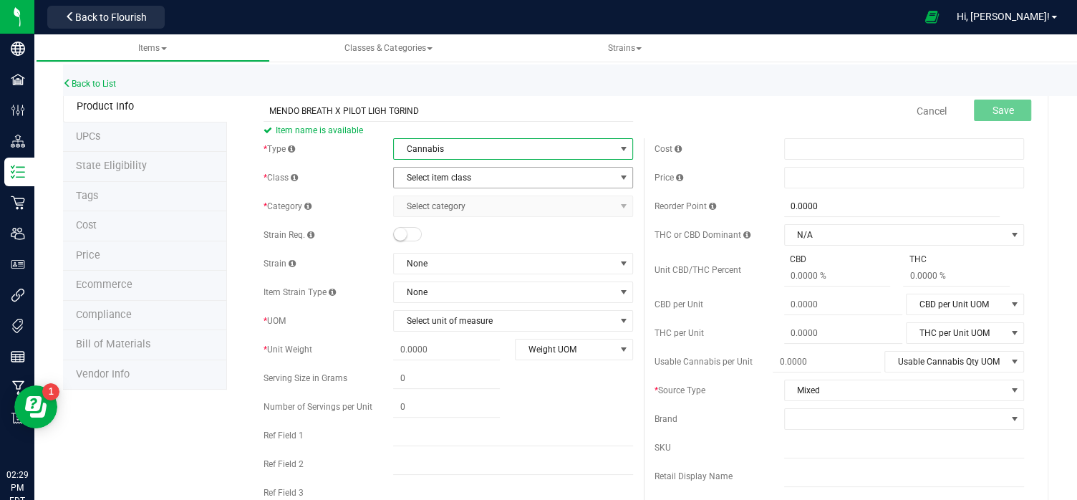
click at [625, 173] on span "select" at bounding box center [623, 177] width 11 height 11
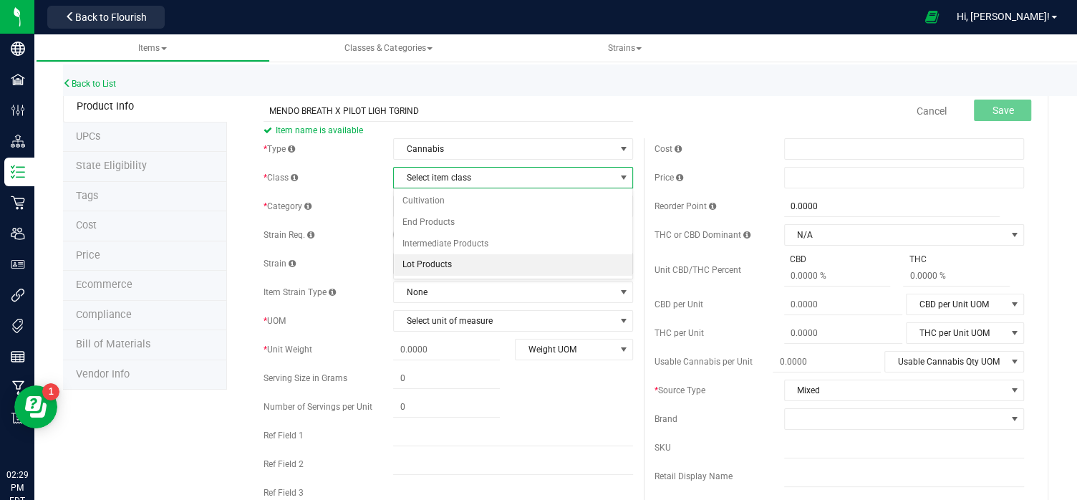
click at [461, 259] on li "Lot Products" at bounding box center [513, 264] width 239 height 21
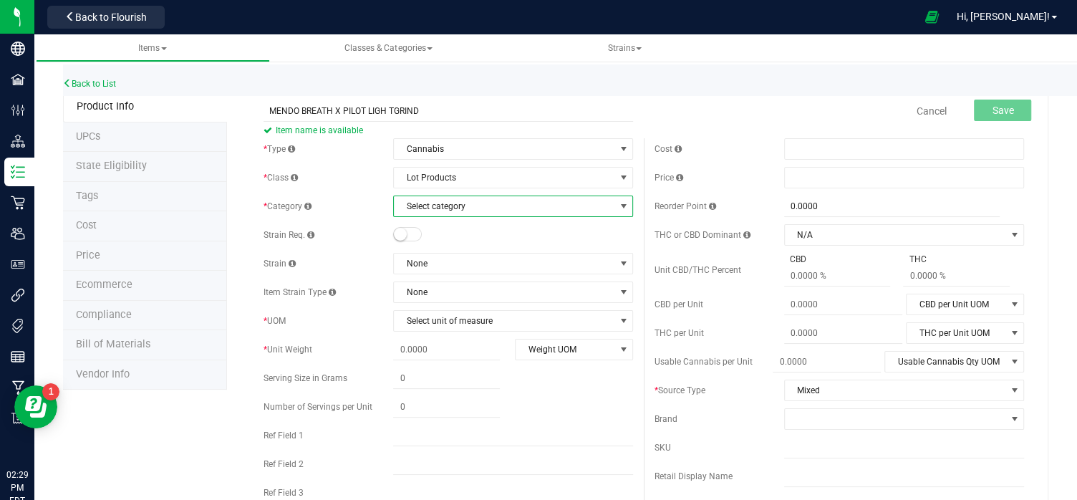
click at [623, 206] on span "select" at bounding box center [623, 206] width 11 height 11
click at [441, 227] on li "Flower Lot" at bounding box center [513, 229] width 239 height 21
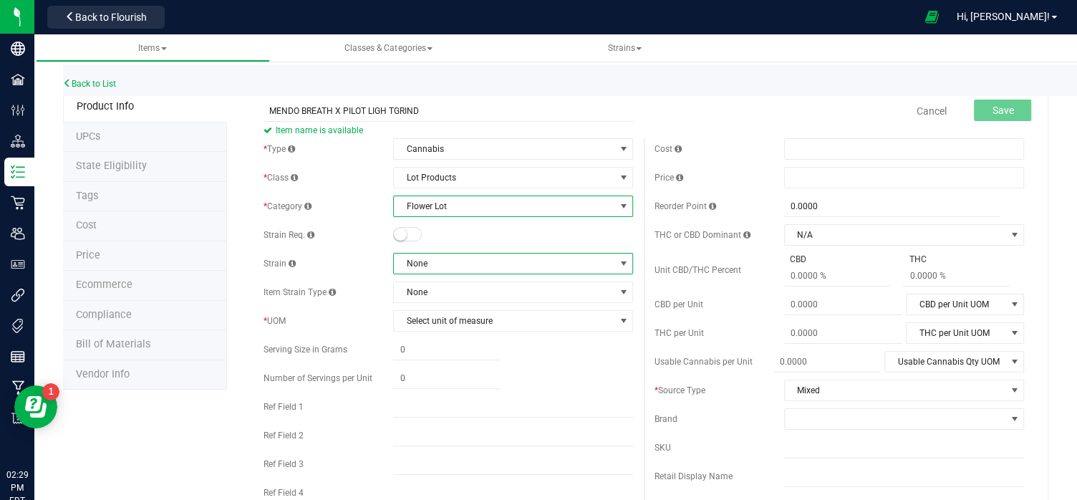
click at [622, 263] on span at bounding box center [623, 263] width 11 height 11
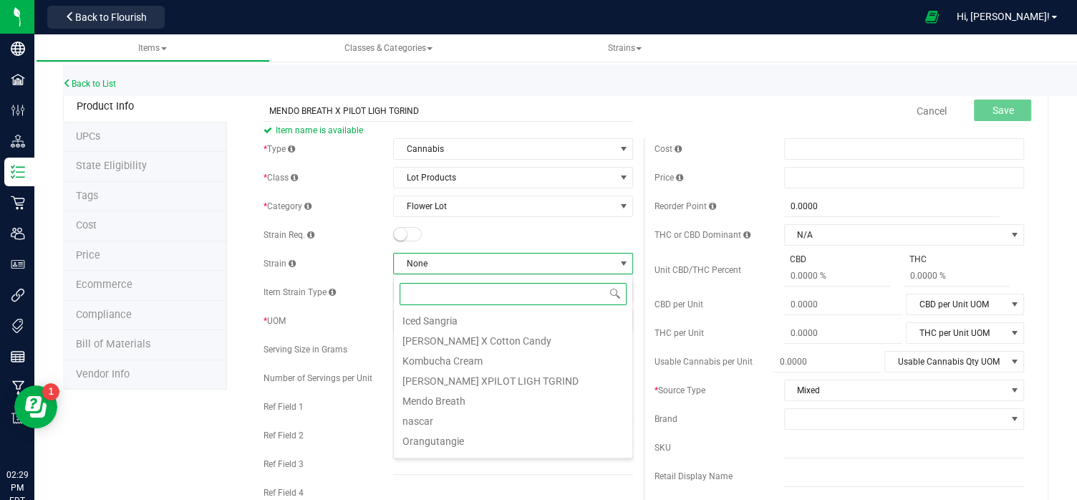
scroll to position [431, 0]
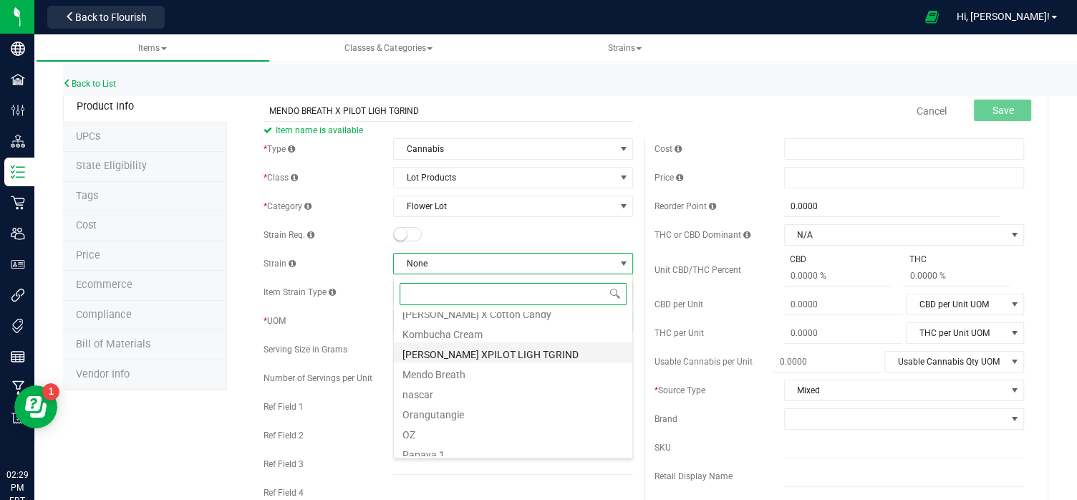
click at [504, 353] on li "[PERSON_NAME] XPILOT LIGH TGRIND" at bounding box center [513, 352] width 239 height 20
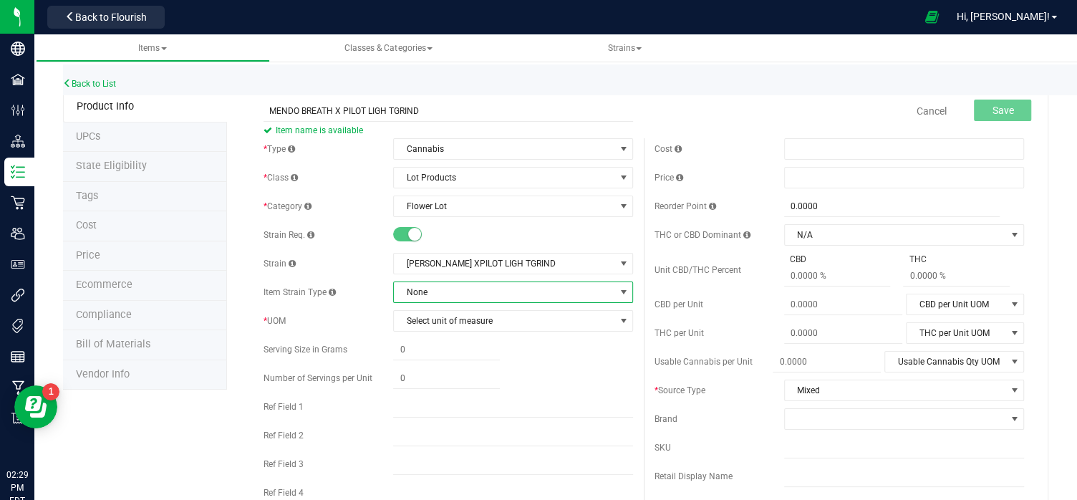
click at [620, 289] on span at bounding box center [623, 292] width 11 height 11
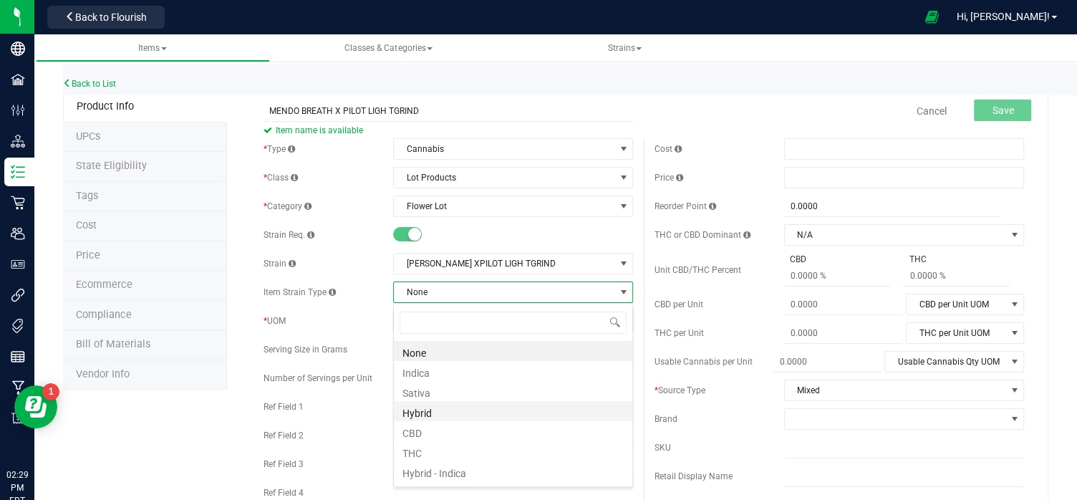
scroll to position [16, 0]
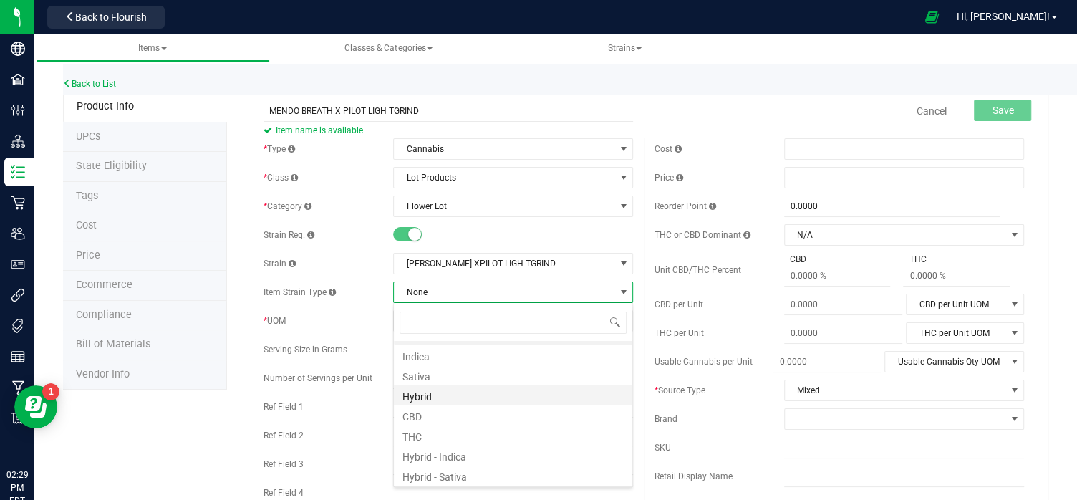
click at [432, 395] on li "Hybrid" at bounding box center [513, 395] width 239 height 20
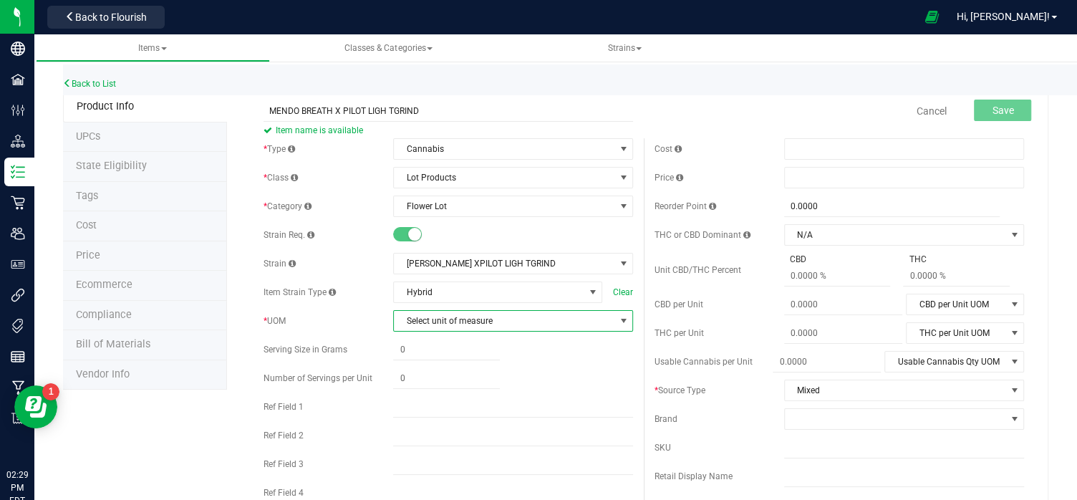
click at [618, 320] on span "select" at bounding box center [623, 320] width 11 height 11
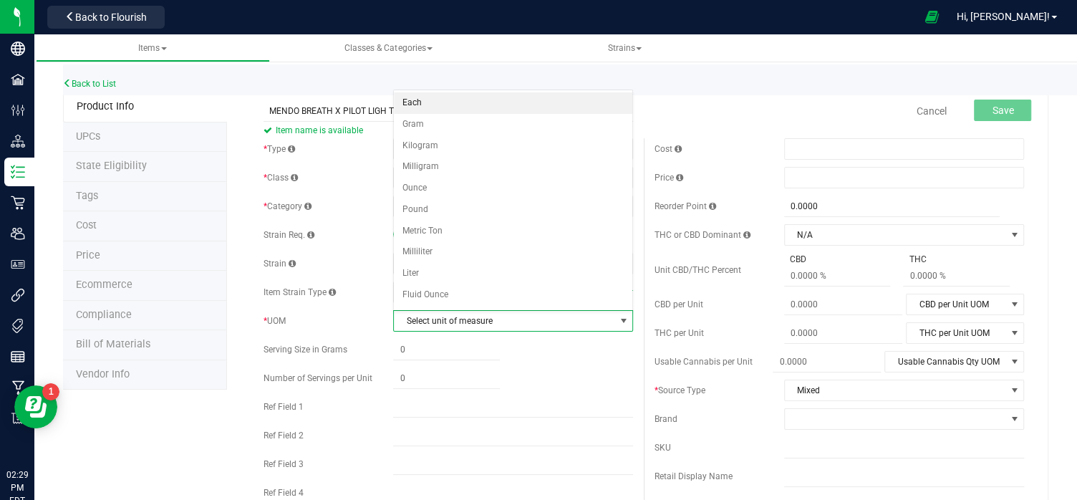
click at [418, 99] on li "Each" at bounding box center [513, 102] width 239 height 21
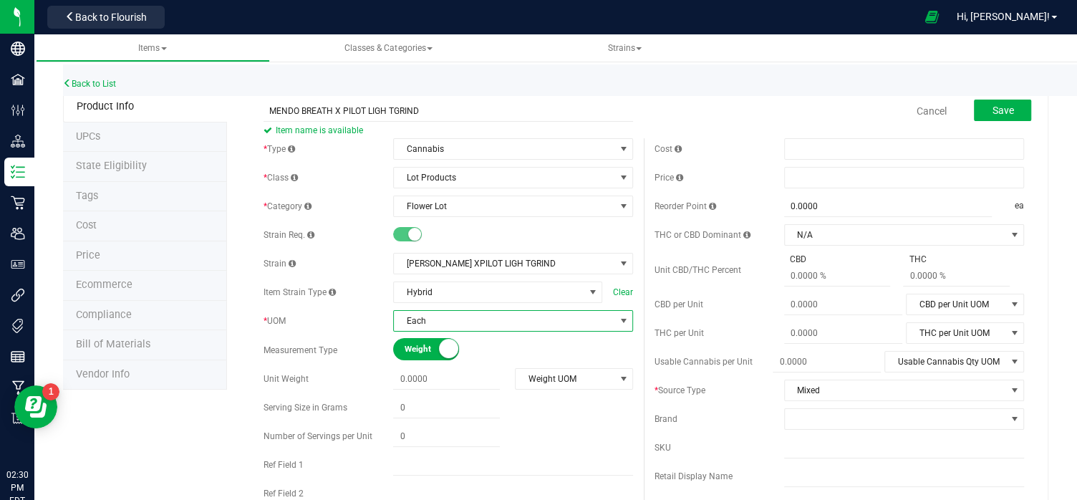
click at [619, 322] on span "select" at bounding box center [623, 320] width 11 height 11
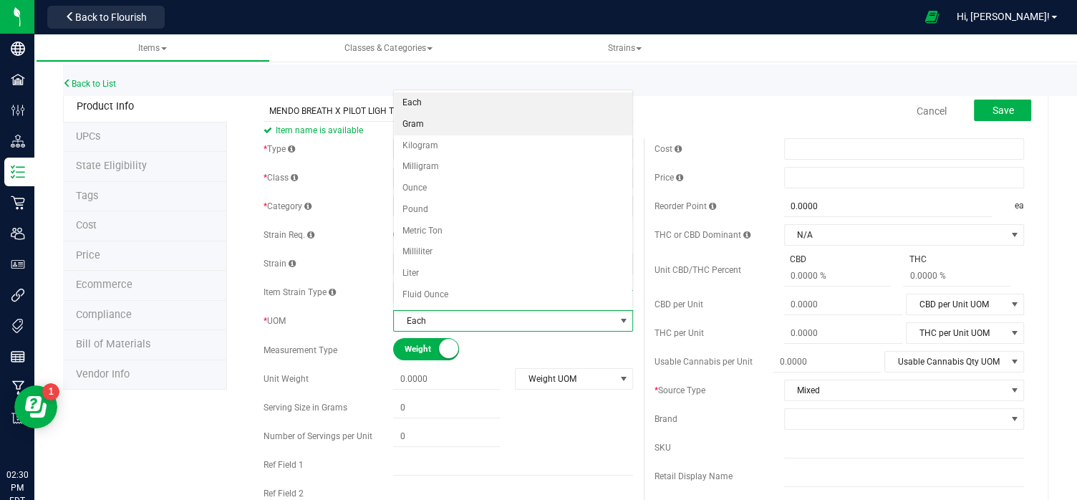
click at [415, 121] on li "Gram" at bounding box center [513, 124] width 239 height 21
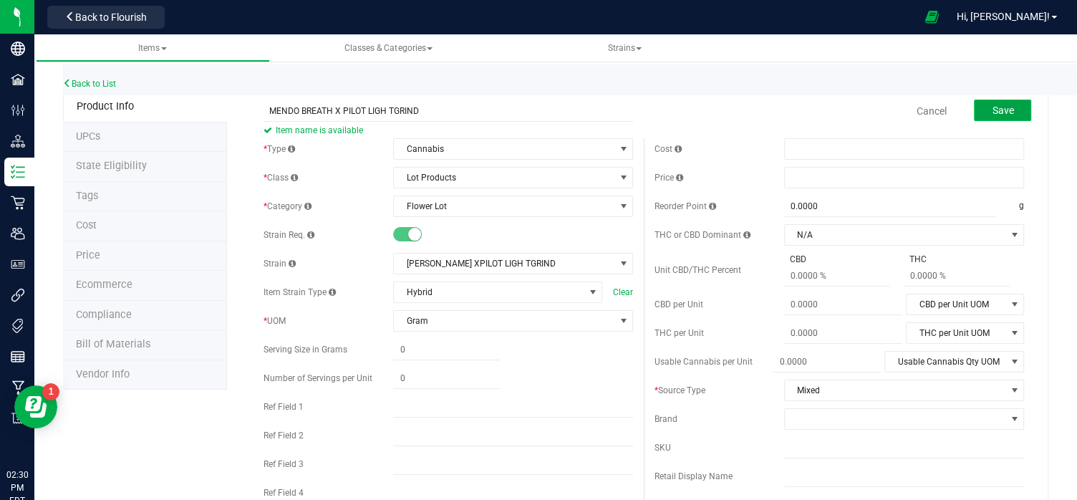
click at [1008, 109] on span "Save" at bounding box center [1002, 110] width 21 height 11
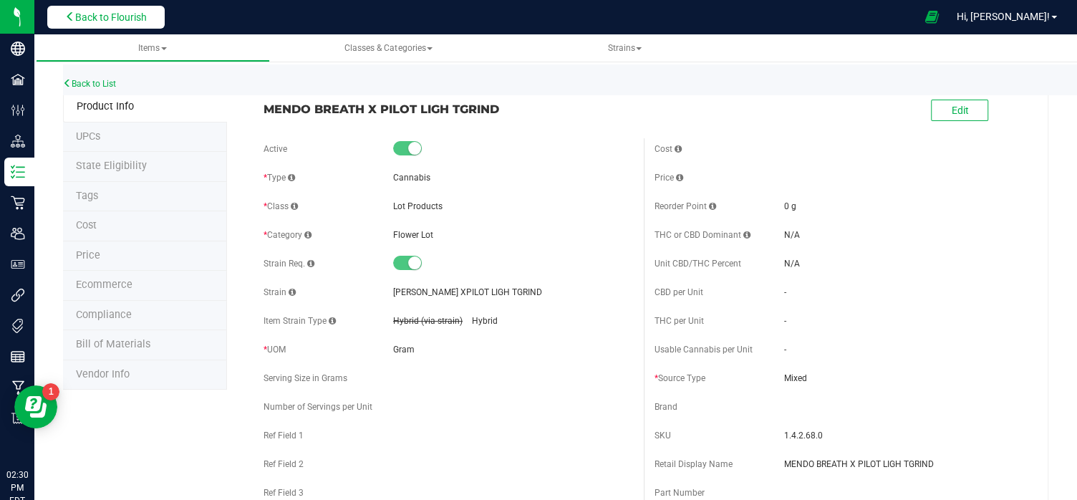
click at [131, 11] on span "Back to Flourish" at bounding box center [111, 16] width 72 height 11
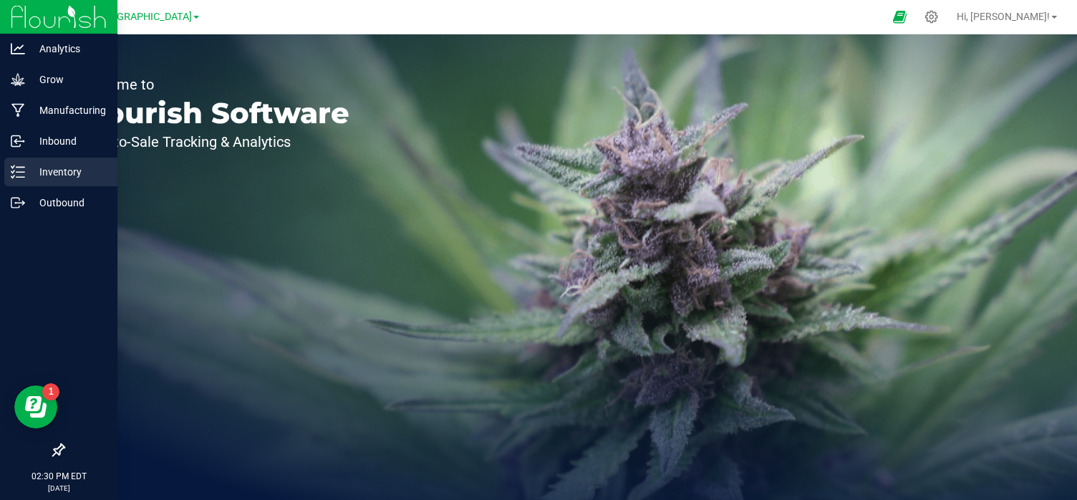
click at [71, 168] on p "Inventory" at bounding box center [68, 171] width 86 height 17
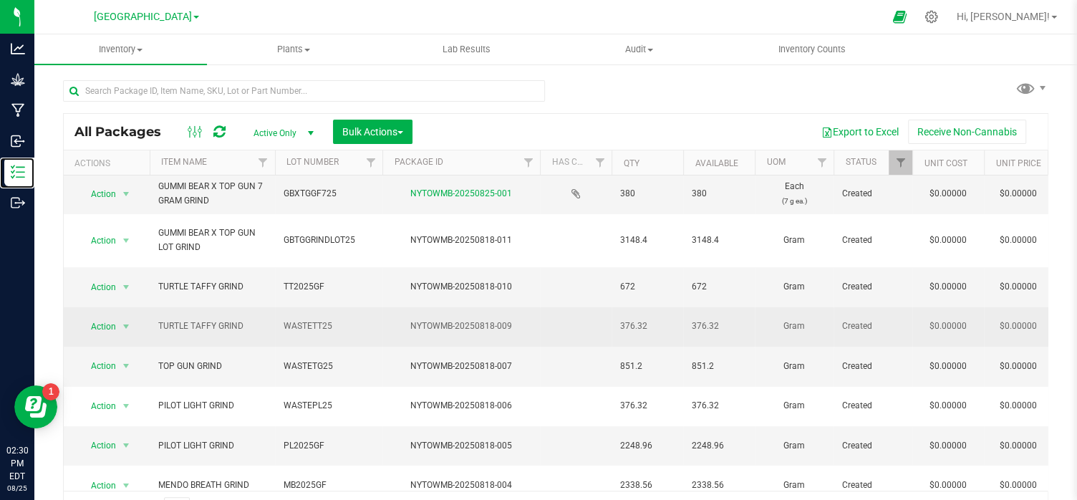
scroll to position [11, 0]
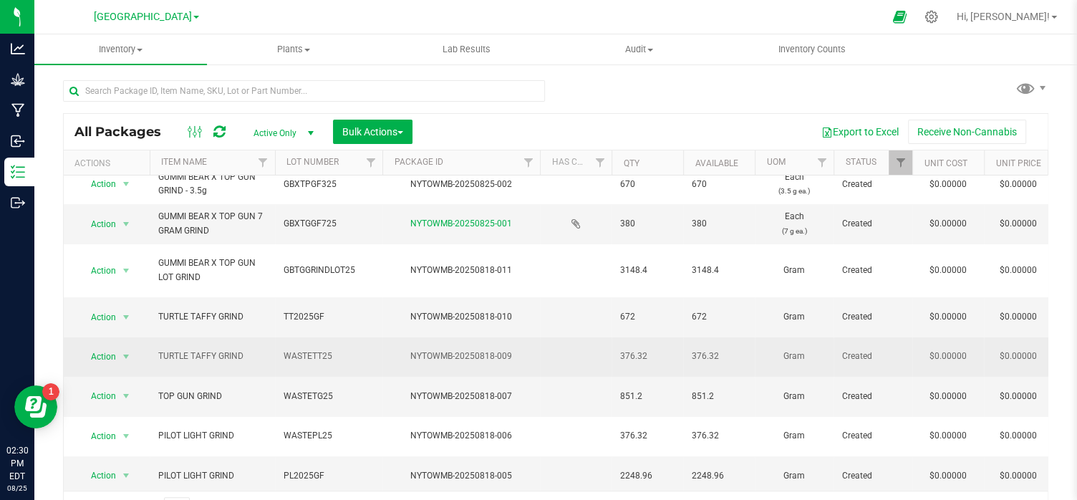
click at [240, 350] on span "TURTLE TAFFY GRIND" at bounding box center [212, 357] width 108 height 14
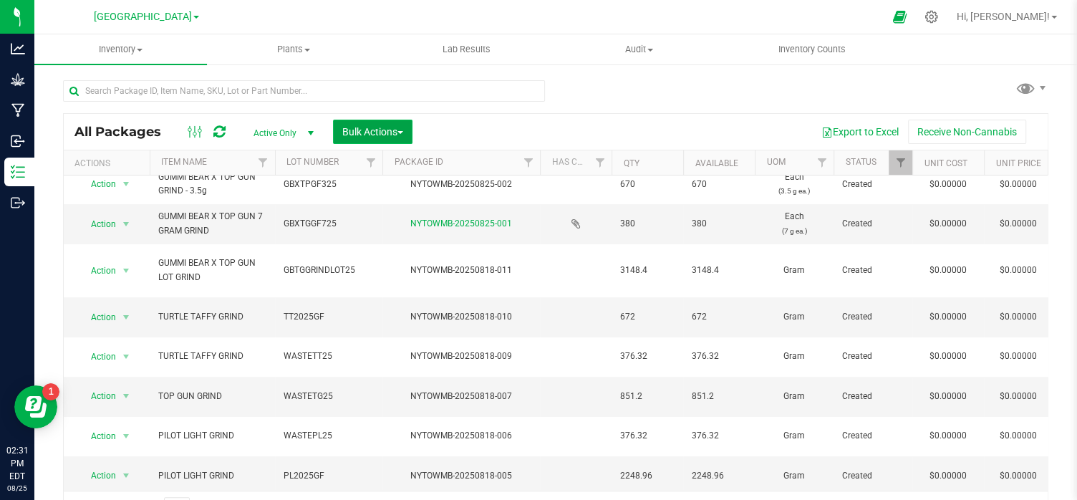
click at [400, 128] on span "Bulk Actions" at bounding box center [372, 131] width 61 height 11
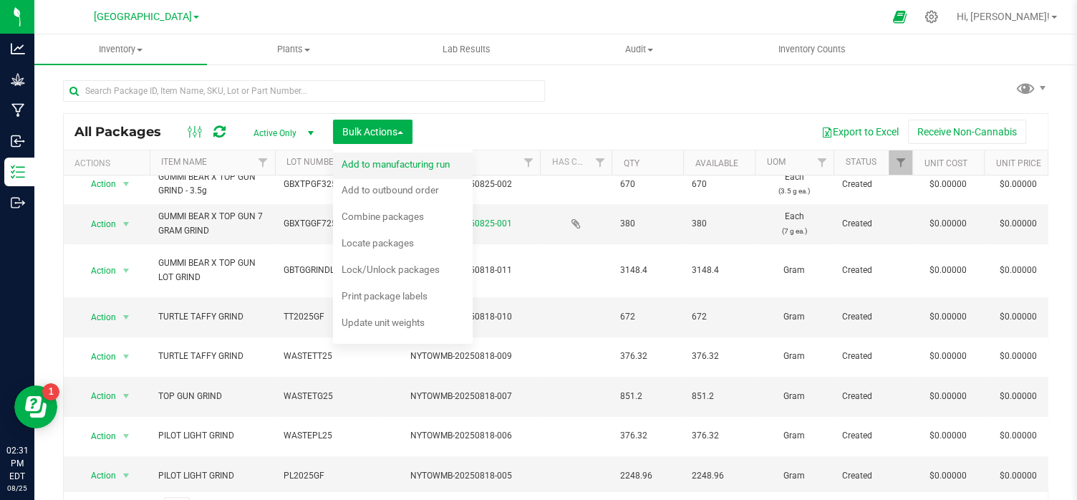
click at [395, 164] on span "Add to manufacturing run" at bounding box center [396, 163] width 108 height 11
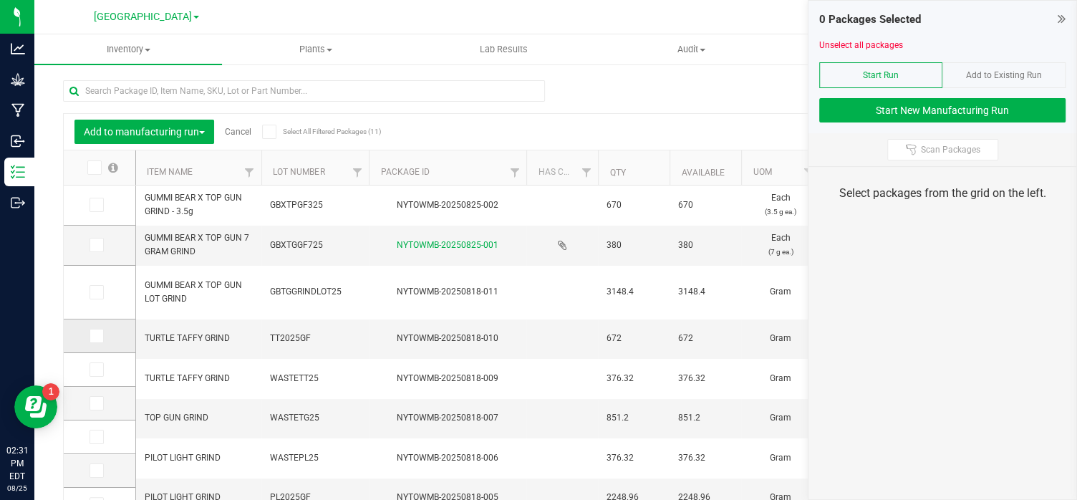
click at [101, 334] on span at bounding box center [97, 336] width 14 height 14
click at [0, 0] on input "checkbox" at bounding box center [0, 0] width 0 height 0
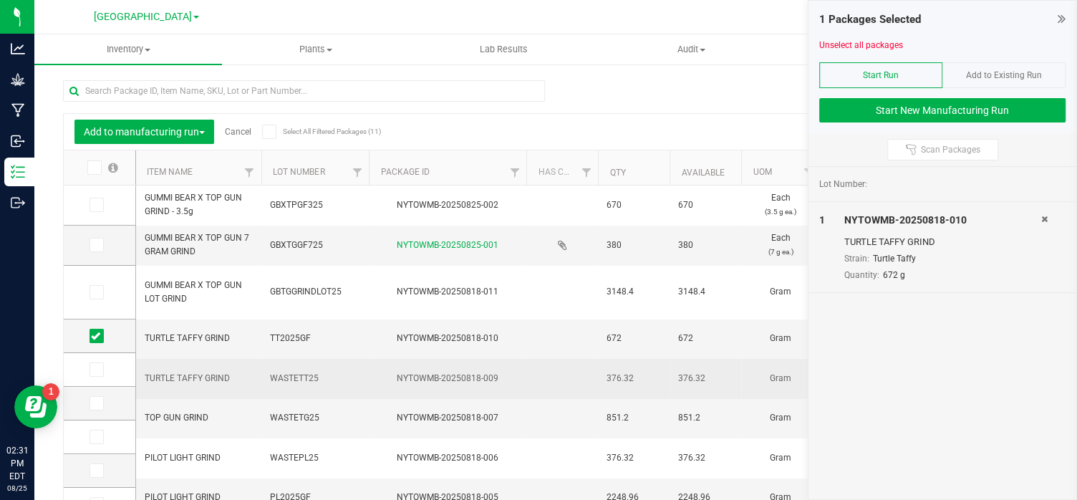
scroll to position [65, 0]
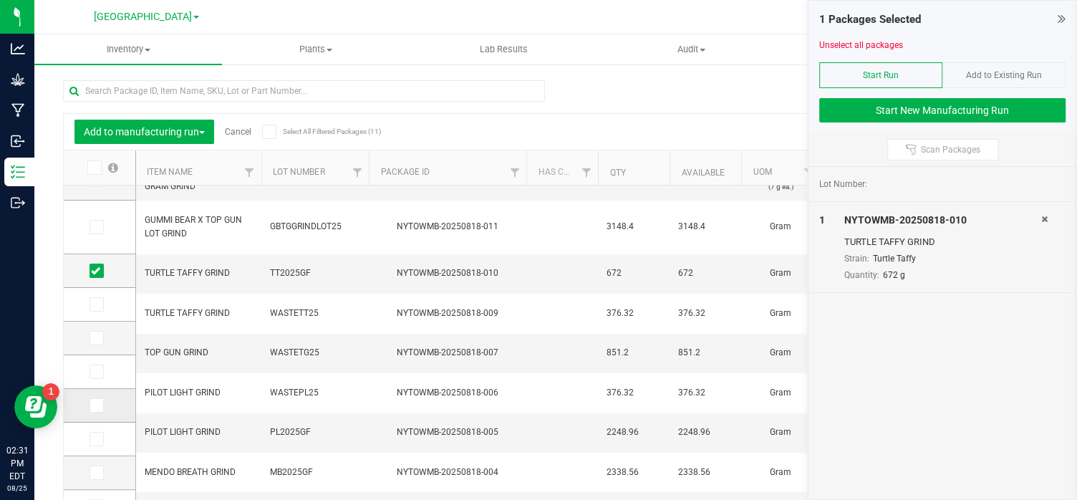
click at [97, 405] on icon at bounding box center [95, 405] width 9 height 0
click at [0, 0] on input "checkbox" at bounding box center [0, 0] width 0 height 0
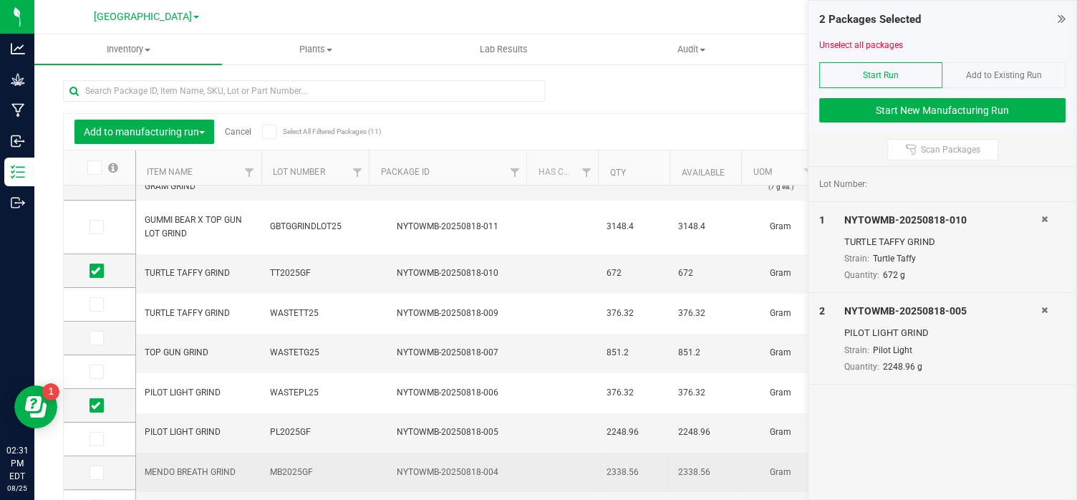
scroll to position [87, 0]
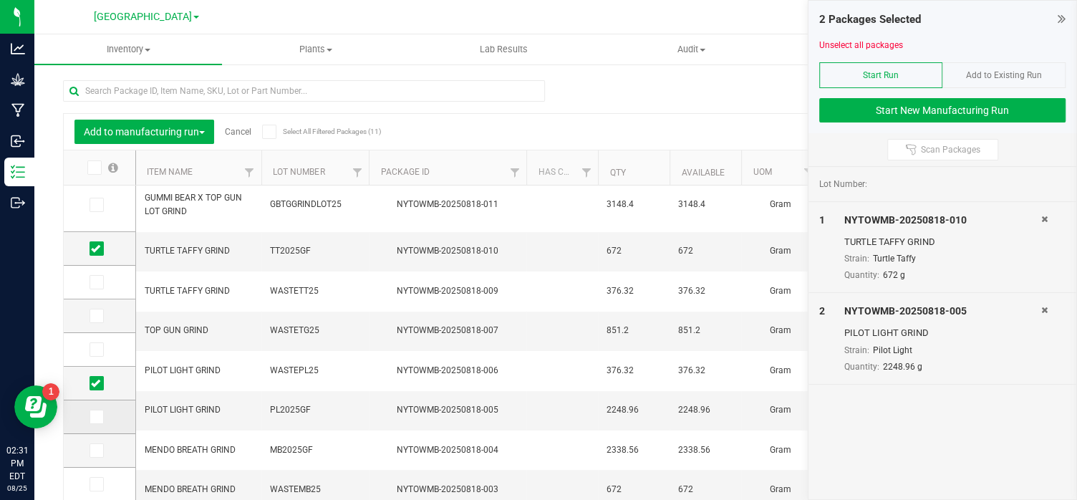
click at [91, 417] on icon at bounding box center [95, 417] width 9 height 0
click at [0, 0] on input "checkbox" at bounding box center [0, 0] width 0 height 0
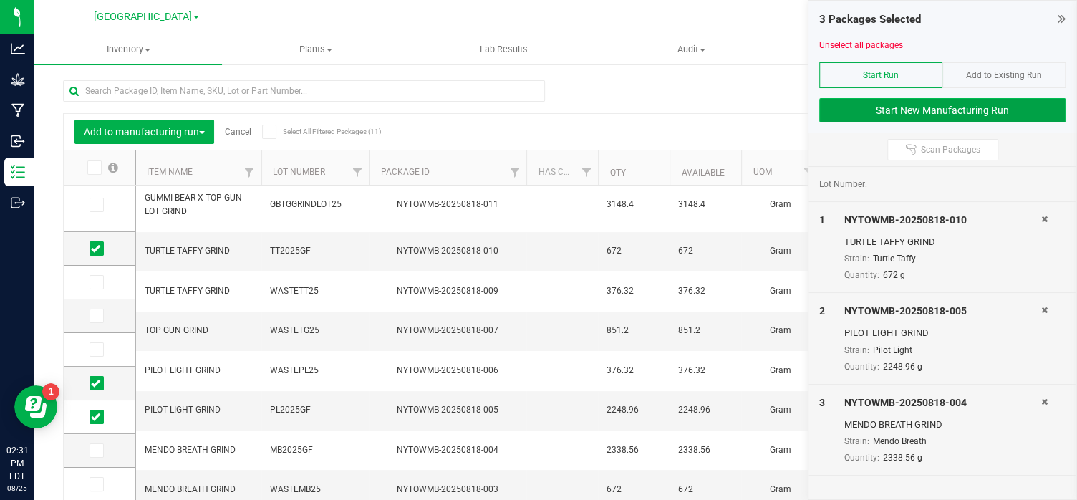
click at [929, 110] on button "Start New Manufacturing Run" at bounding box center [942, 110] width 246 height 24
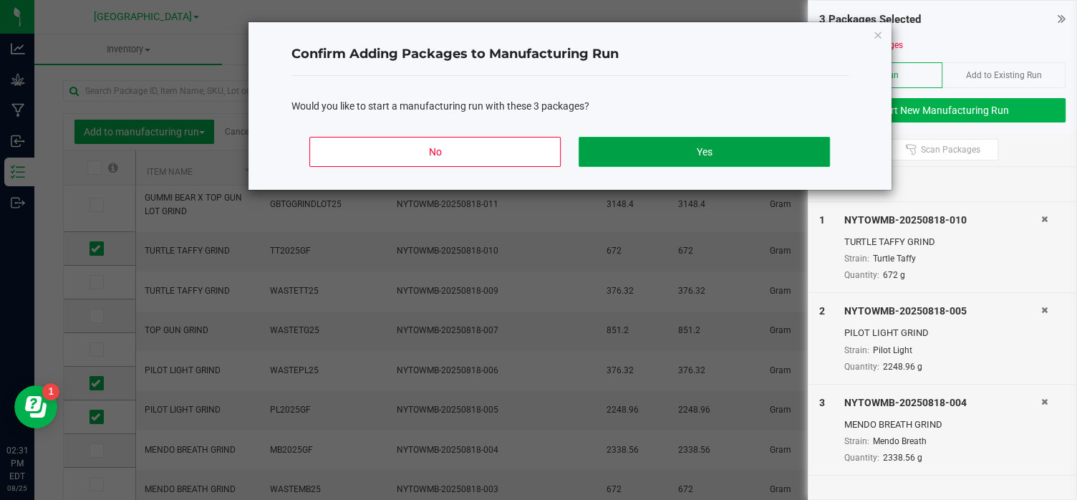
click at [680, 154] on button "Yes" at bounding box center [704, 152] width 251 height 30
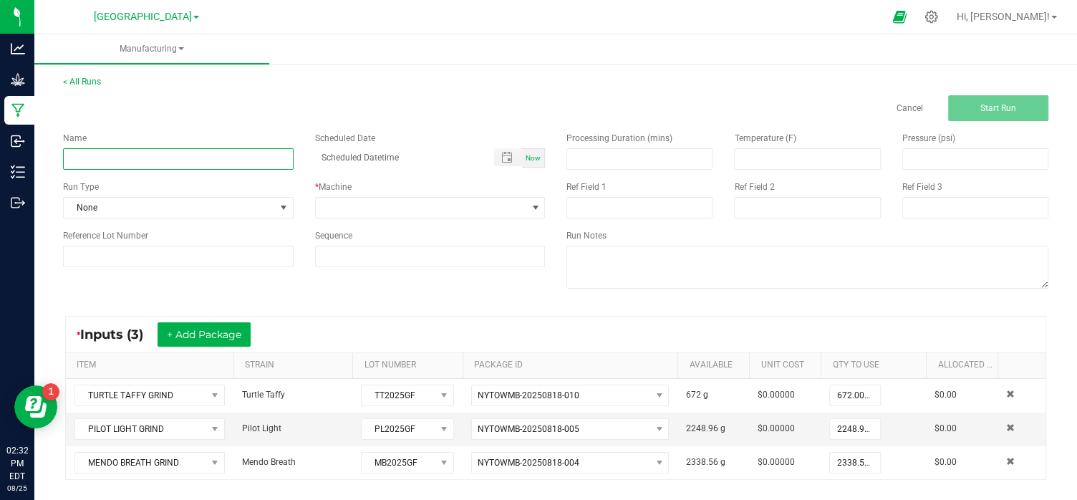
click at [225, 162] on input at bounding box center [178, 158] width 231 height 21
click at [110, 155] on input at bounding box center [178, 158] width 231 height 21
type input "MBPLTT COMBO"
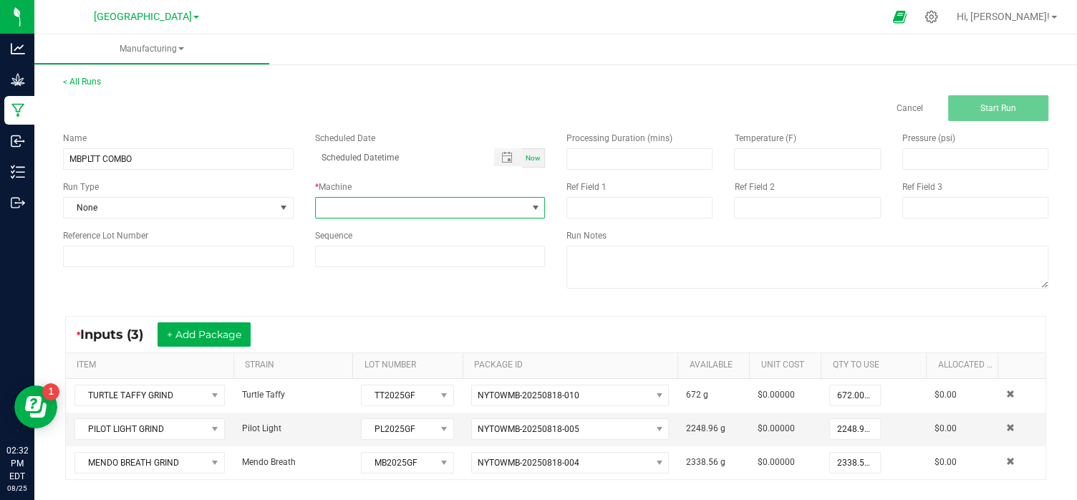
click at [533, 207] on span at bounding box center [534, 207] width 11 height 11
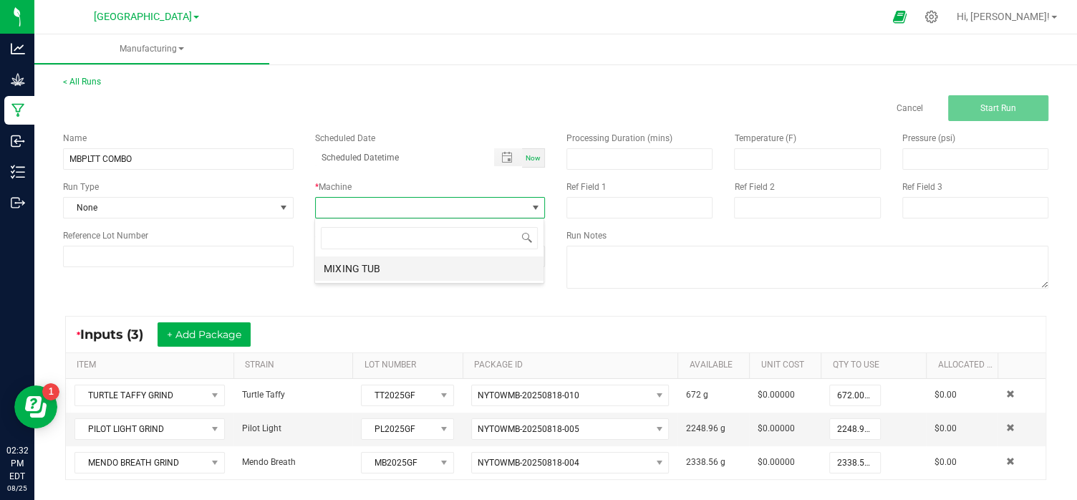
click at [357, 268] on li "MIXING TUB" at bounding box center [429, 268] width 228 height 24
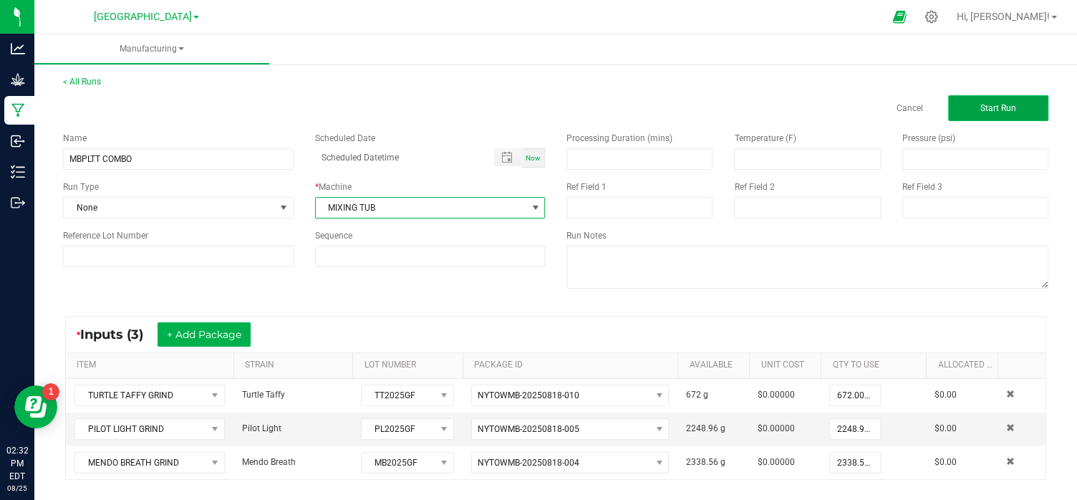
click at [1004, 107] on span "Start Run" at bounding box center [999, 108] width 36 height 10
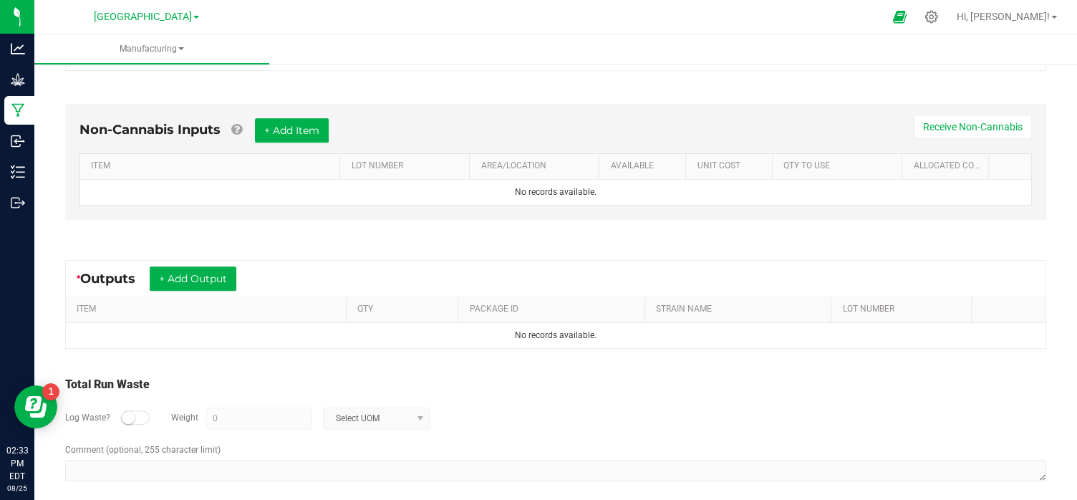
scroll to position [429, 0]
click at [213, 268] on button "+ Add Output" at bounding box center [193, 277] width 87 height 24
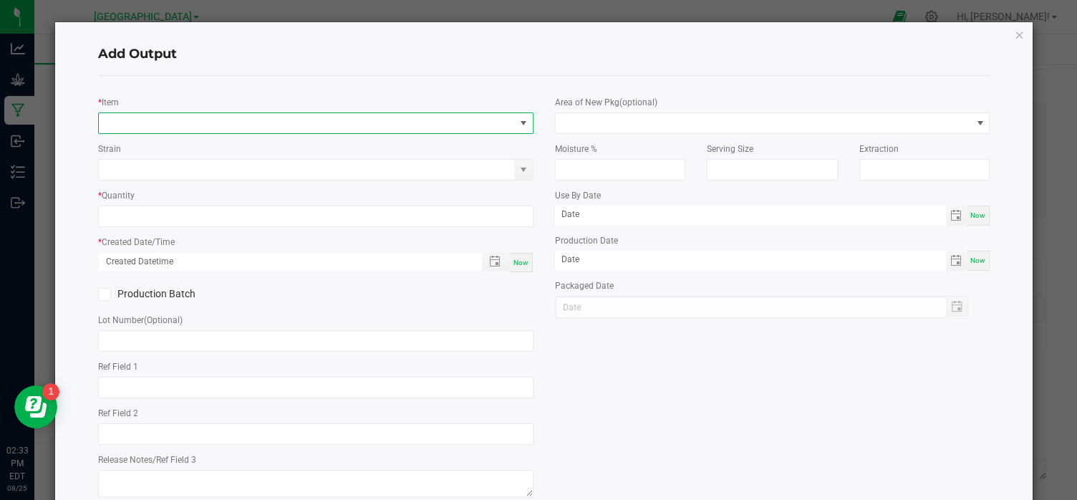
click at [521, 125] on span "NO DATA FOUND" at bounding box center [523, 122] width 11 height 11
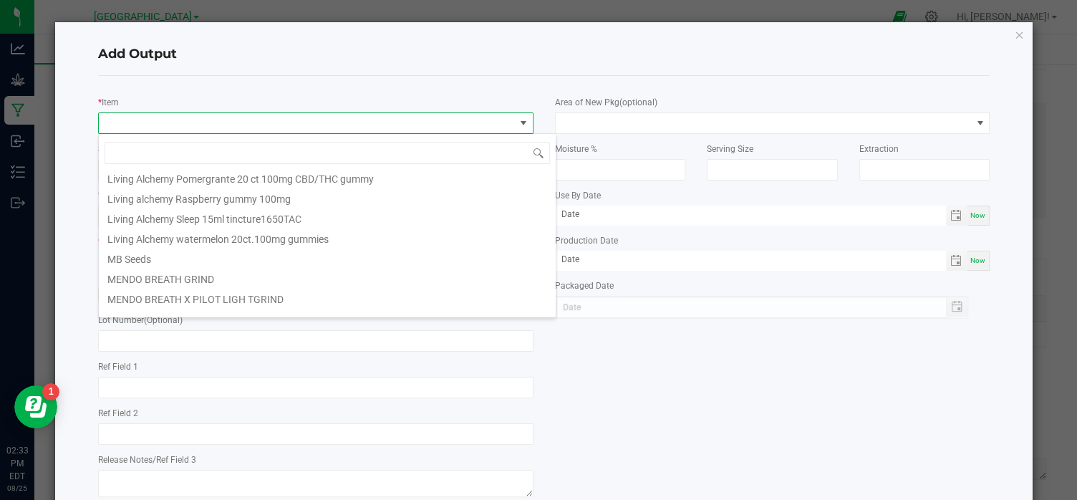
scroll to position [703, 0]
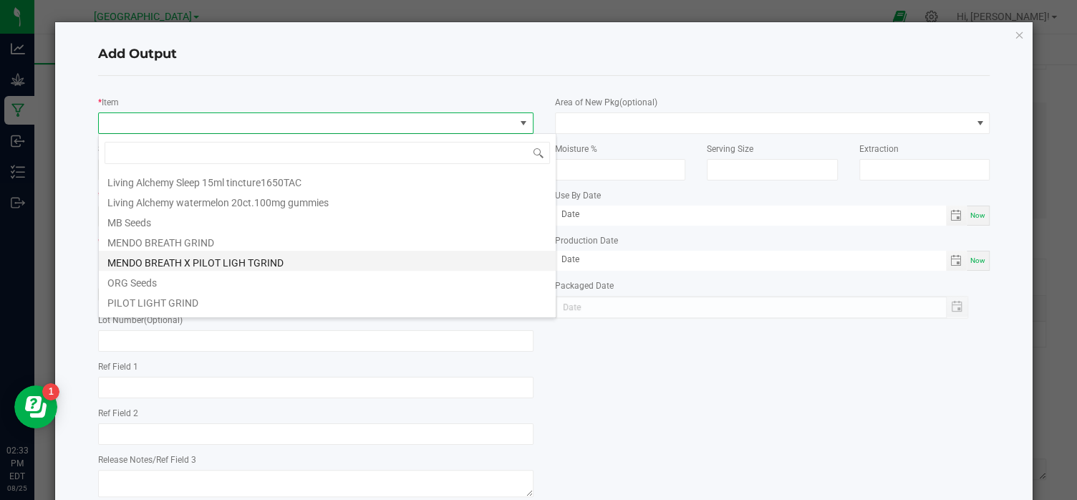
click at [251, 261] on li "MENDO BREATH X PILOT LIGH TGRIND" at bounding box center [327, 261] width 457 height 20
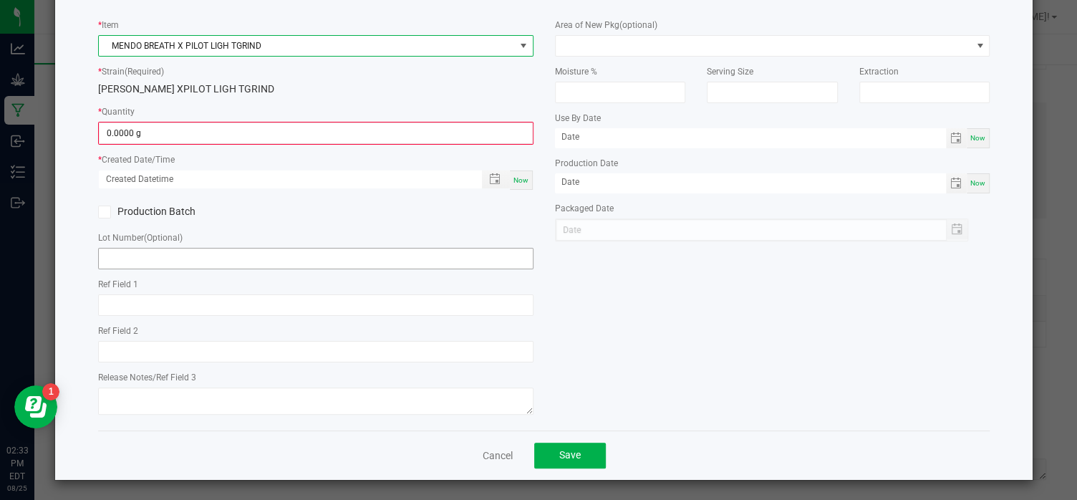
scroll to position [0, 0]
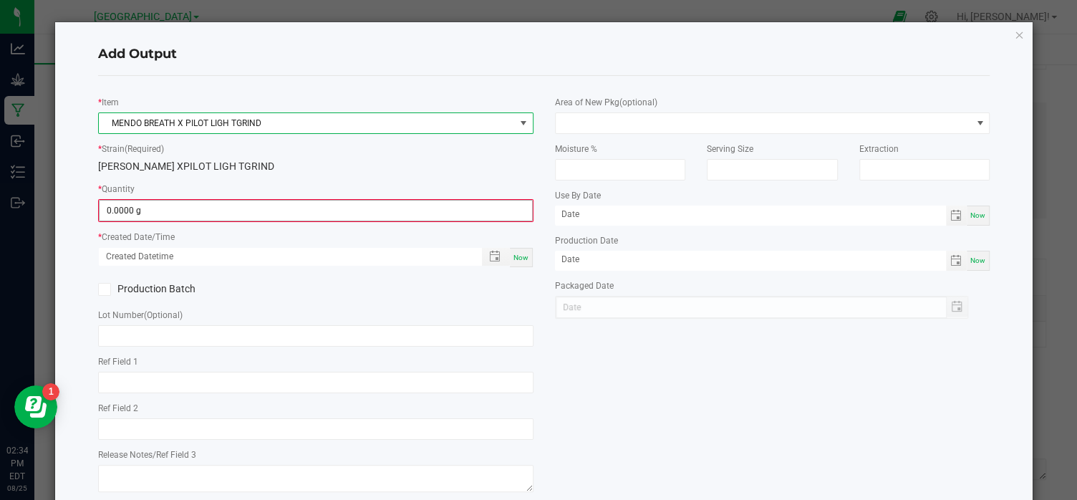
click at [130, 211] on input "0.0000 g" at bounding box center [316, 211] width 433 height 20
click at [145, 208] on input "0" at bounding box center [316, 211] width 433 height 20
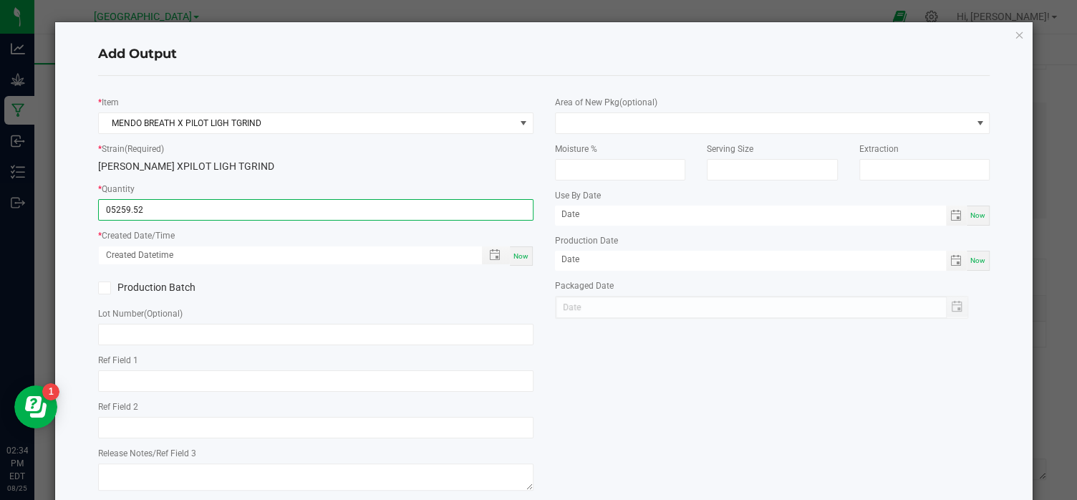
type input "5259.5200 g"
click at [514, 253] on span "Now" at bounding box center [521, 256] width 15 height 8
type input "[DATE] 2:34 PM"
type input "[DATE]"
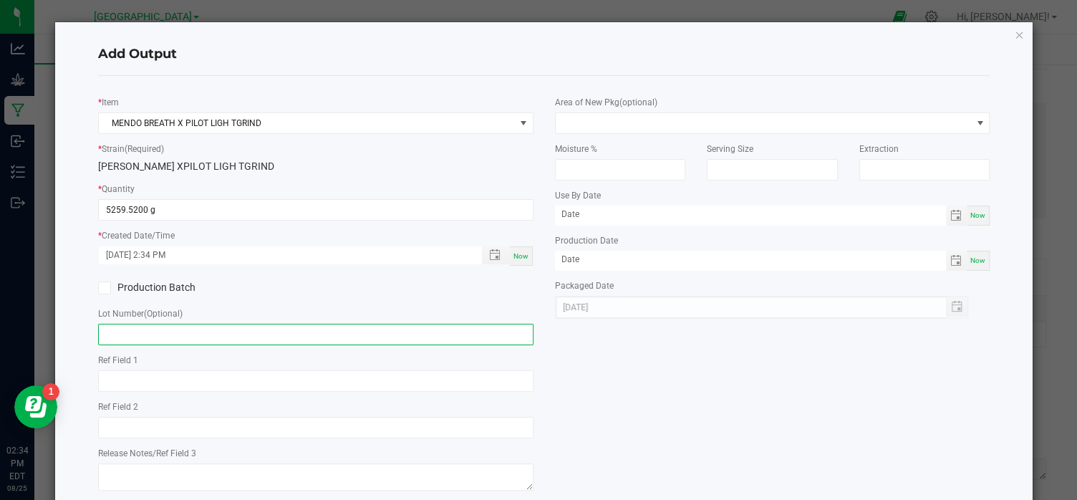
click at [161, 332] on input "text" at bounding box center [316, 334] width 436 height 21
type input "M"
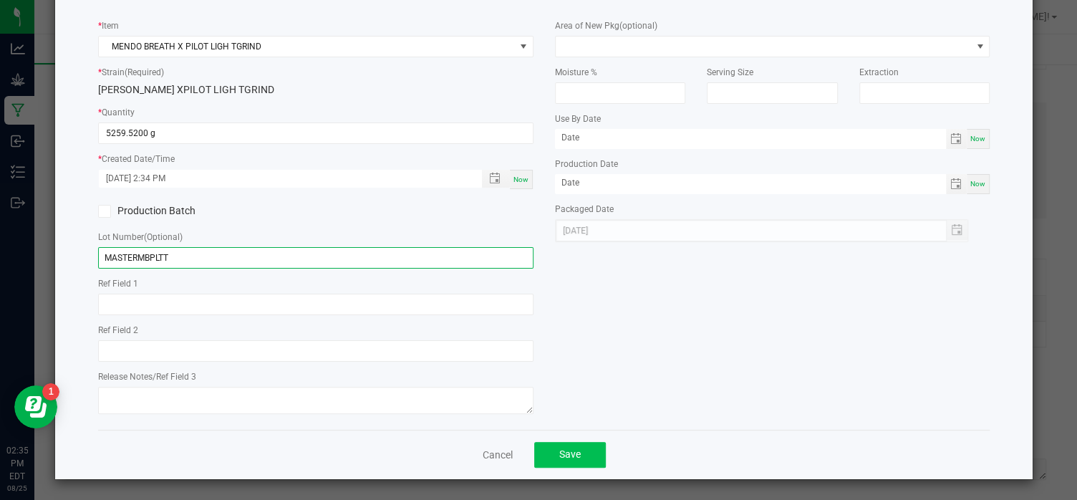
type input "MASTERMBPLTT"
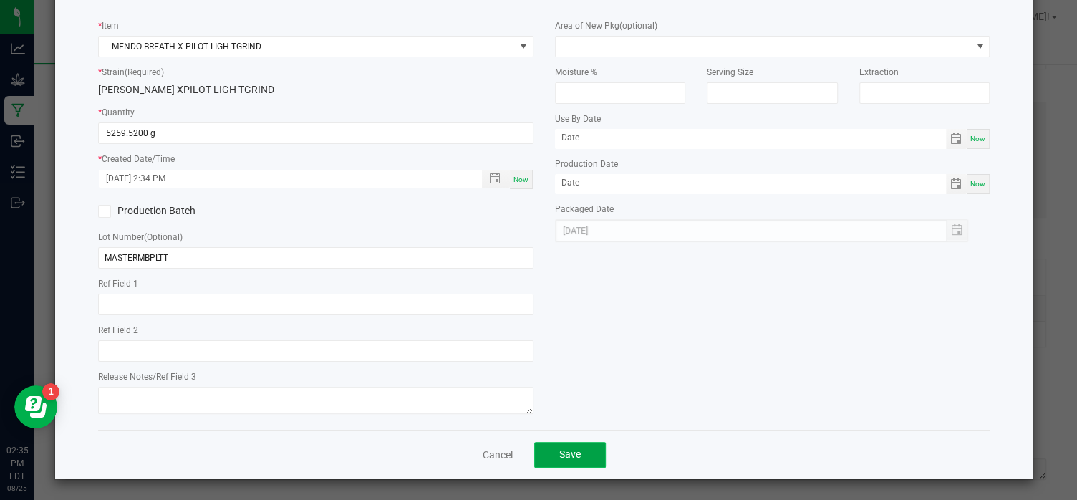
click at [569, 454] on span "Save" at bounding box center [569, 453] width 21 height 11
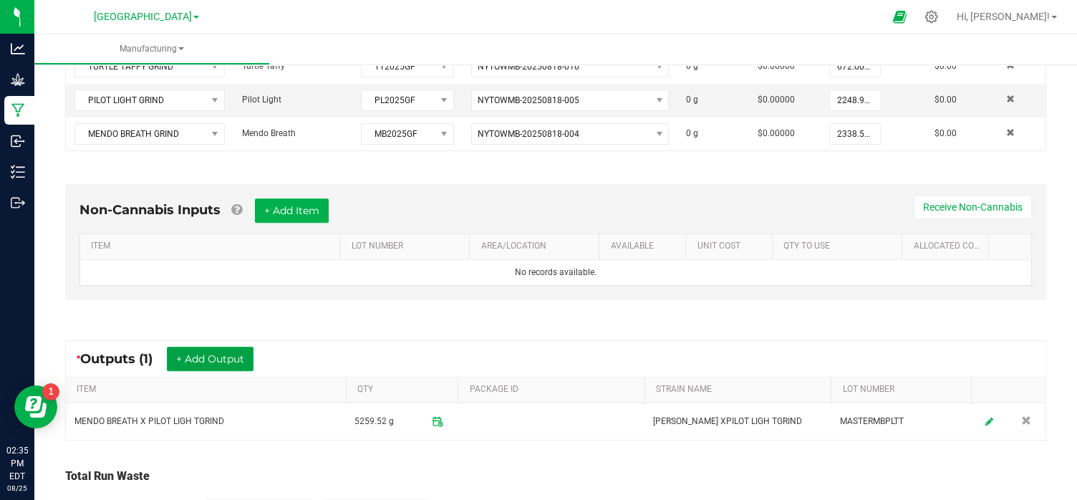
scroll to position [0, 0]
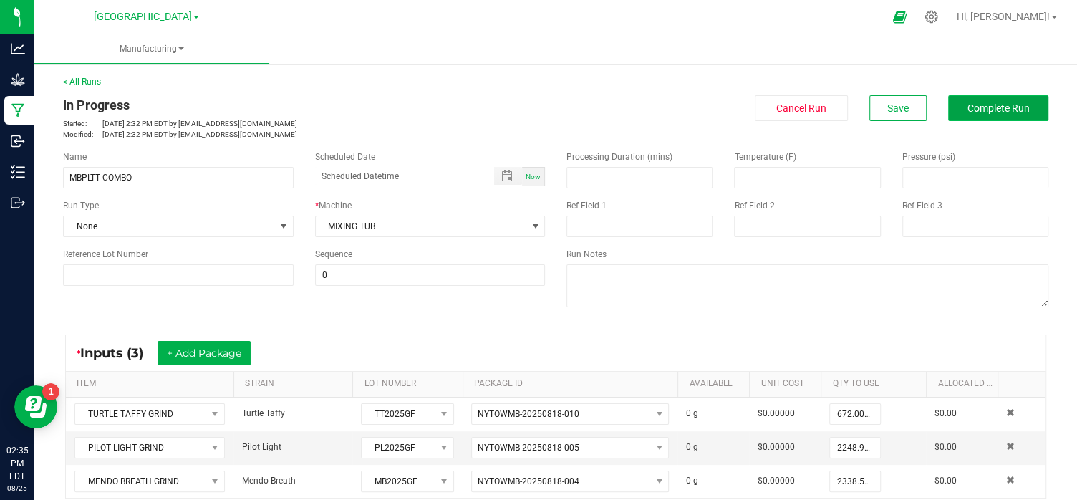
click at [1001, 108] on span "Complete Run" at bounding box center [999, 107] width 62 height 11
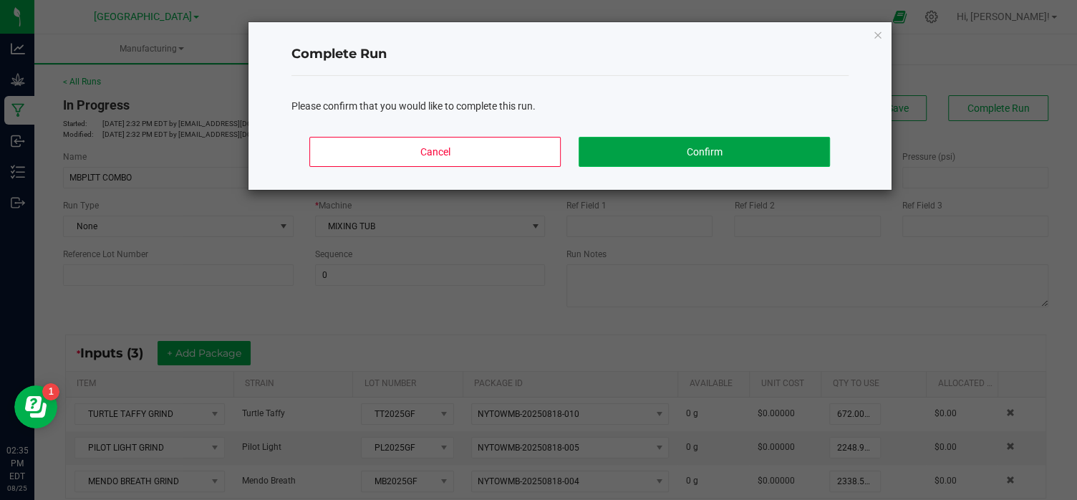
click at [684, 145] on button "Confirm" at bounding box center [704, 152] width 251 height 30
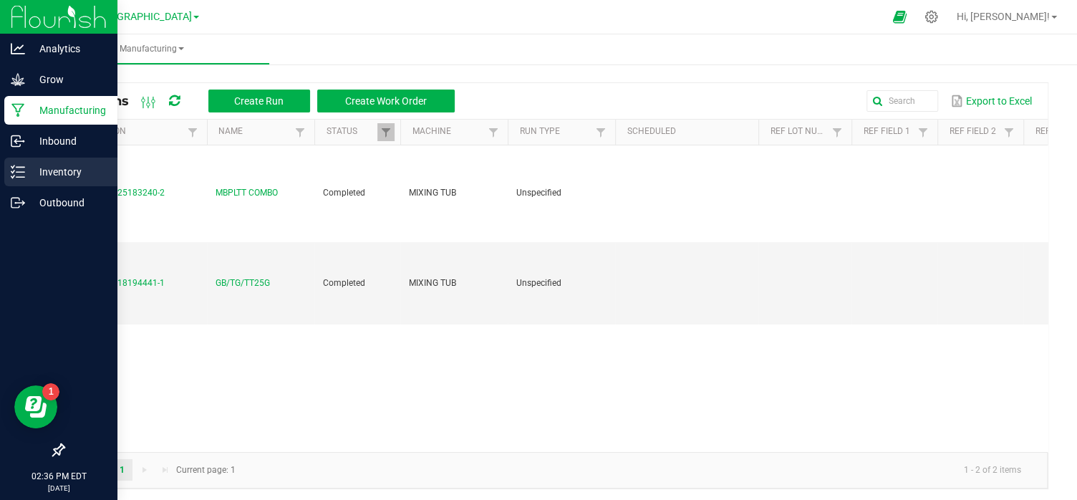
click at [23, 173] on icon at bounding box center [18, 172] width 14 height 14
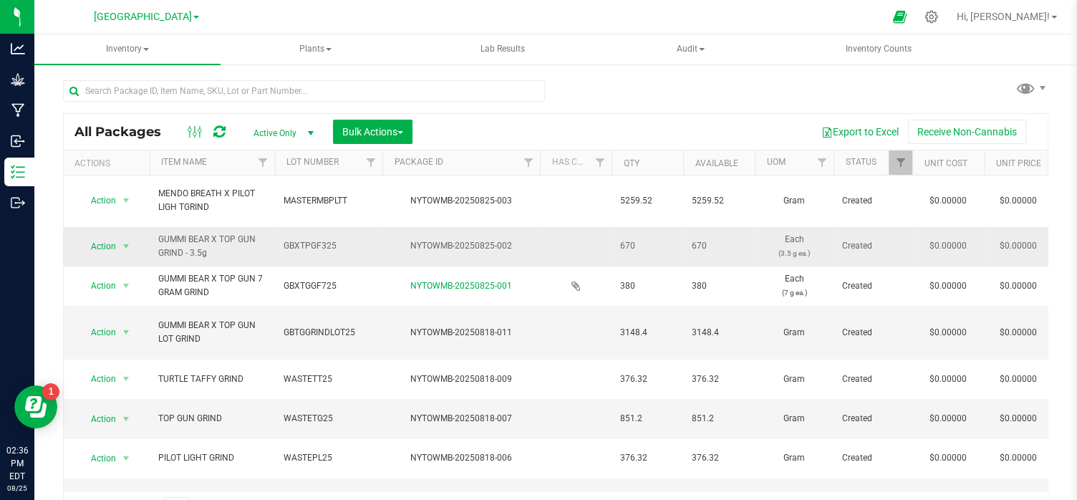
click at [229, 242] on span "GUMMI BEAR X TOP GUN GRIND - 3.5g" at bounding box center [212, 246] width 108 height 27
click at [299, 332] on span "GBTGGRINDLOT25" at bounding box center [329, 333] width 90 height 14
click at [299, 332] on input "GBTGGRINDLOT25" at bounding box center [325, 333] width 102 height 22
click at [358, 335] on input "GBTGGRINDLOT25" at bounding box center [325, 333] width 102 height 22
type input "G"
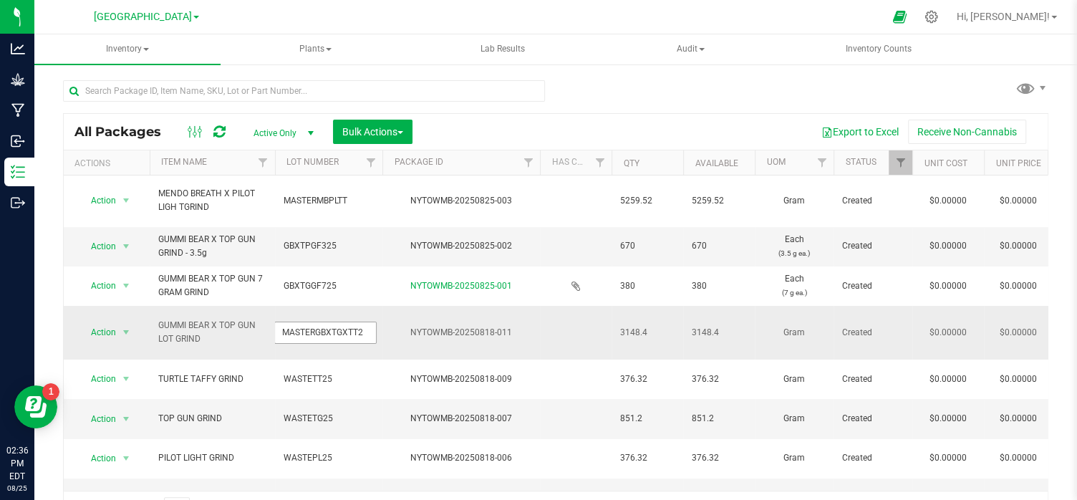
type input "MASTERGBXTGXTT25"
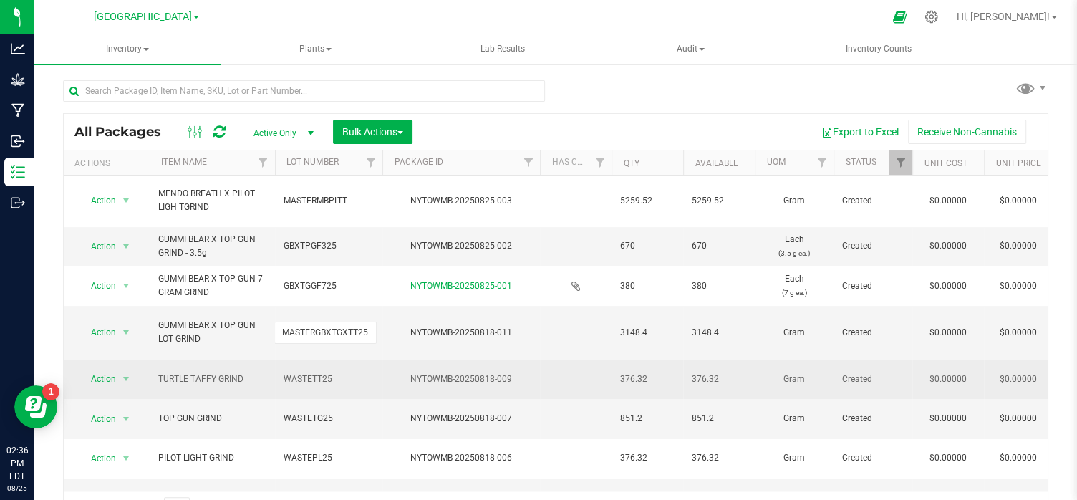
click at [357, 388] on div "All Packages Active Only Active Only Lab Samples Locked All Bulk Actions Add to…" at bounding box center [556, 319] width 986 height 413
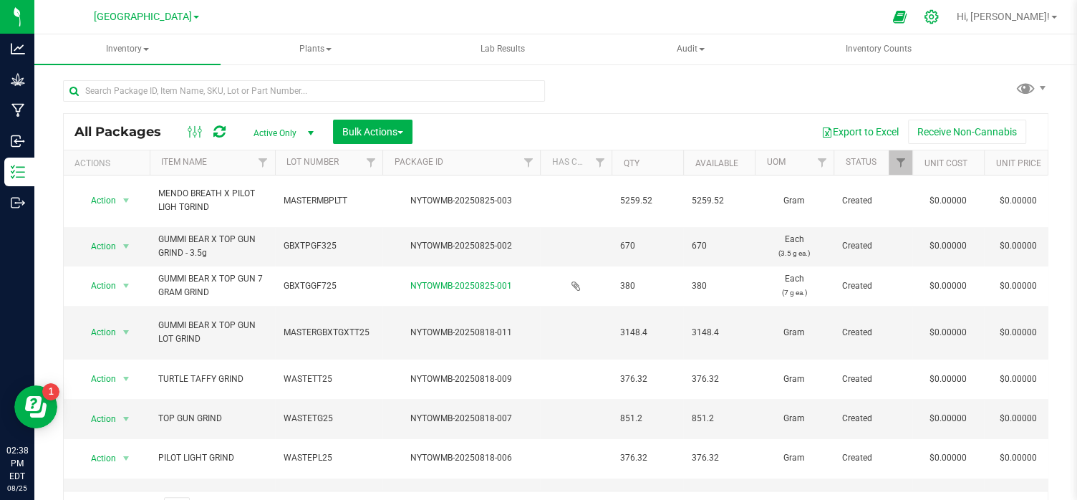
click at [939, 16] on icon at bounding box center [931, 16] width 15 height 15
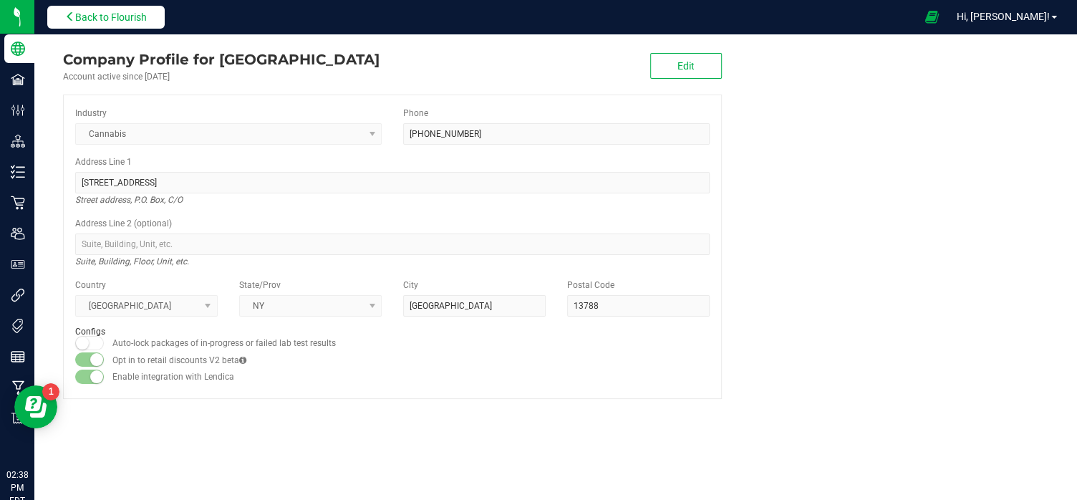
click at [100, 11] on span "Back to Flourish" at bounding box center [111, 16] width 72 height 11
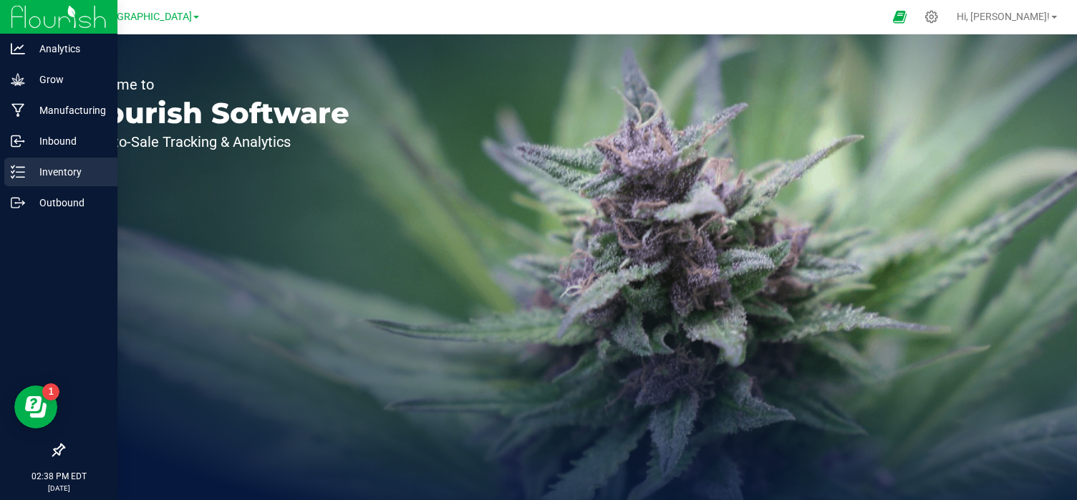
click at [54, 173] on p "Inventory" at bounding box center [68, 171] width 86 height 17
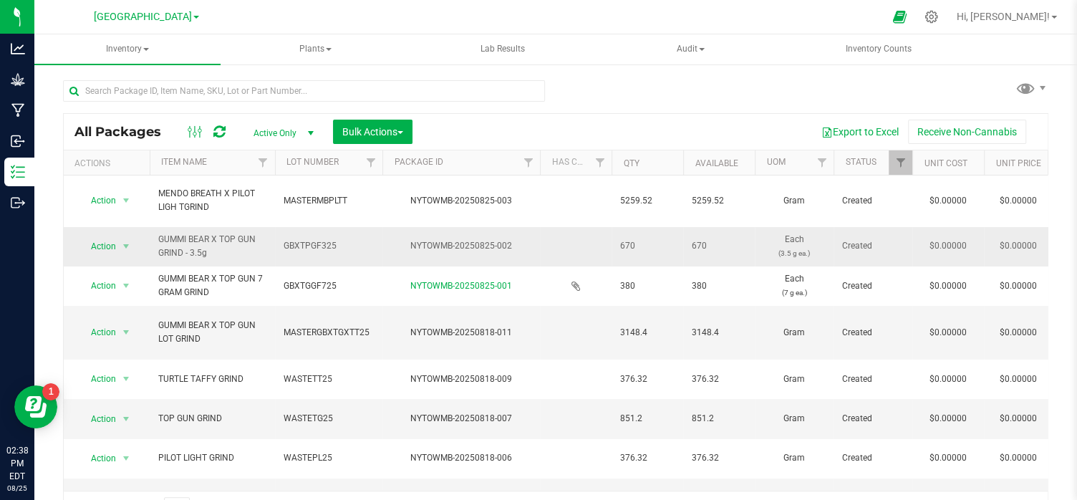
drag, startPoint x: 158, startPoint y: 235, endPoint x: 223, endPoint y: 252, distance: 67.4
click at [223, 252] on span "GUMMI BEAR X TOP GUN GRIND - 3.5g" at bounding box center [212, 246] width 108 height 27
copy span "GUMMI BEAR X TOP GUN GRIND - 3.5g"
click at [939, 11] on icon at bounding box center [931, 16] width 15 height 15
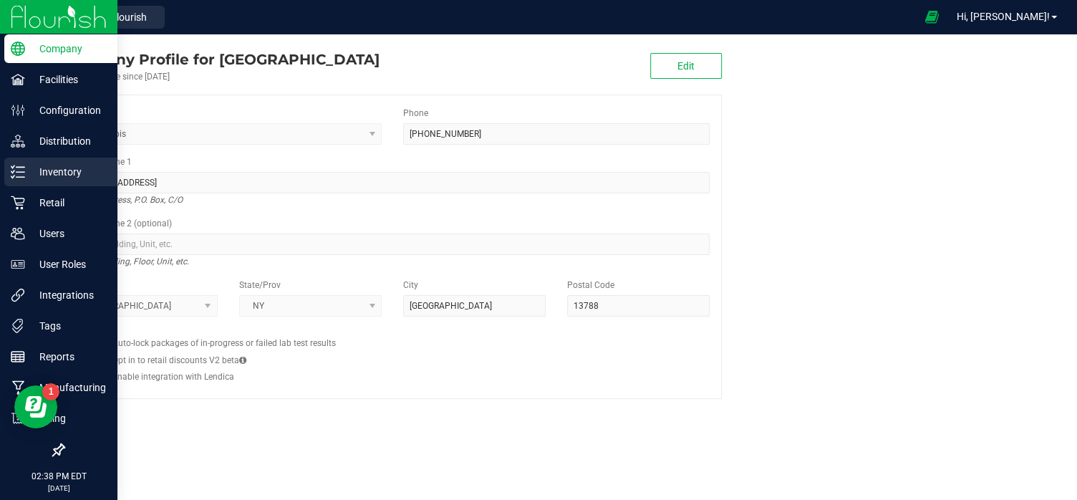
click at [62, 173] on p "Inventory" at bounding box center [68, 171] width 86 height 17
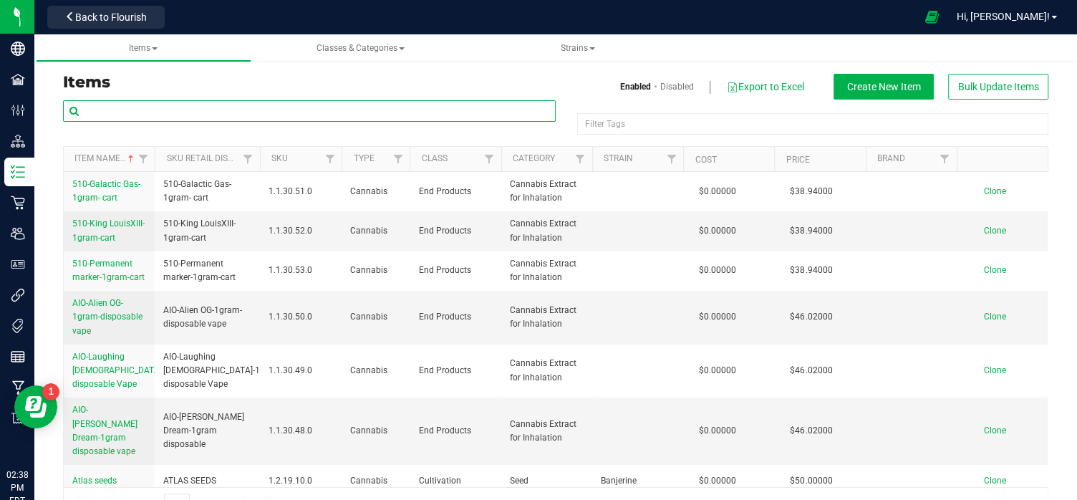
click at [119, 109] on input "text" at bounding box center [309, 110] width 493 height 21
paste input "GUMMI BEAR X TOP GUN GRIND - 3.5g"
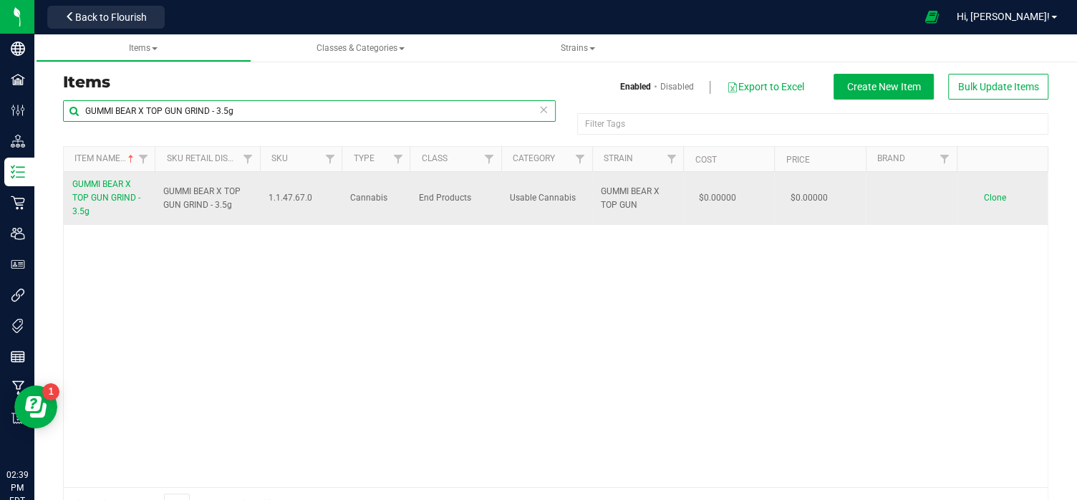
type input "GUMMI BEAR X TOP GUN GRIND - 3.5g"
click at [996, 194] on span "Clone" at bounding box center [995, 198] width 22 height 10
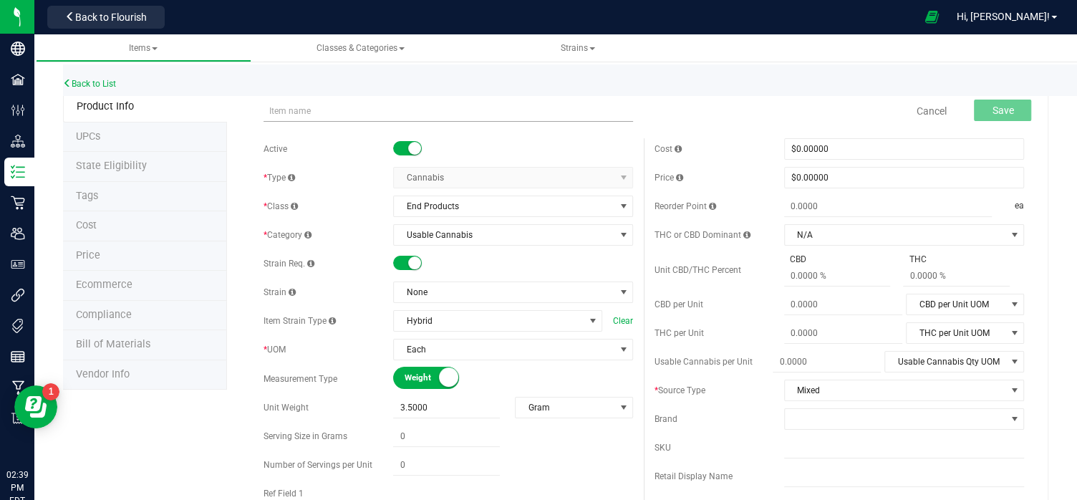
click at [282, 115] on input "text" at bounding box center [449, 110] width 370 height 21
click at [368, 110] on input "GUMMI BEAR X TOP GUN GRIND - 3.5g" at bounding box center [449, 110] width 370 height 21
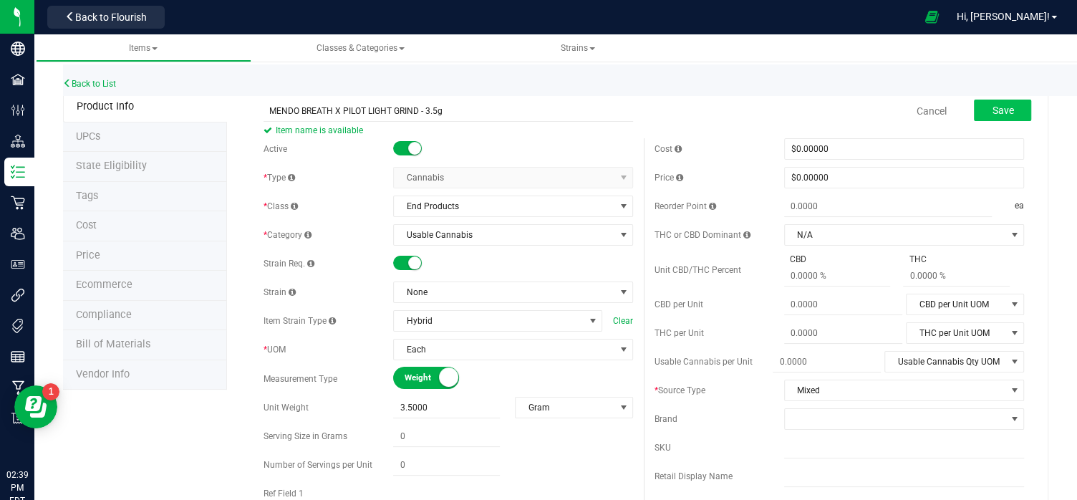
type input "MENDO BREATH X PILOT LIGHT GRIND - 3.5g"
click at [1006, 105] on span "Save" at bounding box center [1002, 110] width 21 height 11
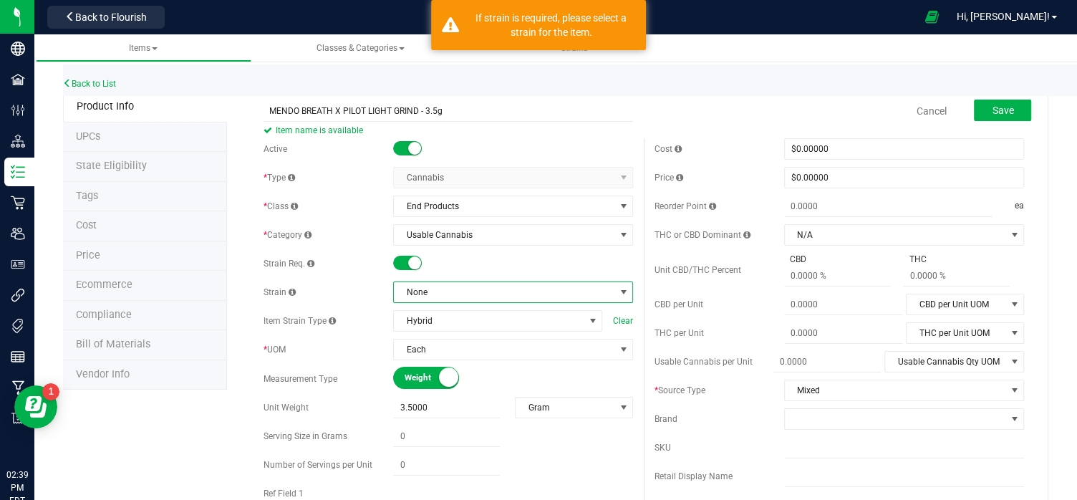
click at [627, 288] on span at bounding box center [623, 292] width 11 height 11
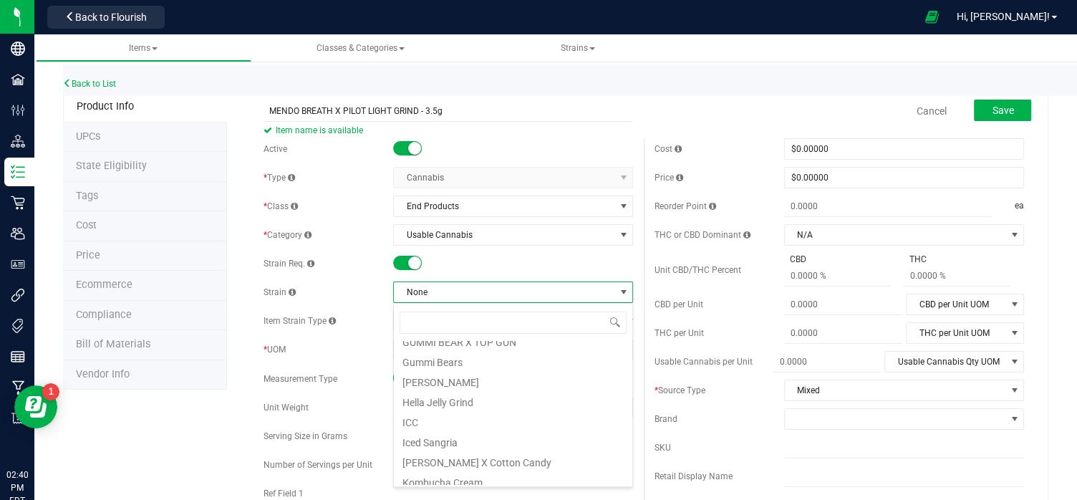
scroll to position [385, 0]
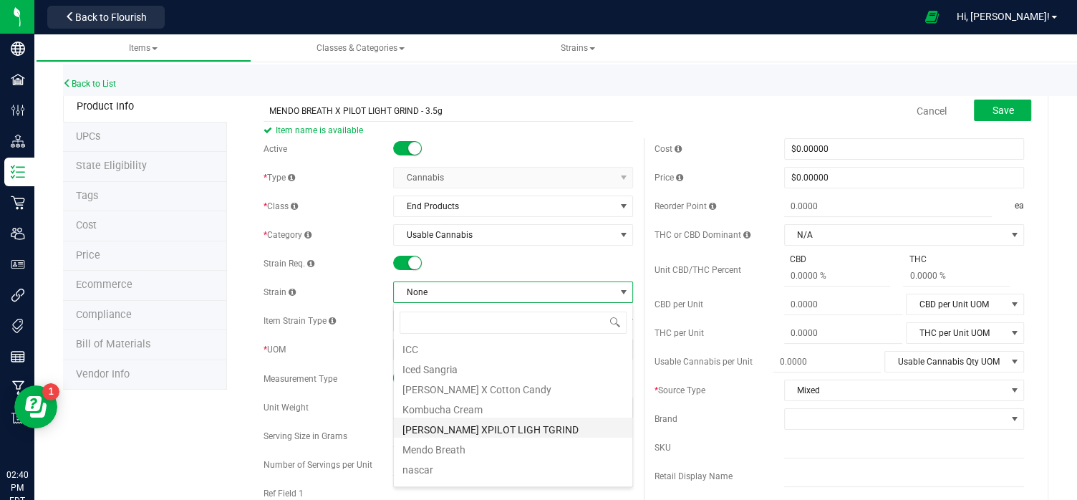
click at [501, 425] on li "[PERSON_NAME] XPILOT LIGH TGRIND" at bounding box center [513, 428] width 239 height 20
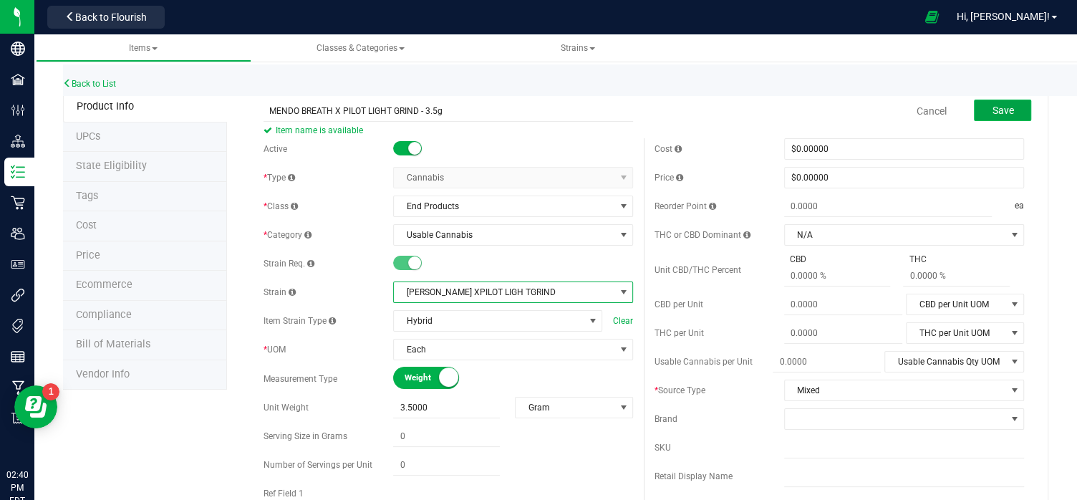
click at [996, 109] on span "Save" at bounding box center [1002, 110] width 21 height 11
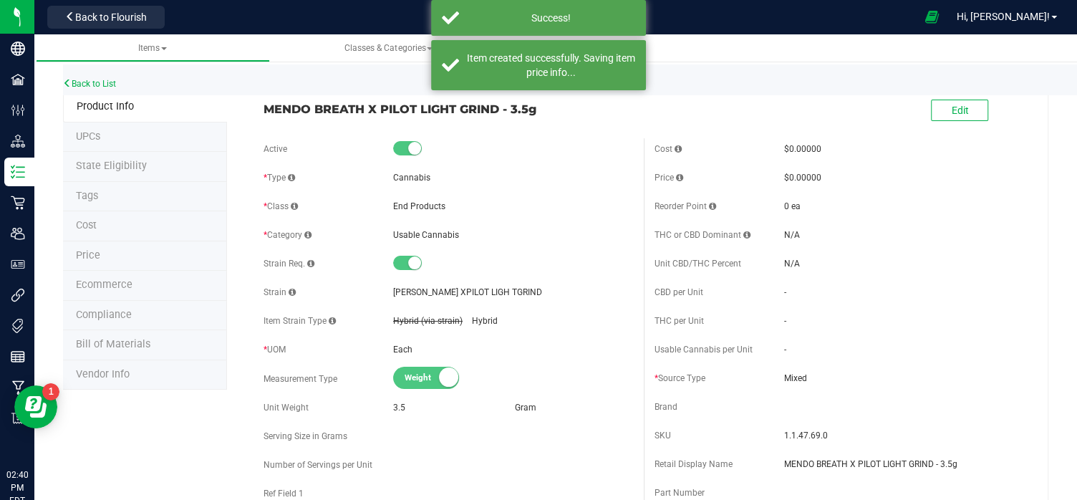
click at [195, 59] on link "Items" at bounding box center [153, 48] width 235 height 28
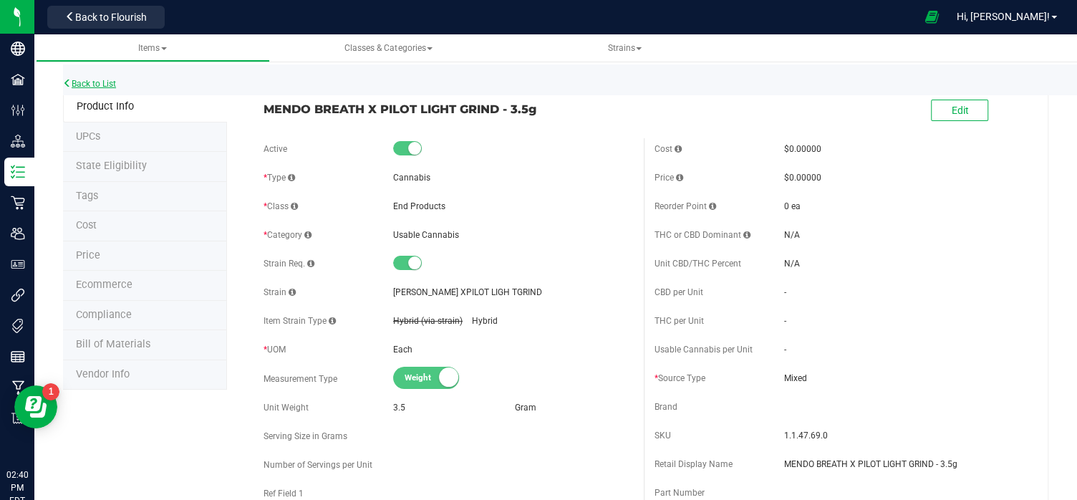
click at [90, 85] on link "Back to List" at bounding box center [89, 84] width 53 height 10
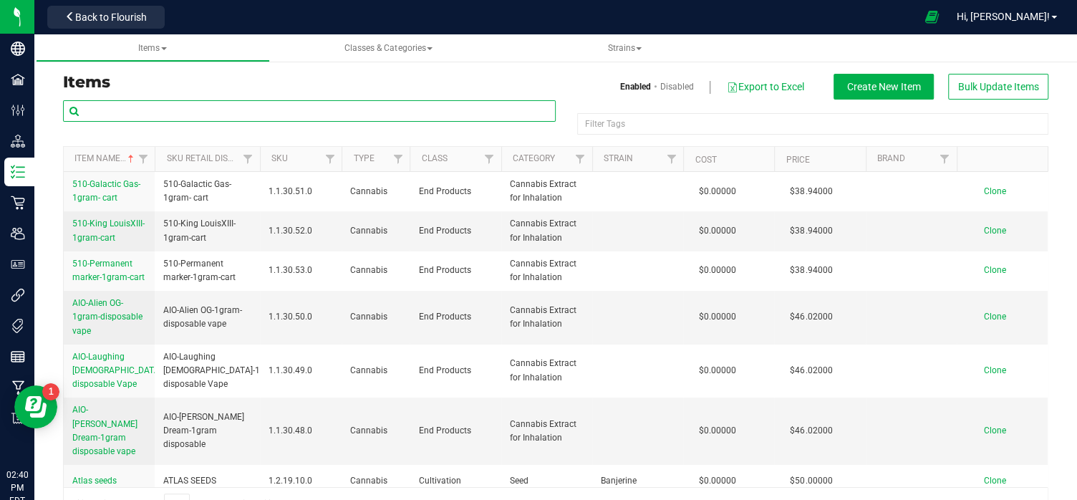
click at [120, 115] on input "text" at bounding box center [309, 110] width 493 height 21
paste input "GUMMI BEAR X TOP GUN GRIND - 3.5g"
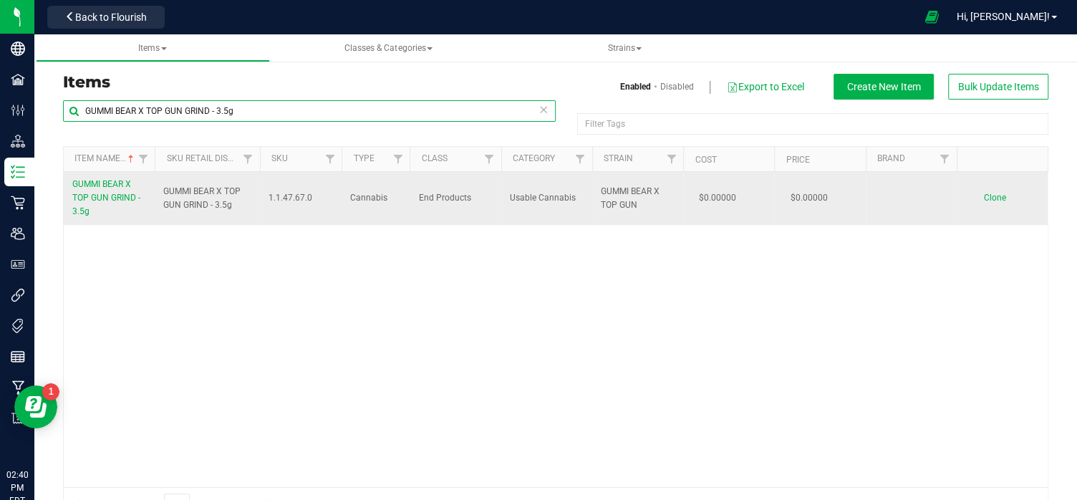
type input "GUMMI BEAR X TOP GUN GRIND - 3.5g"
click at [992, 196] on span "Clone" at bounding box center [995, 198] width 22 height 10
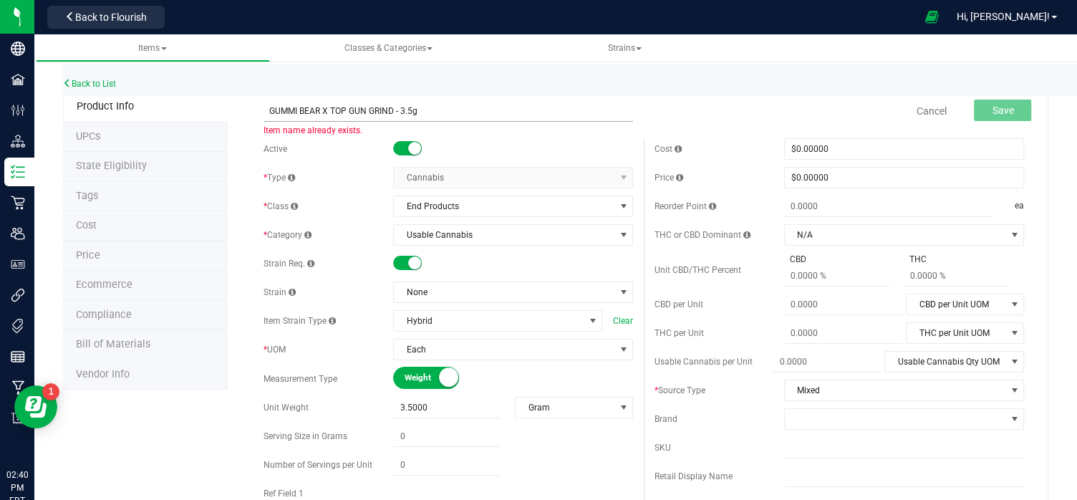
click at [413, 112] on input "GUMMI BEAR X TOP GUN GRIND - 3.5g" at bounding box center [449, 110] width 370 height 21
drag, startPoint x: 393, startPoint y: 110, endPoint x: 266, endPoint y: 111, distance: 126.1
click at [266, 111] on input "GUMMI BEAR X TOP GUN GRIND - 7g" at bounding box center [449, 110] width 370 height 21
type input "MENDO BREATH X PILOT LIGHT GRIND - 7g"
click at [439, 408] on span "3.5000 3.5" at bounding box center [446, 408] width 107 height 21
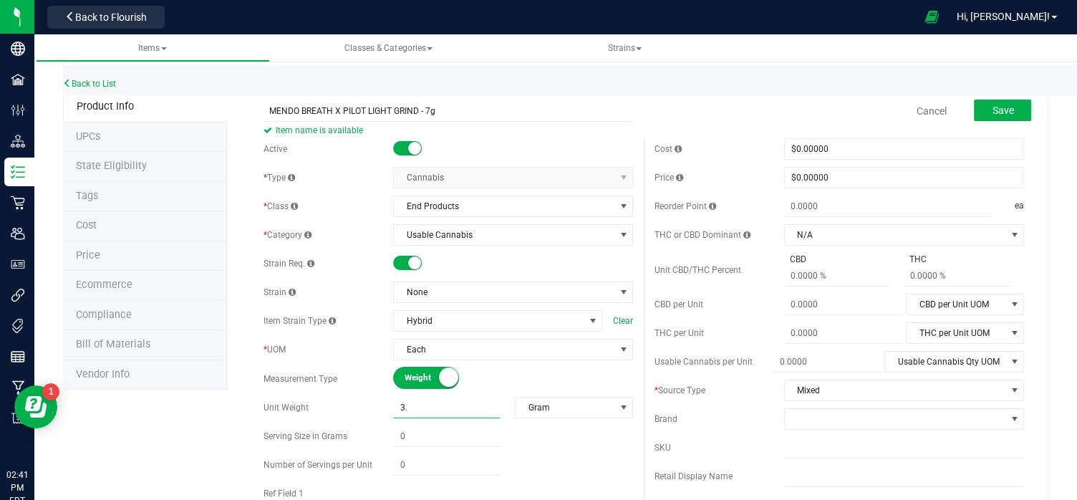
type input "3"
type input "7"
type input "7.0000"
click at [895, 53] on ul "Items Classes & Categories Strains" at bounding box center [574, 48] width 1077 height 28
click at [624, 291] on span at bounding box center [623, 292] width 11 height 11
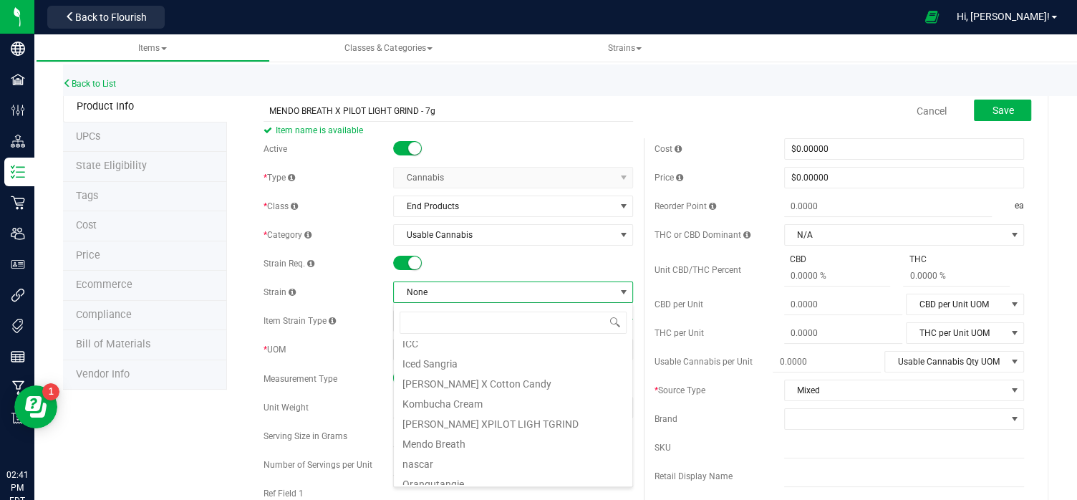
scroll to position [391, 0]
click at [455, 415] on li "[PERSON_NAME] XPILOT LIGH TGRIND" at bounding box center [513, 421] width 239 height 20
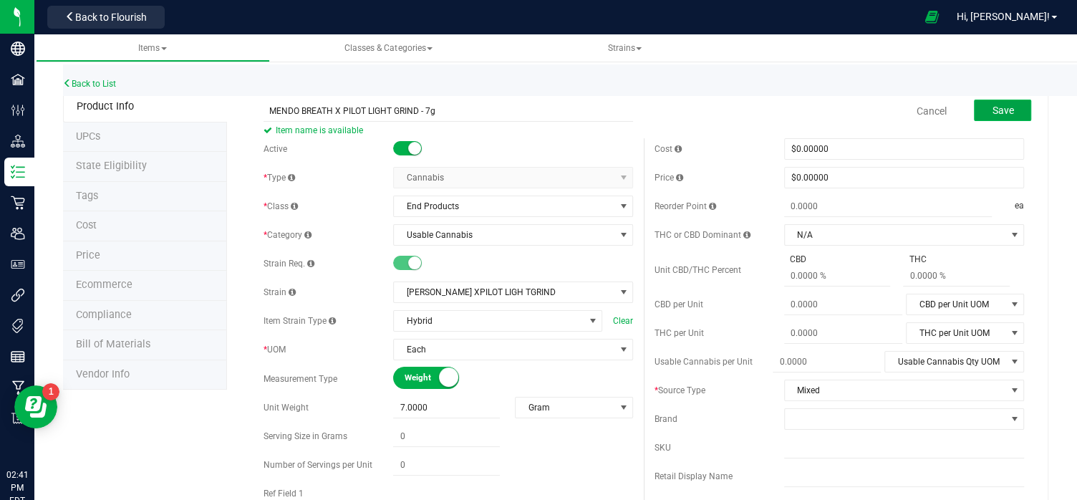
click at [1000, 100] on button "Save" at bounding box center [1002, 110] width 57 height 21
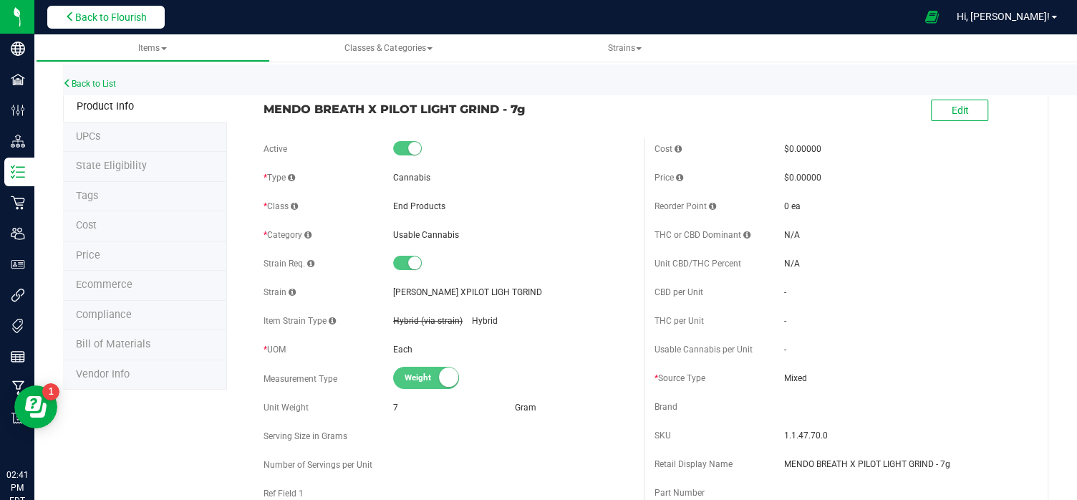
click at [125, 13] on span "Back to Flourish" at bounding box center [111, 16] width 72 height 11
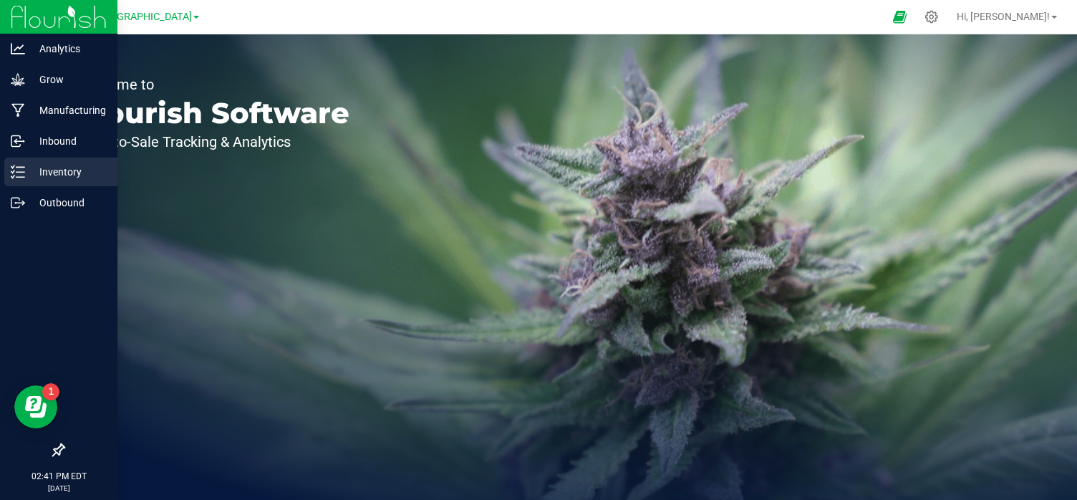
click at [22, 170] on icon at bounding box center [18, 172] width 14 height 14
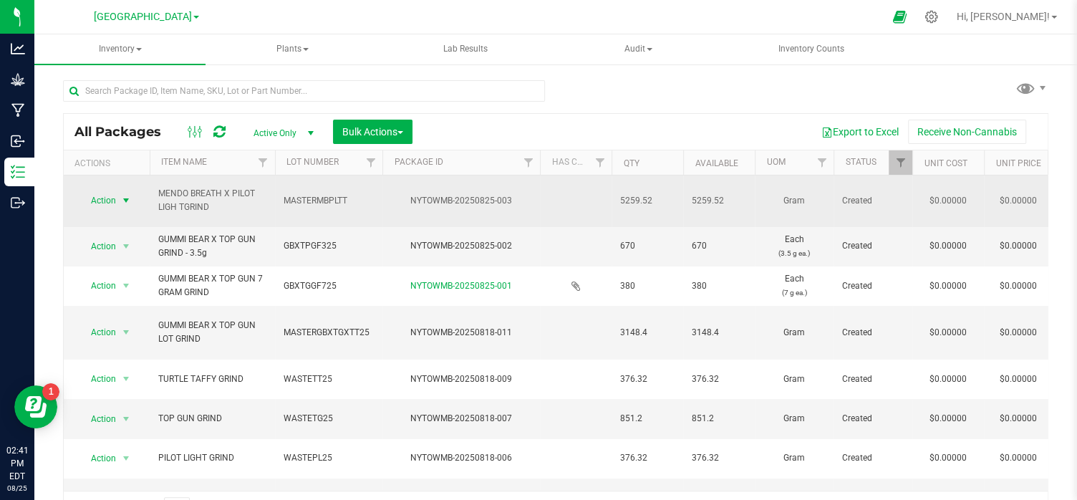
click at [122, 201] on span "select" at bounding box center [125, 200] width 11 height 11
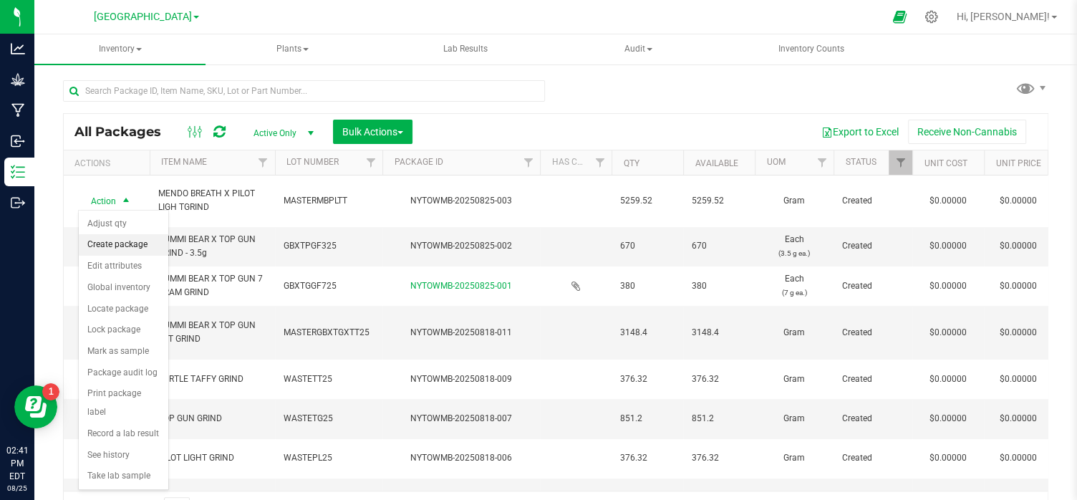
click at [118, 245] on li "Create package" at bounding box center [124, 244] width 90 height 21
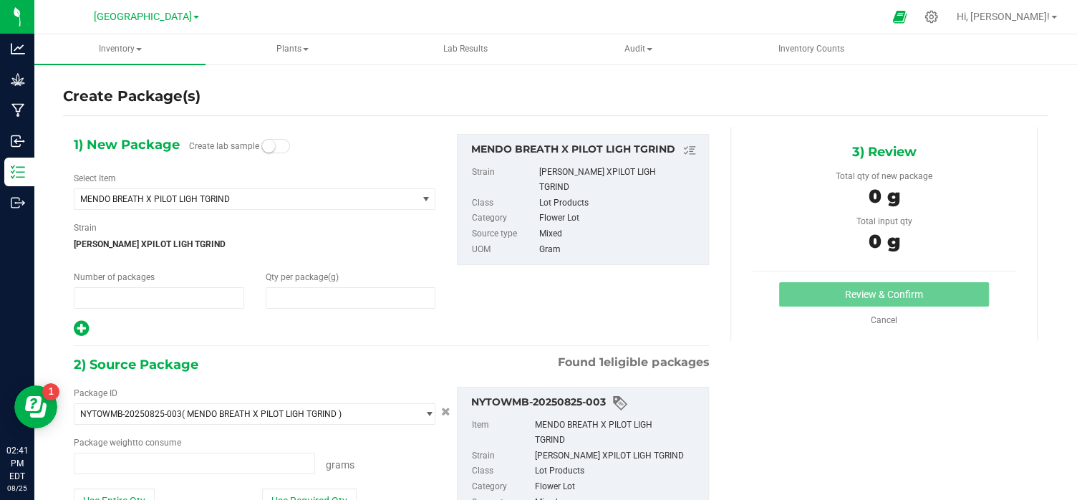
type input "1"
type input "0.0000"
type input "0.0000 g"
click at [304, 299] on span at bounding box center [351, 297] width 170 height 21
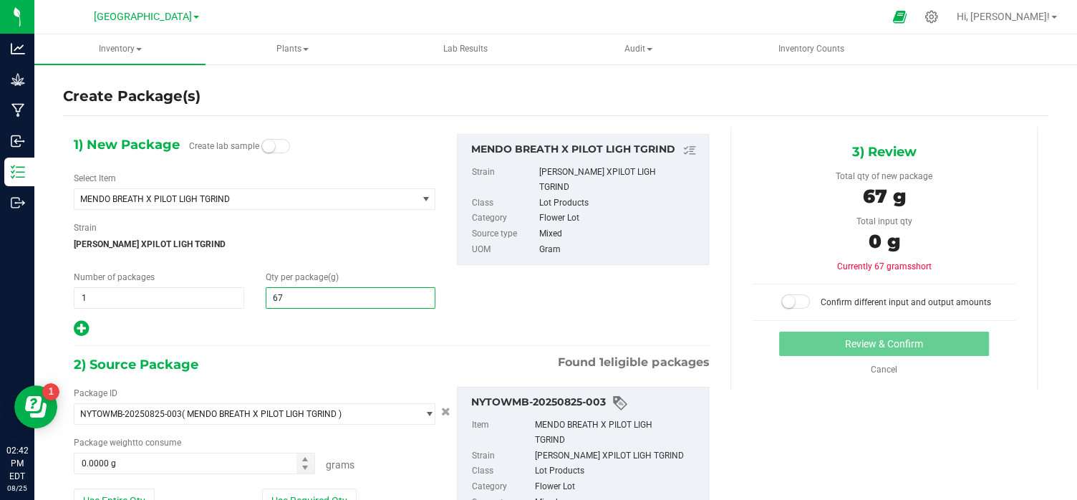
type input "670"
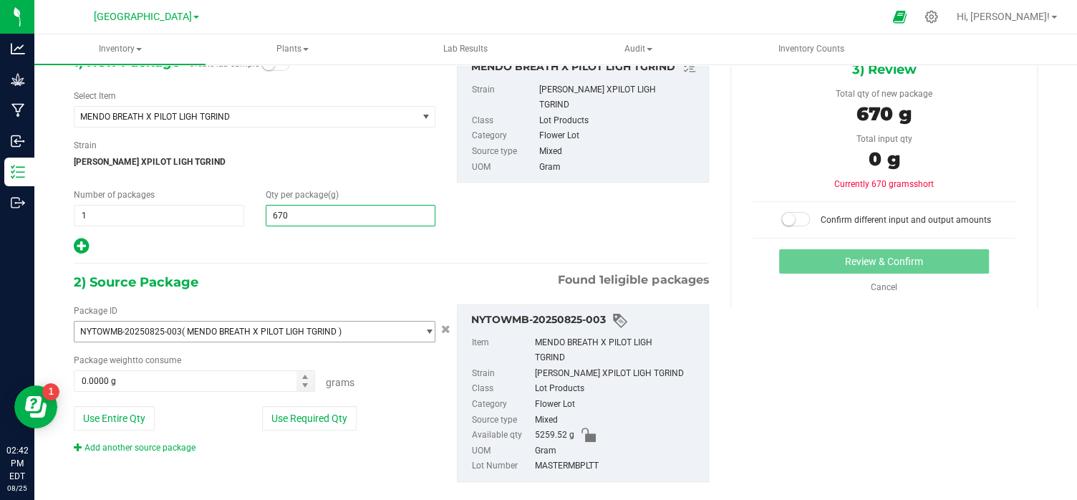
scroll to position [84, 0]
click at [225, 162] on span "[PERSON_NAME] XPILOT LIGH TGRIND" at bounding box center [255, 160] width 362 height 21
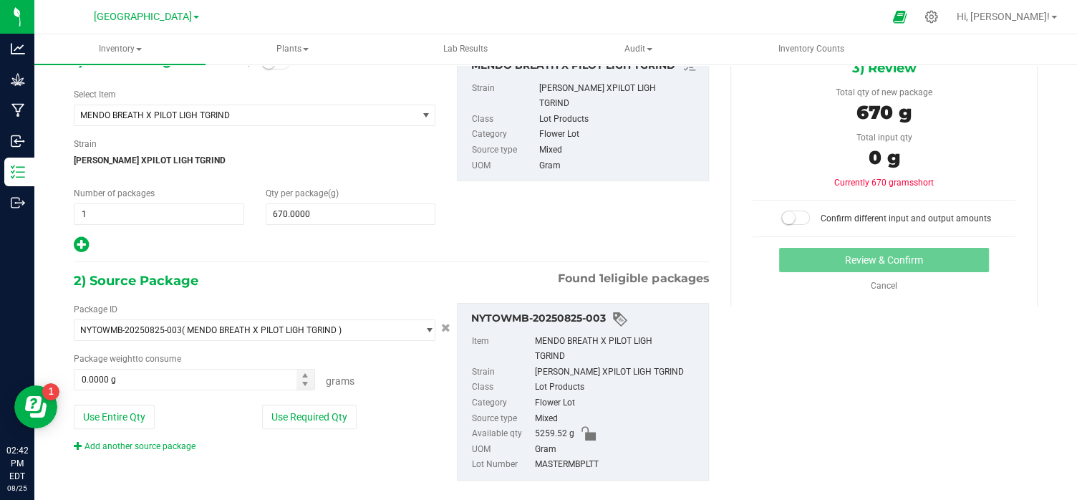
click at [225, 162] on span "[PERSON_NAME] XPILOT LIGH TGRIND" at bounding box center [255, 160] width 362 height 21
click at [423, 115] on span "select" at bounding box center [425, 115] width 11 height 11
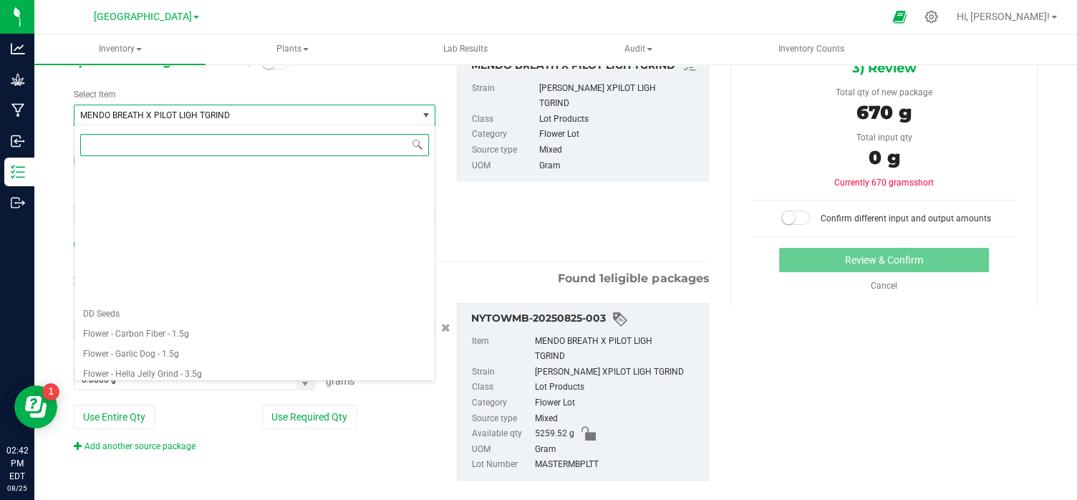
scroll to position [781, 0]
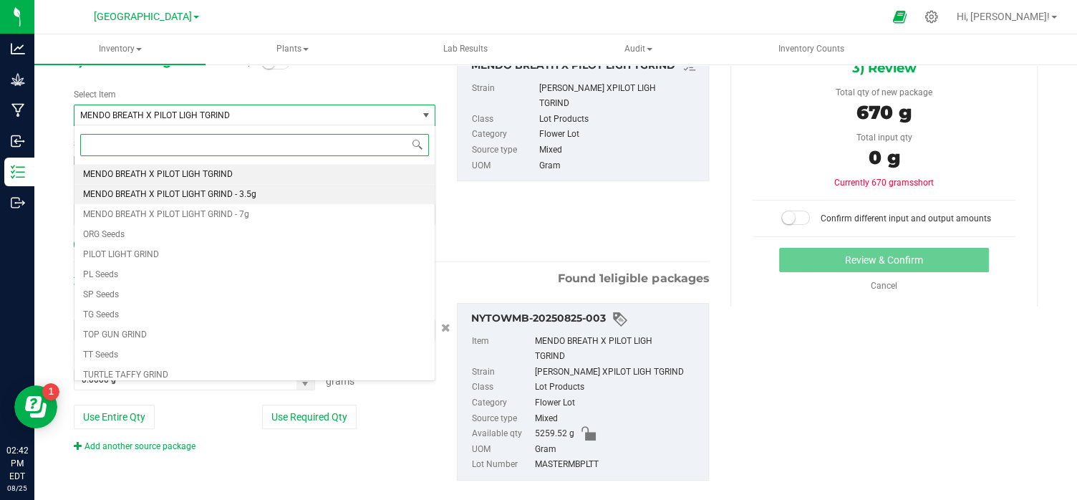
click at [176, 191] on span "MENDO BREATH X PILOT LIGHT GRIND - 3.5g" at bounding box center [169, 194] width 173 height 10
type input "0.0000"
type input "0"
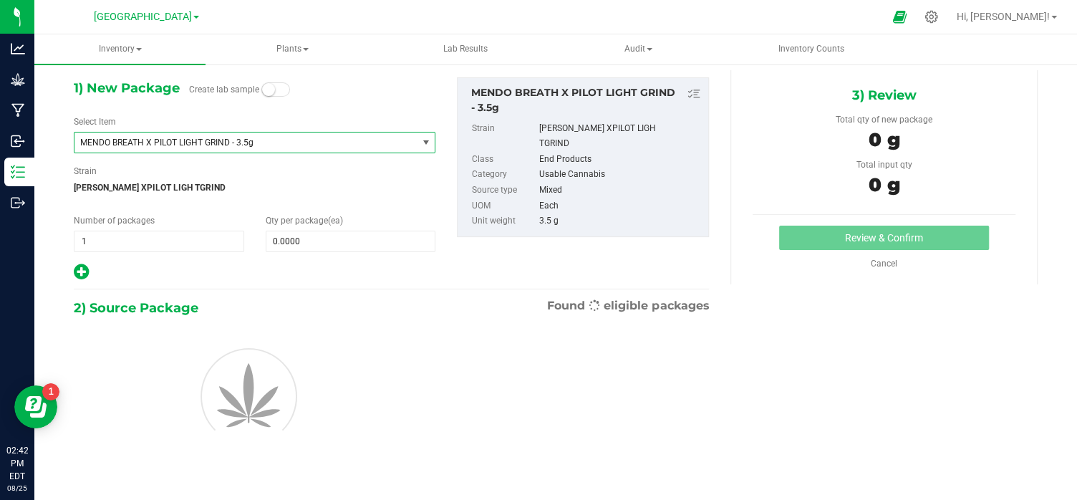
type input "0"
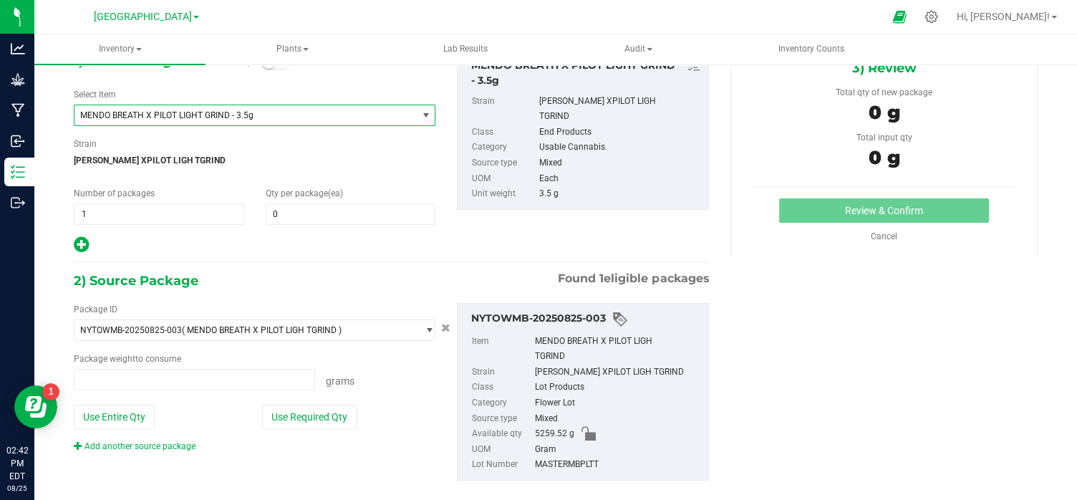
scroll to position [56, 0]
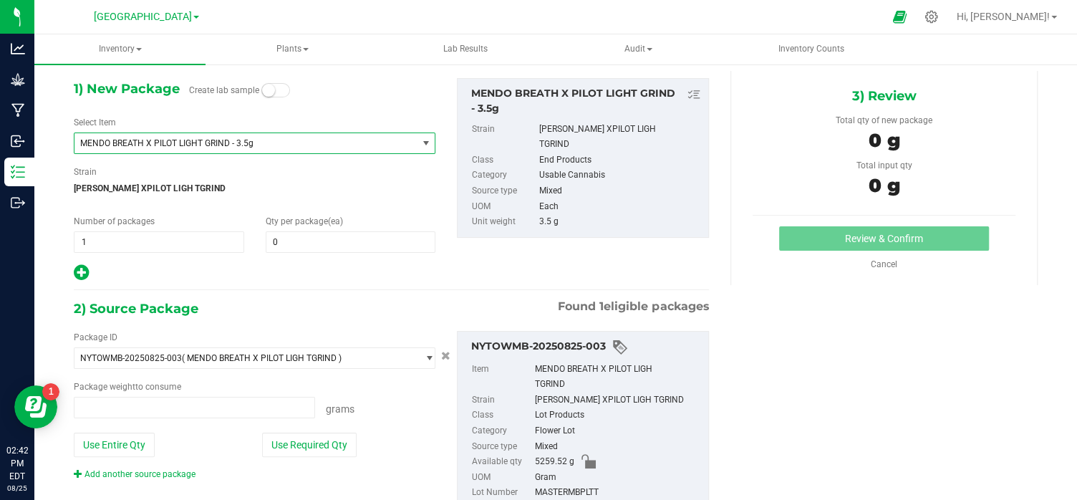
type input "0.0000 g"
click at [285, 244] on span at bounding box center [351, 241] width 170 height 21
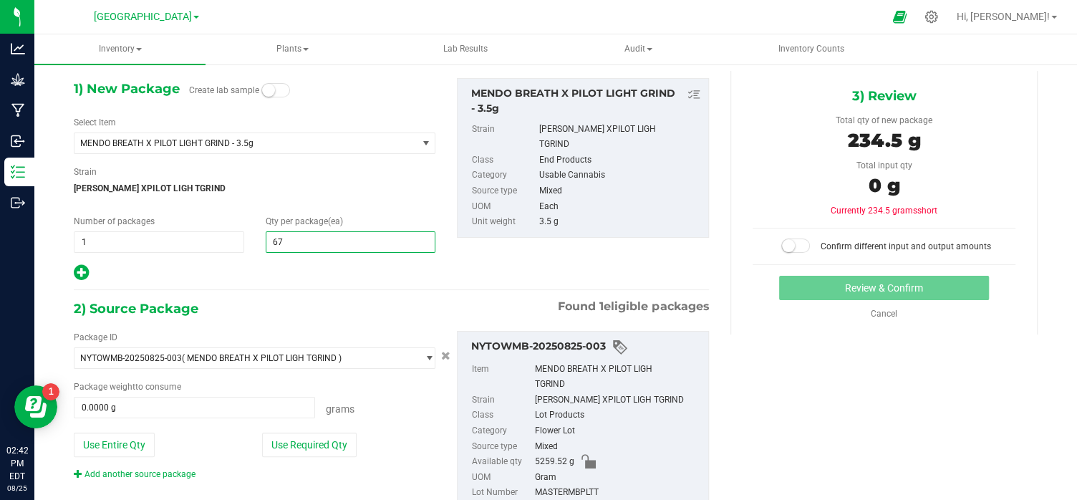
type input "670"
click at [328, 443] on button "Use Required Qty" at bounding box center [309, 445] width 95 height 24
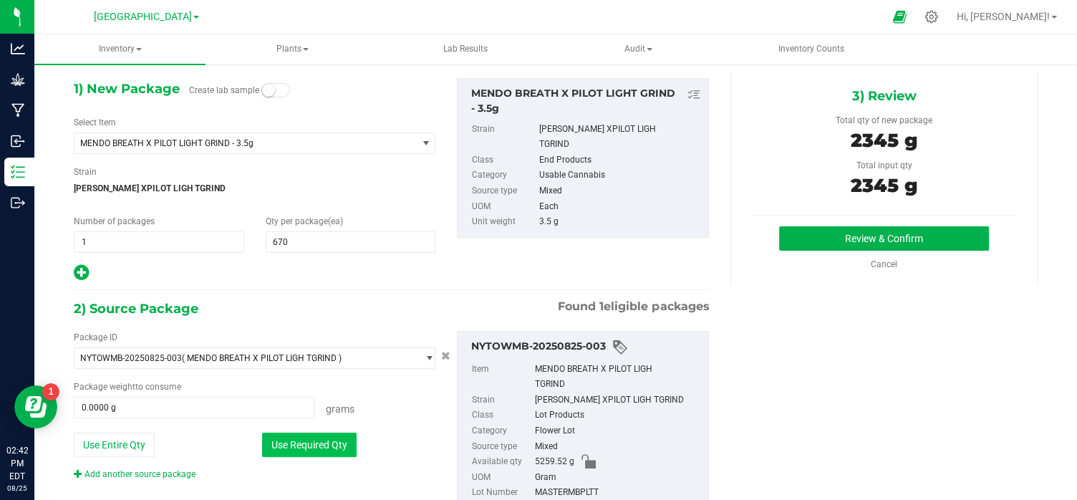
type input "2345.0000 g"
click at [850, 232] on button "Review & Confirm" at bounding box center [884, 238] width 210 height 24
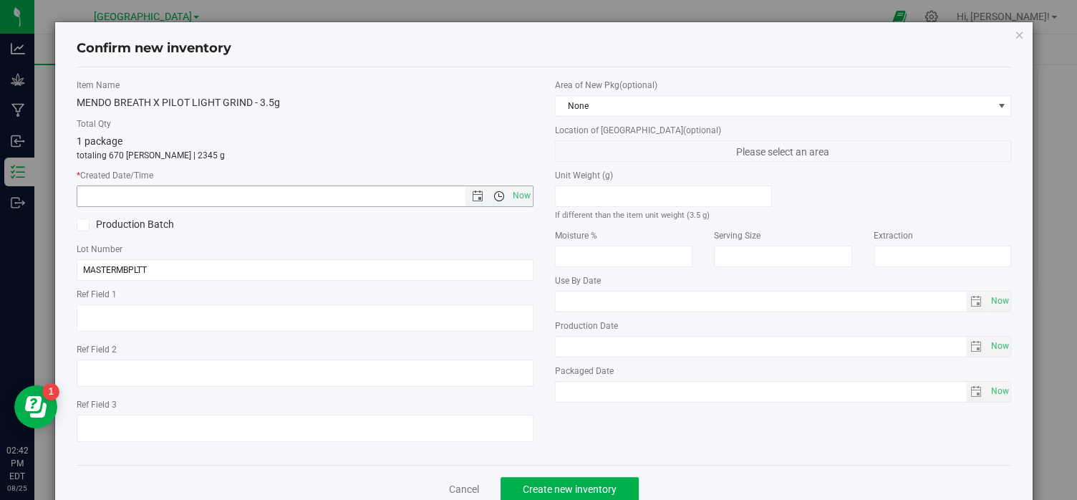
click at [492, 196] on span "Open the time view" at bounding box center [498, 196] width 24 height 11
click at [518, 198] on span "Now" at bounding box center [521, 196] width 24 height 21
type input "[DATE] 2:42 PM"
click at [162, 272] on input "MASTERMBPLTT" at bounding box center [305, 269] width 457 height 21
click at [539, 483] on span "Create new inventory" at bounding box center [570, 488] width 94 height 11
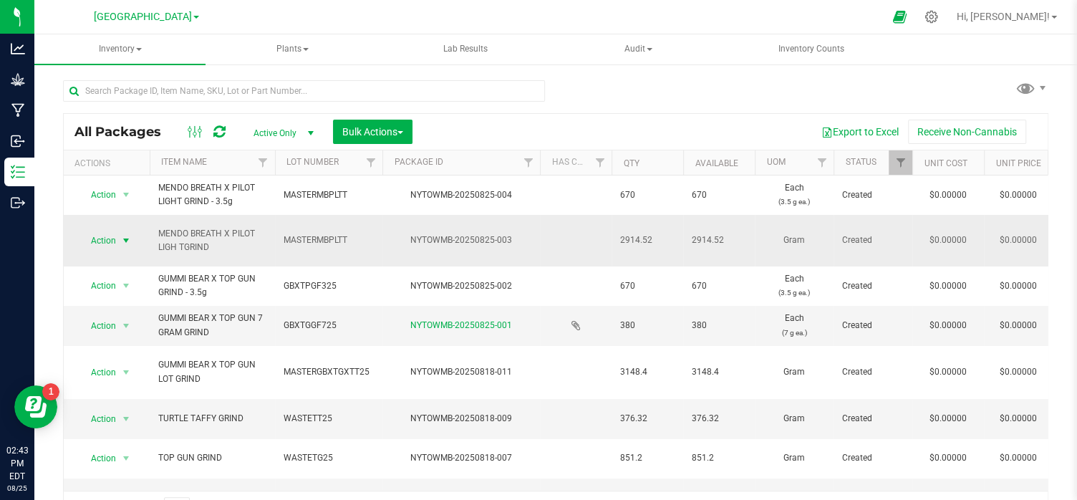
click at [124, 237] on span "select" at bounding box center [125, 240] width 11 height 11
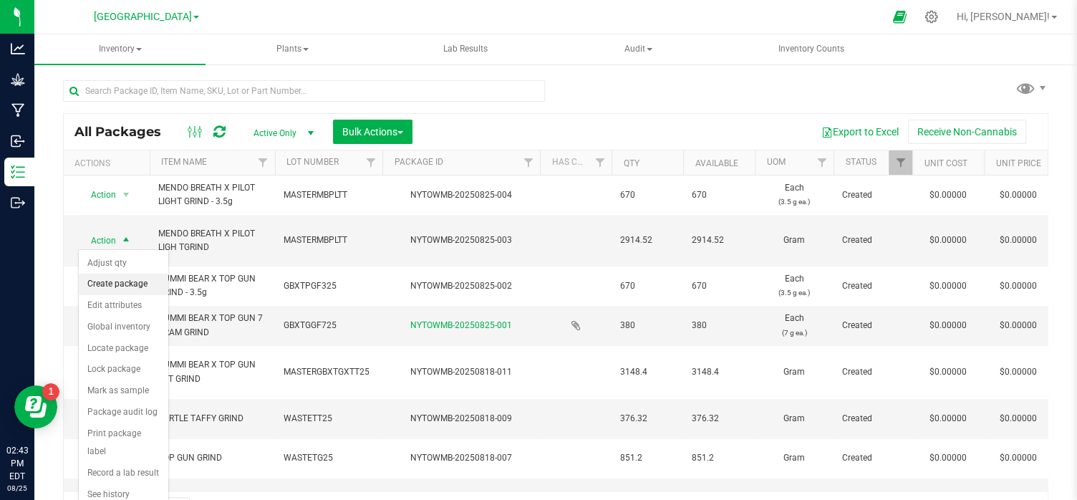
click at [122, 277] on li "Create package" at bounding box center [124, 284] width 90 height 21
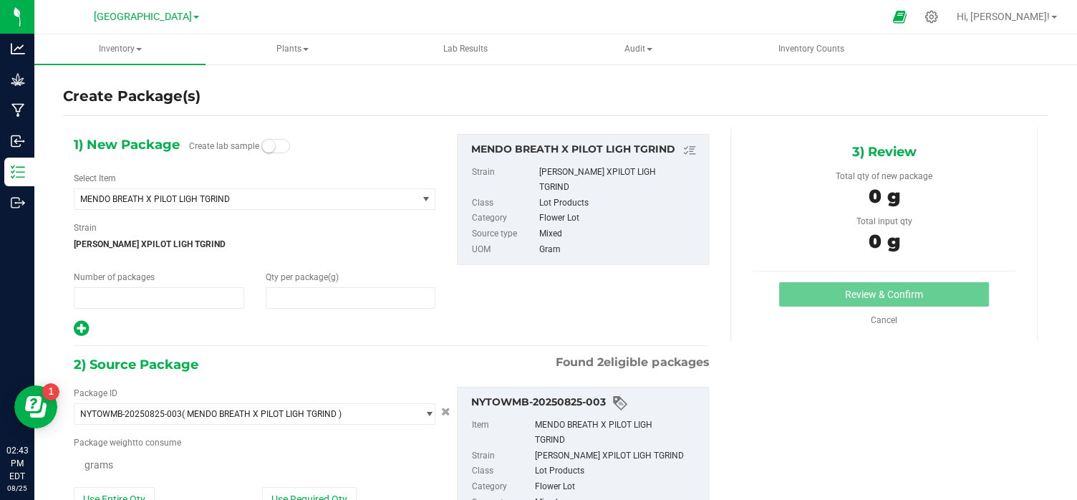
type input "1"
click at [427, 198] on span "select" at bounding box center [425, 198] width 11 height 11
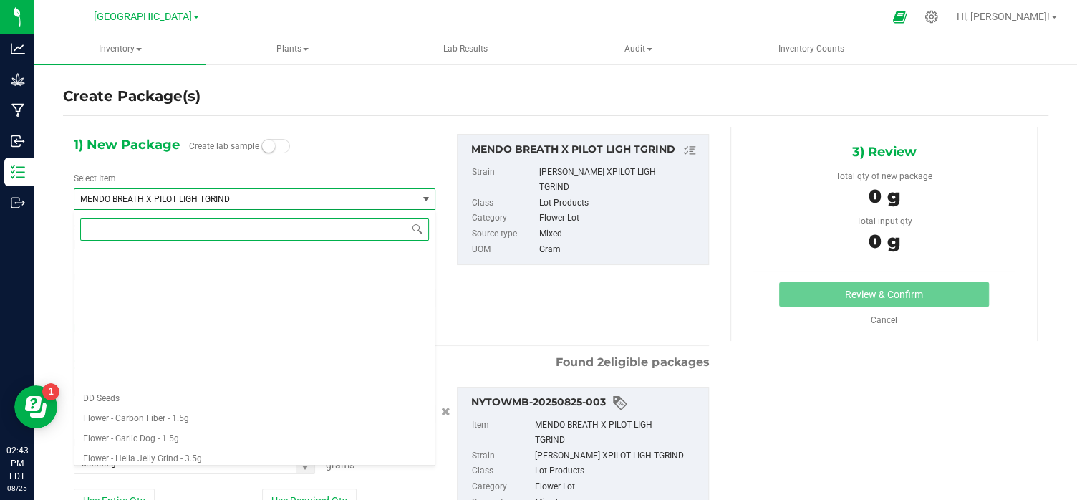
scroll to position [781, 0]
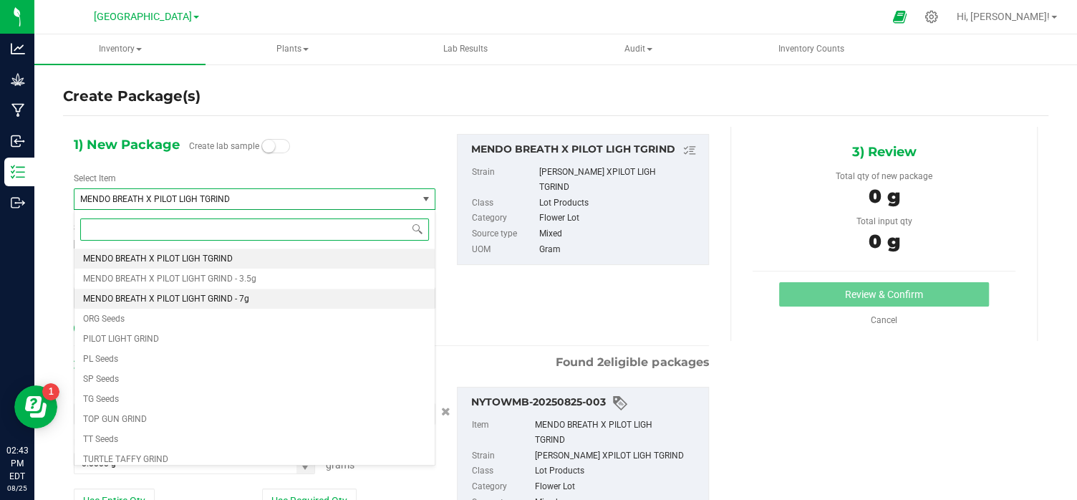
click at [241, 298] on span "MENDO BREATH X PILOT LIGHT GRIND - 7g" at bounding box center [166, 299] width 166 height 10
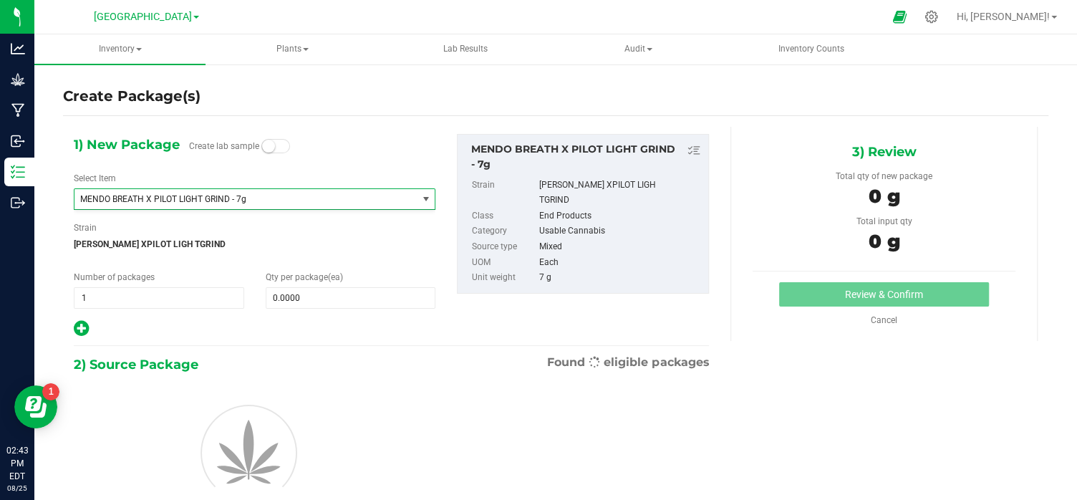
type input "0"
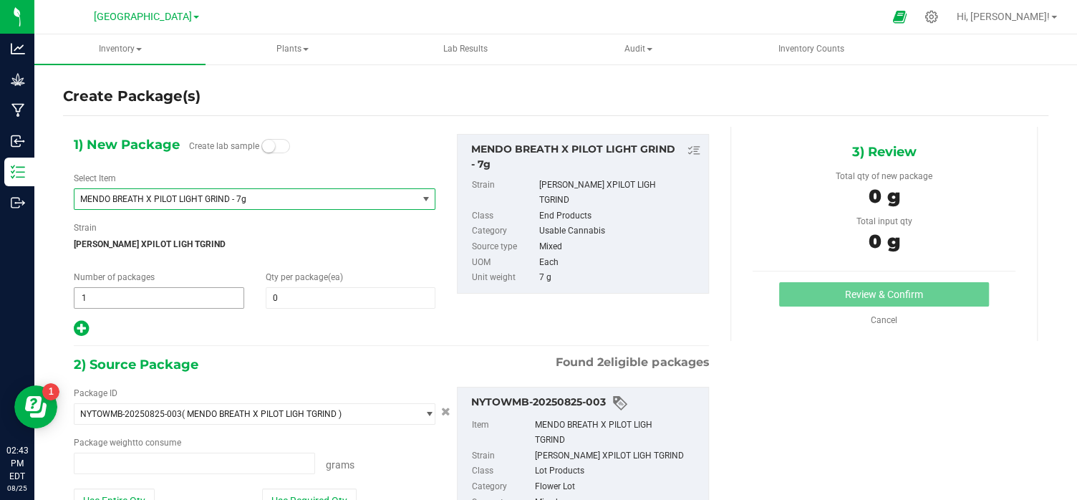
type input "0.0000 g"
click at [290, 301] on span at bounding box center [351, 297] width 170 height 21
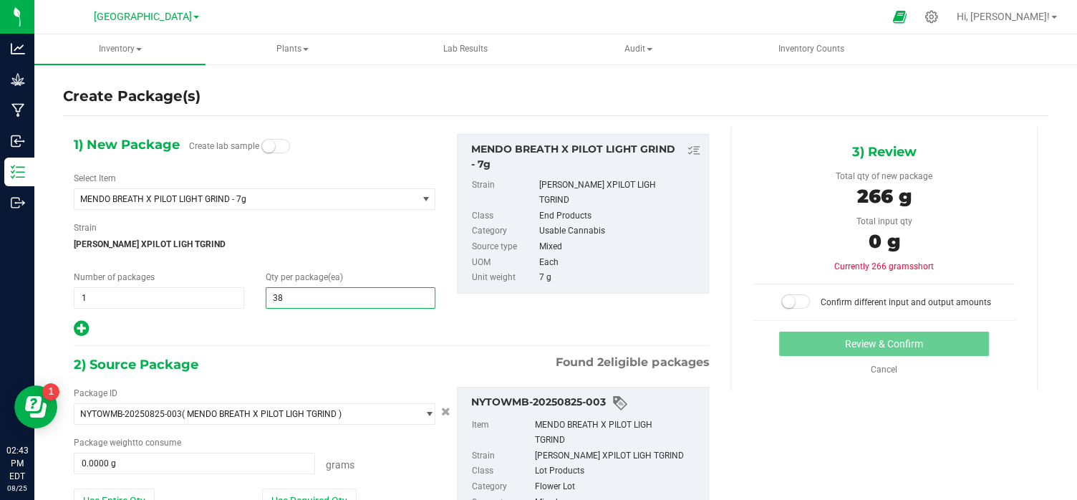
type input "380"
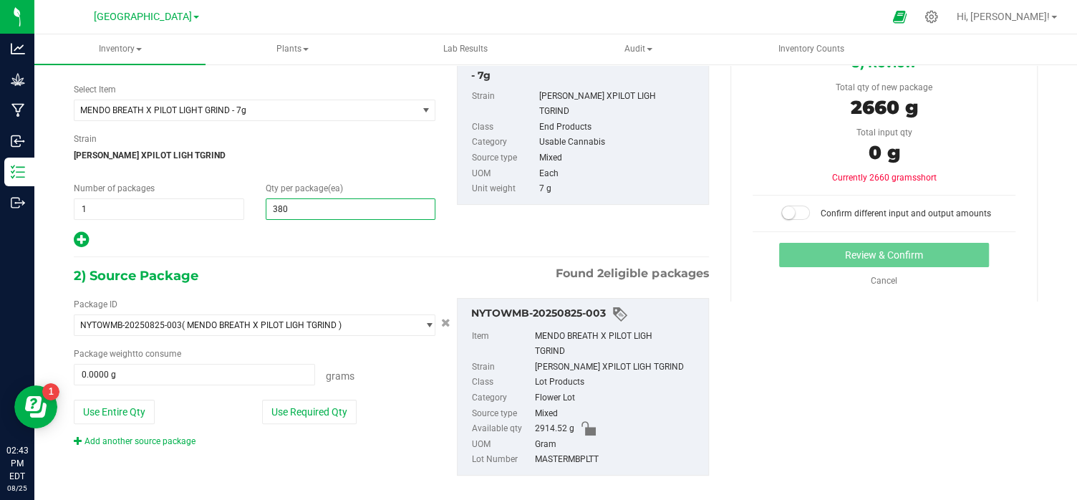
scroll to position [104, 0]
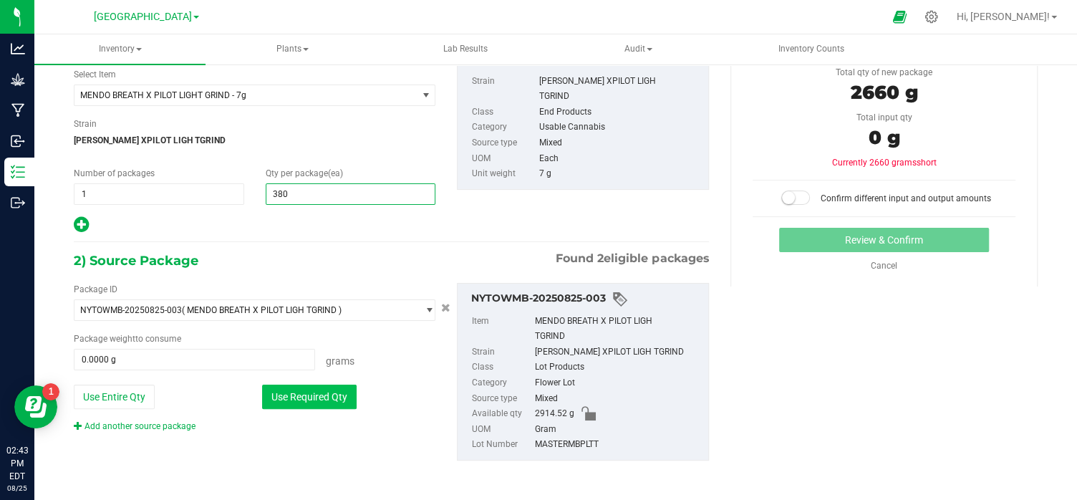
type input "380"
click at [325, 396] on button "Use Required Qty" at bounding box center [309, 397] width 95 height 24
type input "2660.0000 g"
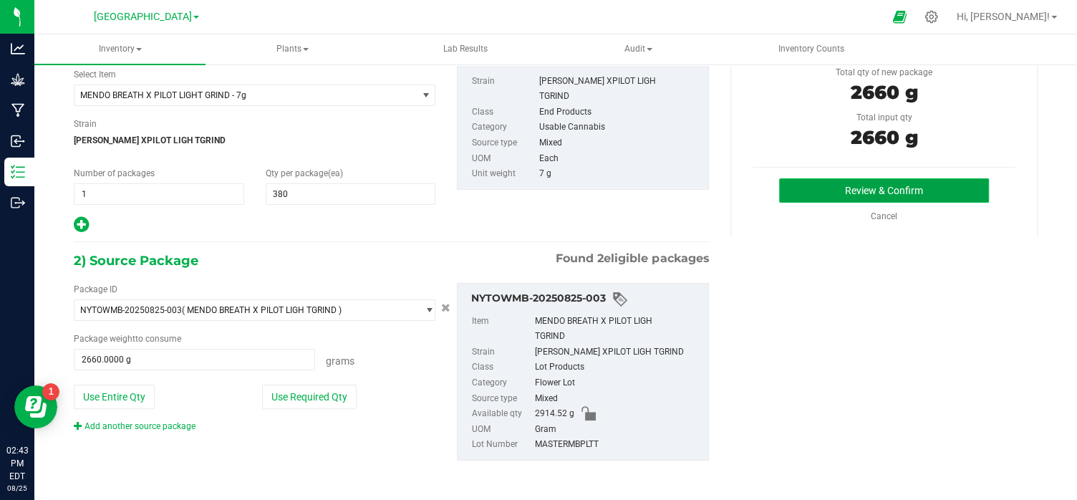
click at [850, 188] on button "Review & Confirm" at bounding box center [884, 190] width 210 height 24
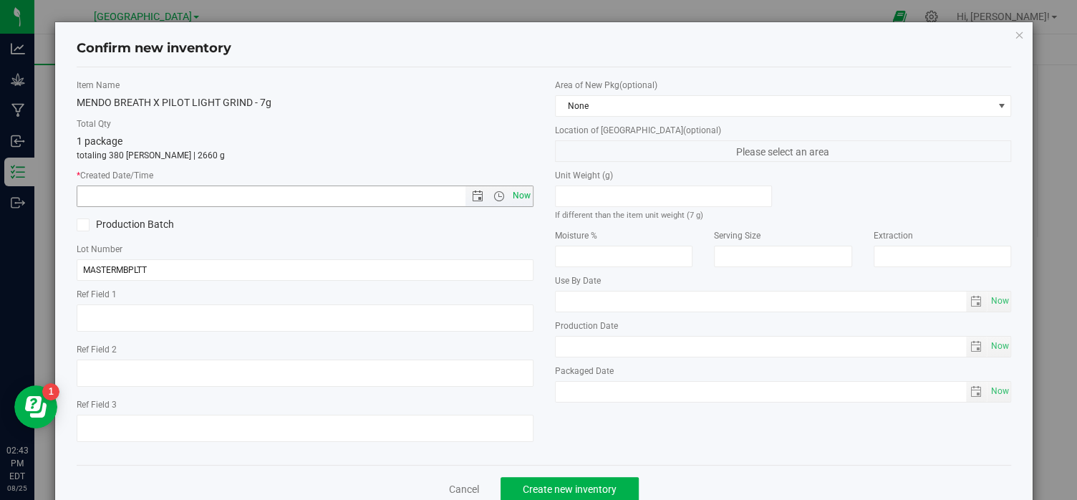
click at [511, 199] on span "Now" at bounding box center [521, 196] width 24 height 21
type input "[DATE] 2:43 PM"
click at [585, 484] on span "Create new inventory" at bounding box center [570, 488] width 94 height 11
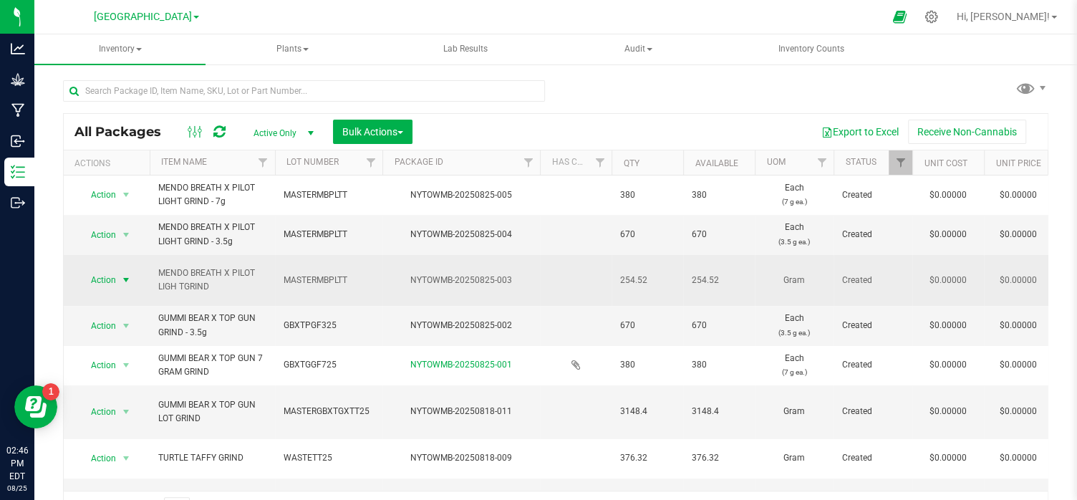
click at [122, 279] on span "select" at bounding box center [125, 279] width 11 height 11
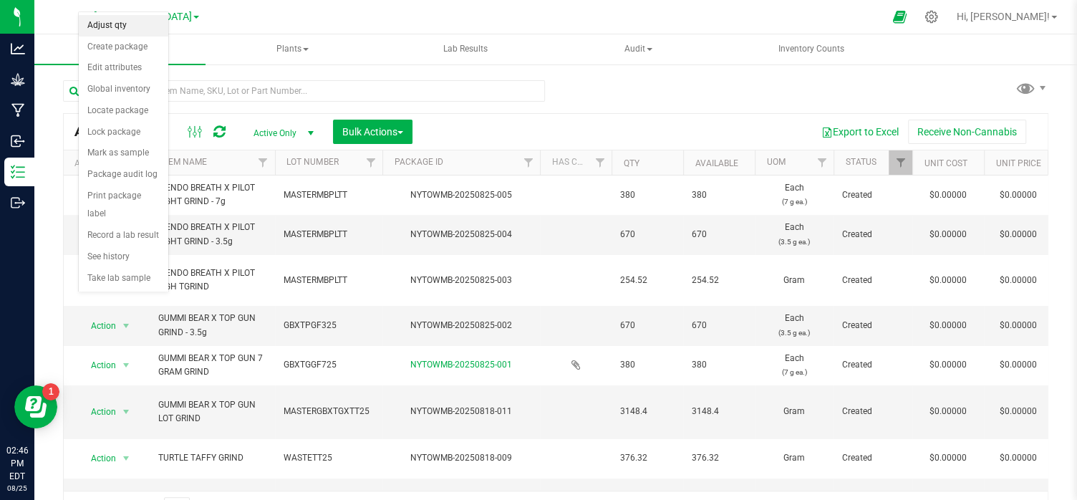
click at [111, 22] on li "Adjust qty" at bounding box center [124, 25] width 90 height 21
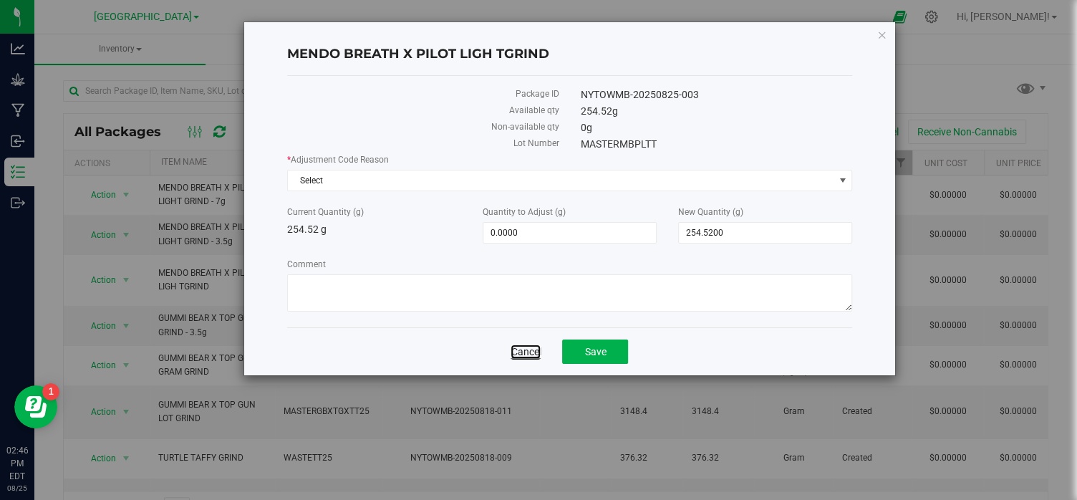
click at [526, 348] on link "Cancel" at bounding box center [526, 352] width 30 height 14
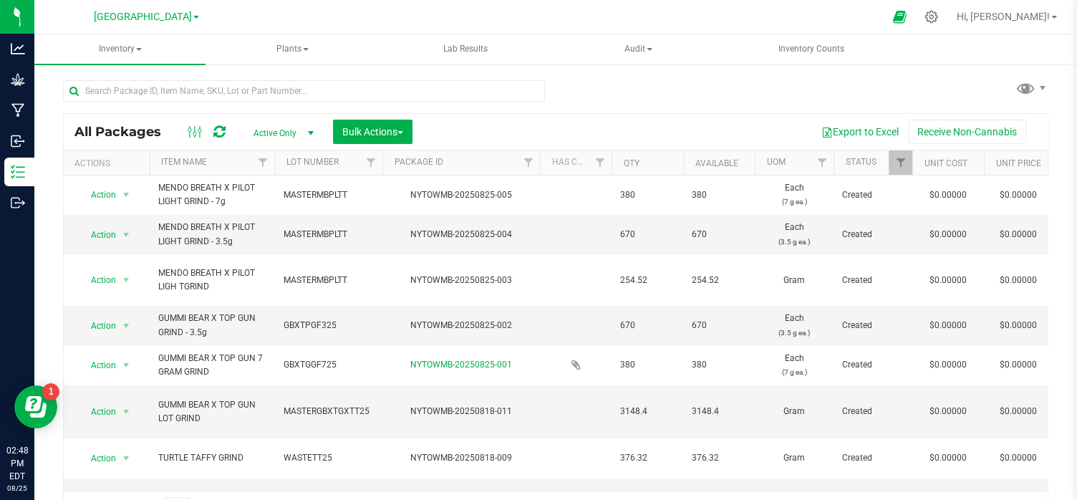
click at [961, 60] on ul "Inventory All packages All inventory Waste log Create inventory Plants All plan…" at bounding box center [572, 49] width 1077 height 31
